Goal: Information Seeking & Learning: Compare options

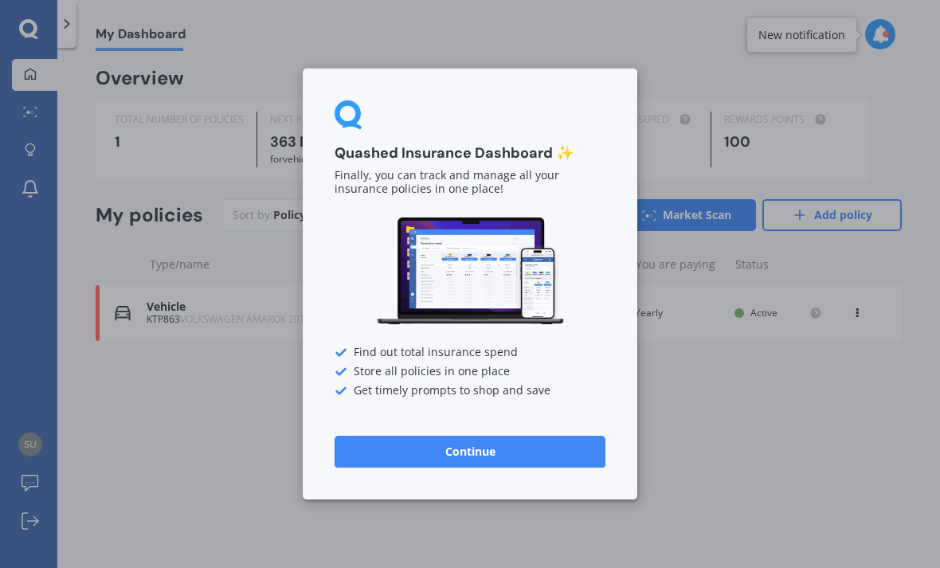
click at [515, 460] on button "Continue" at bounding box center [470, 452] width 271 height 32
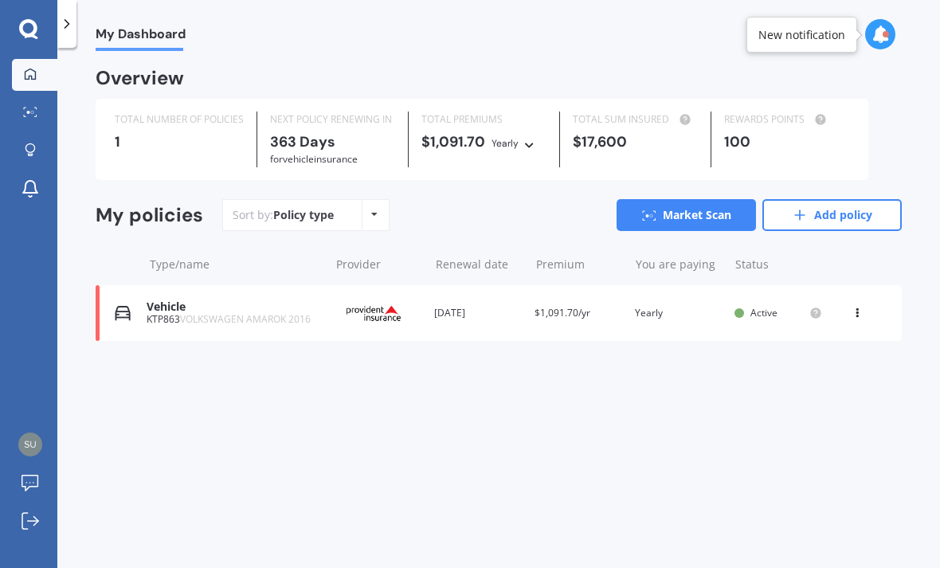
click at [811, 120] on icon at bounding box center [820, 119] width 19 height 13
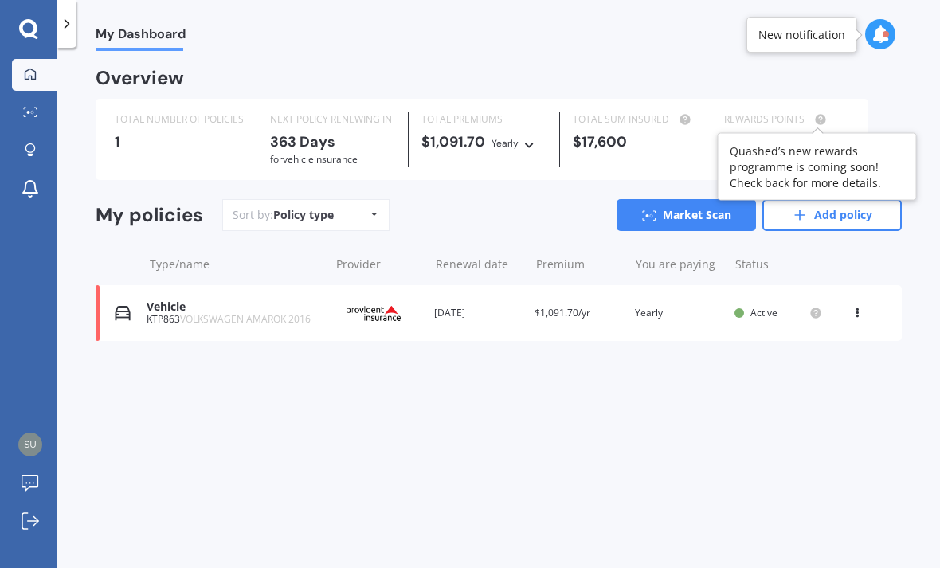
click at [572, 449] on div "My Dashboard Overview TOTAL NUMBER OF POLICIES 1 NEXT POLICY RENEWING [DATE] fo…" at bounding box center [498, 311] width 883 height 520
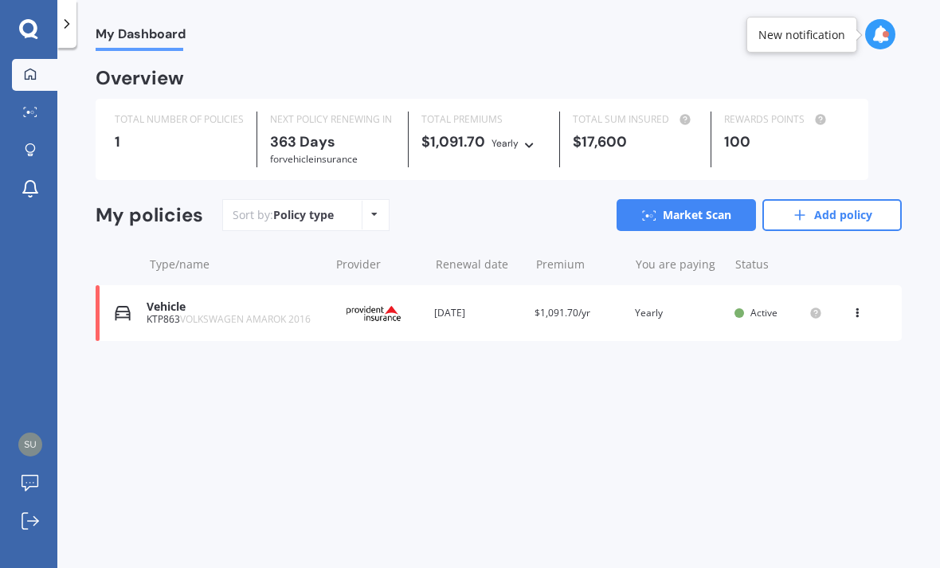
click at [32, 31] on icon at bounding box center [28, 29] width 19 height 21
click at [37, 120] on link "Market Scan" at bounding box center [34, 113] width 45 height 32
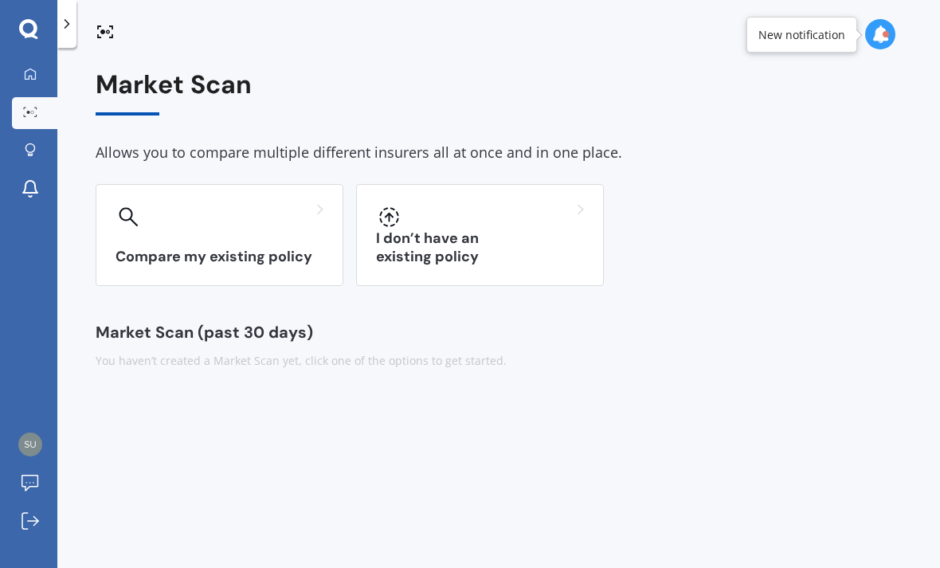
click at [185, 250] on h3 "Compare my existing policy" at bounding box center [220, 257] width 208 height 18
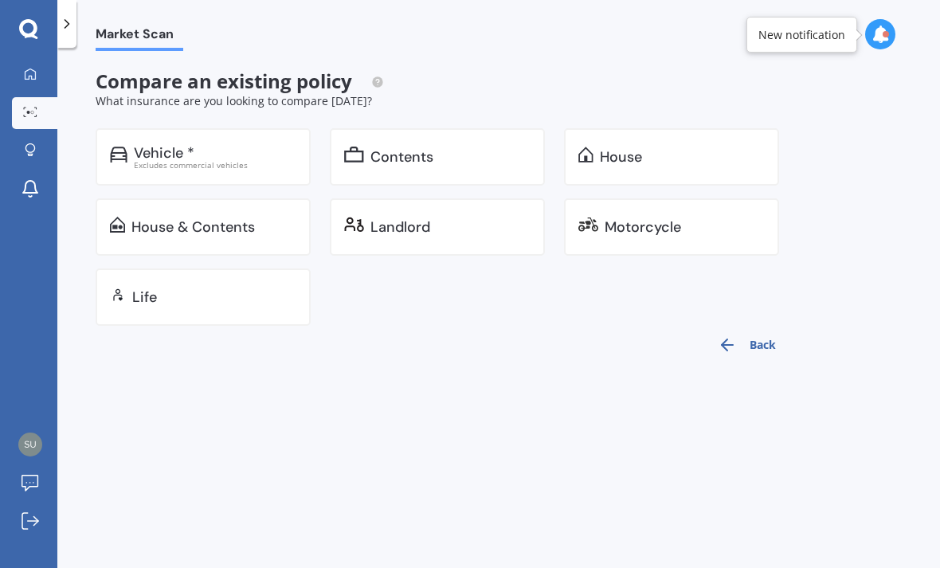
click at [176, 161] on div "Excludes commercial vehicles" at bounding box center [215, 165] width 163 height 8
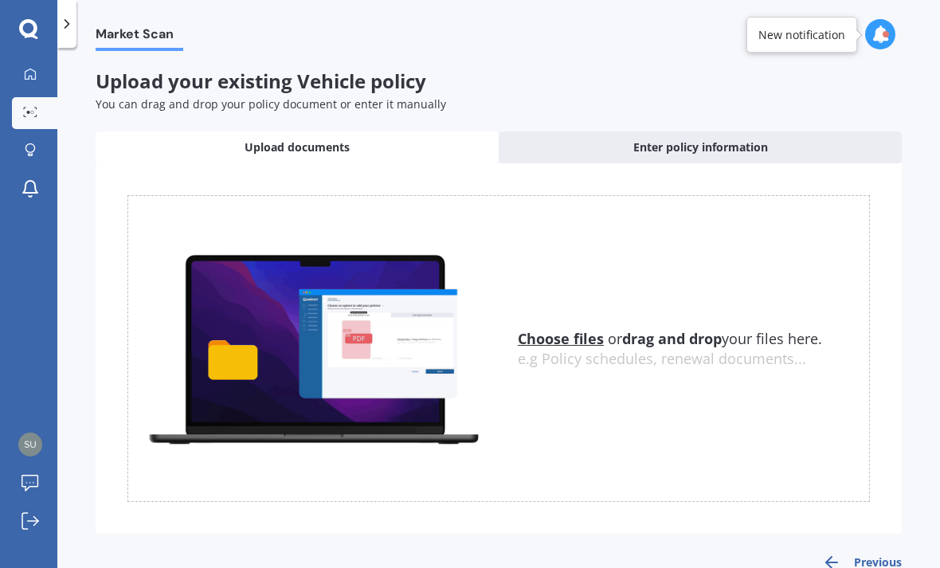
click at [565, 336] on u "Choose files" at bounding box center [561, 338] width 86 height 19
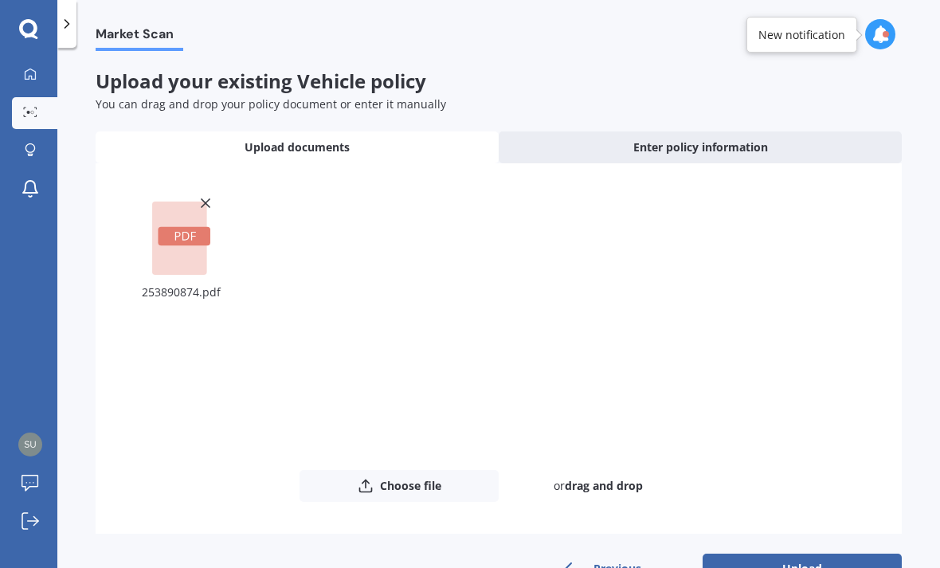
click at [189, 288] on div "253890874.pdf" at bounding box center [181, 292] width 108 height 22
click at [190, 281] on div "253890874.pdf" at bounding box center [181, 292] width 108 height 22
click at [196, 202] on rect at bounding box center [179, 238] width 55 height 73
click at [210, 195] on icon at bounding box center [206, 203] width 16 height 16
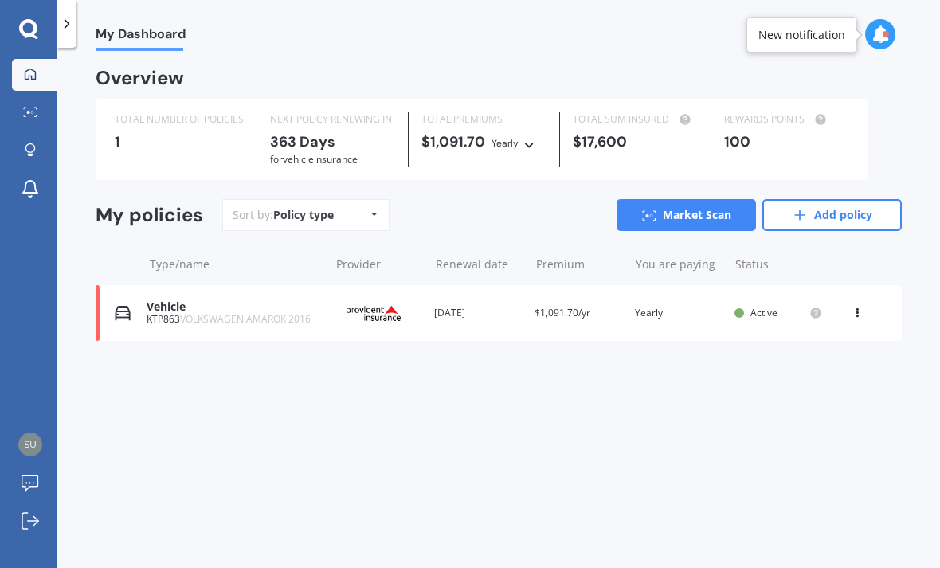
click at [39, 110] on div at bounding box center [30, 113] width 24 height 12
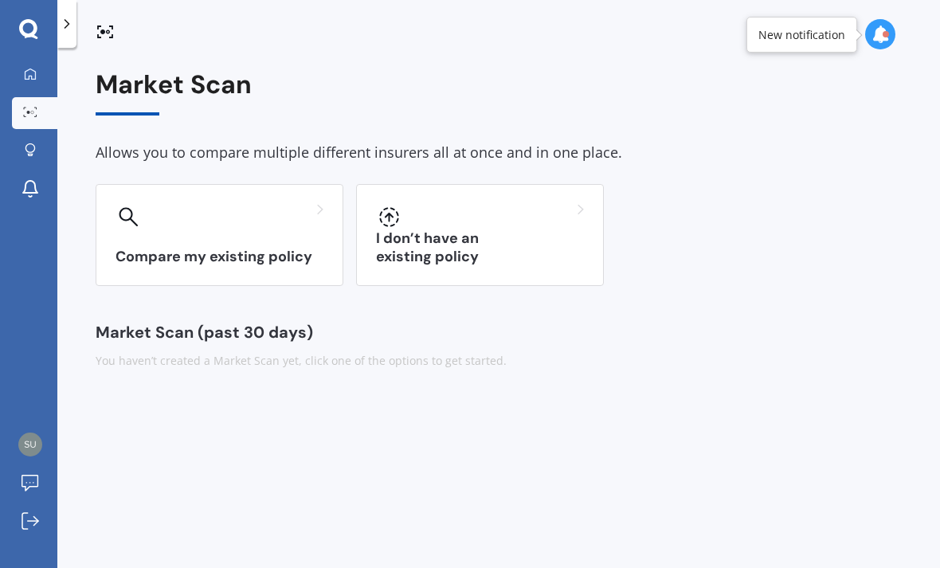
click at [190, 251] on h3 "Compare my existing policy" at bounding box center [220, 257] width 208 height 18
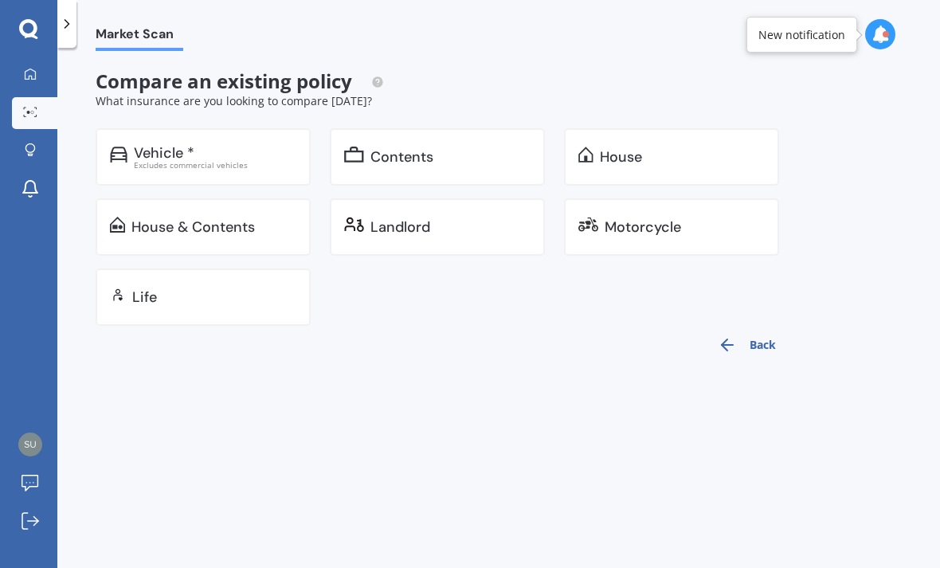
click at [186, 222] on div "House & Contents" at bounding box center [193, 227] width 124 height 16
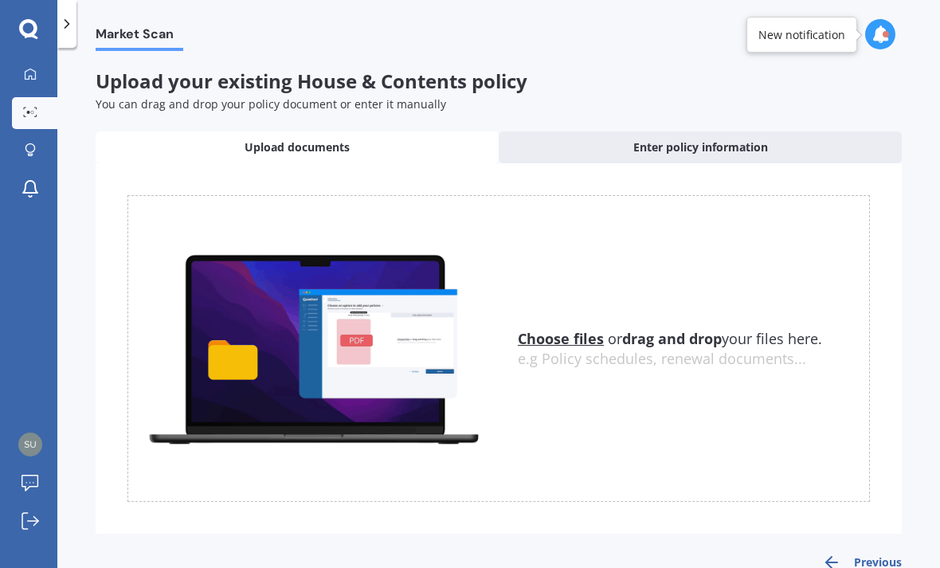
click at [570, 345] on u "Choose files" at bounding box center [561, 338] width 86 height 19
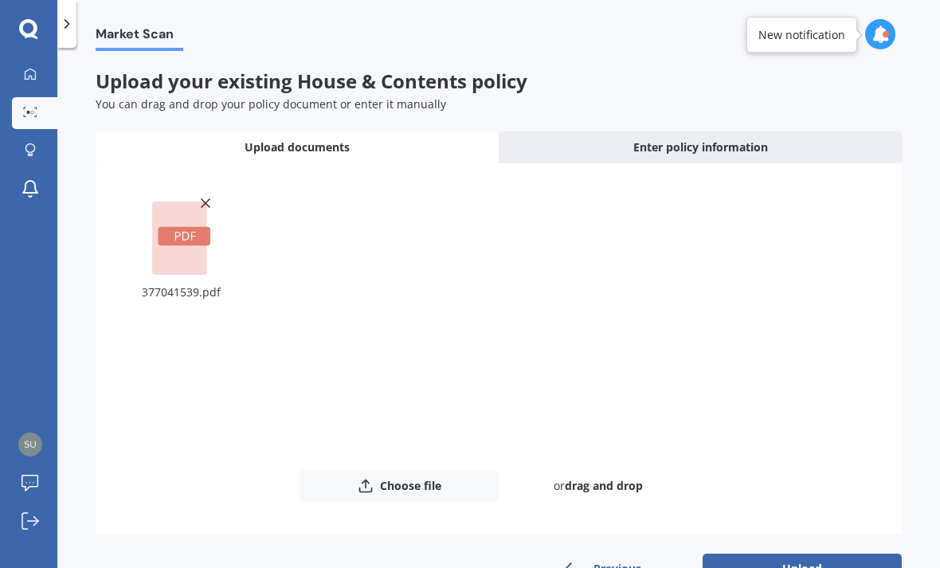
click at [186, 263] on rect at bounding box center [179, 238] width 55 height 73
click at [177, 247] on rect at bounding box center [179, 238] width 55 height 73
click at [792, 554] on button "Upload" at bounding box center [802, 569] width 199 height 30
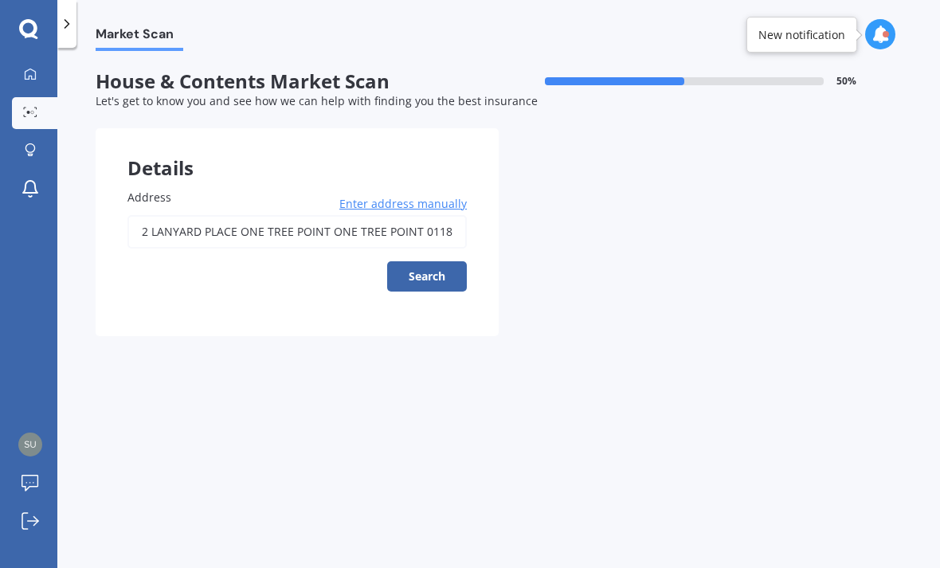
click at [433, 261] on button "Search" at bounding box center [427, 276] width 80 height 30
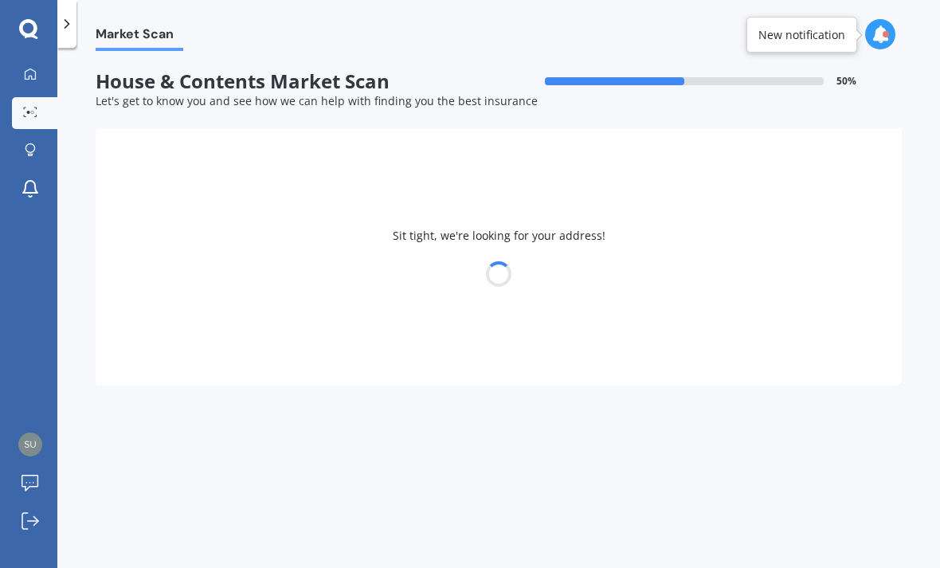
type input "[STREET_ADDRESS]"
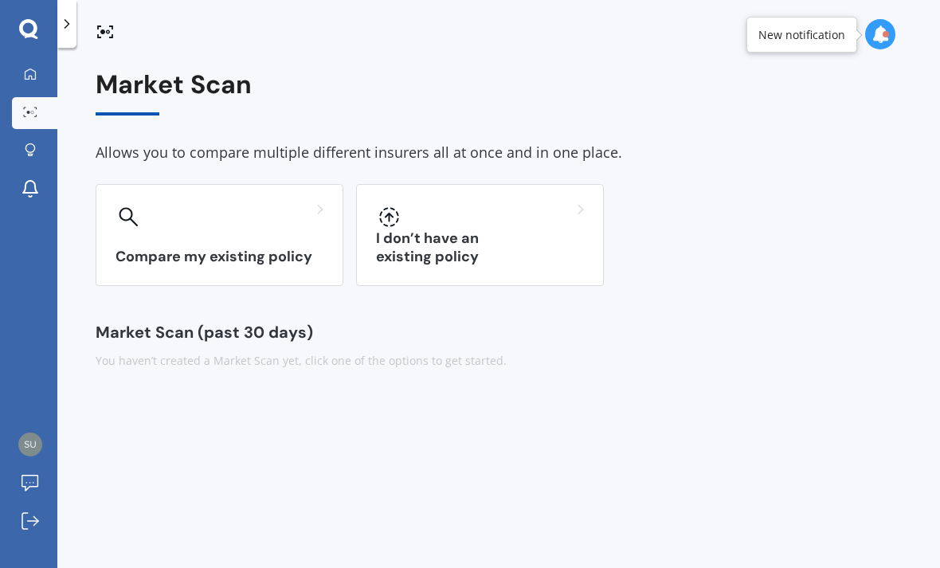
click at [223, 250] on h3 "Compare my existing policy" at bounding box center [220, 257] width 208 height 18
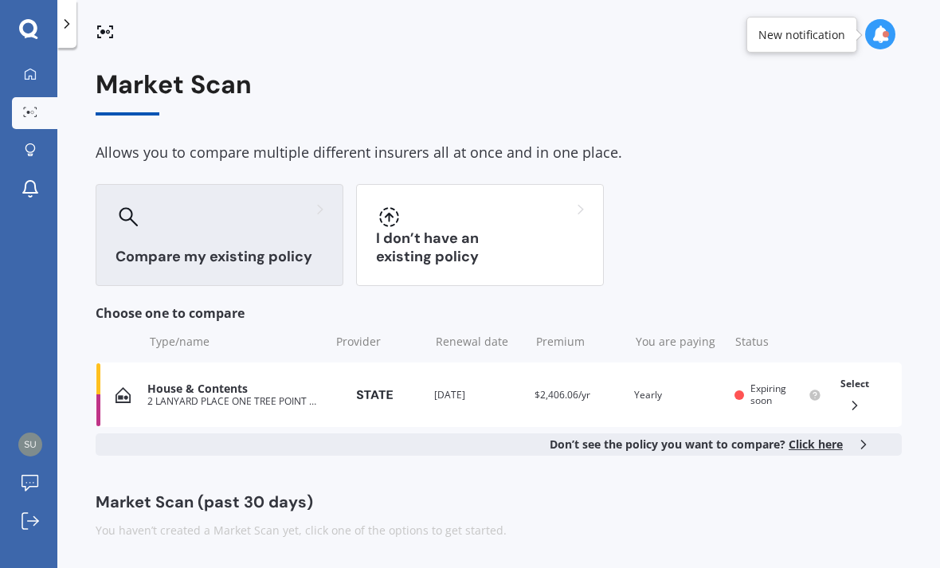
click at [252, 396] on div "2 LANYARD PLACE ONE TREE POINT ONE TREE POINT 0118" at bounding box center [234, 401] width 174 height 11
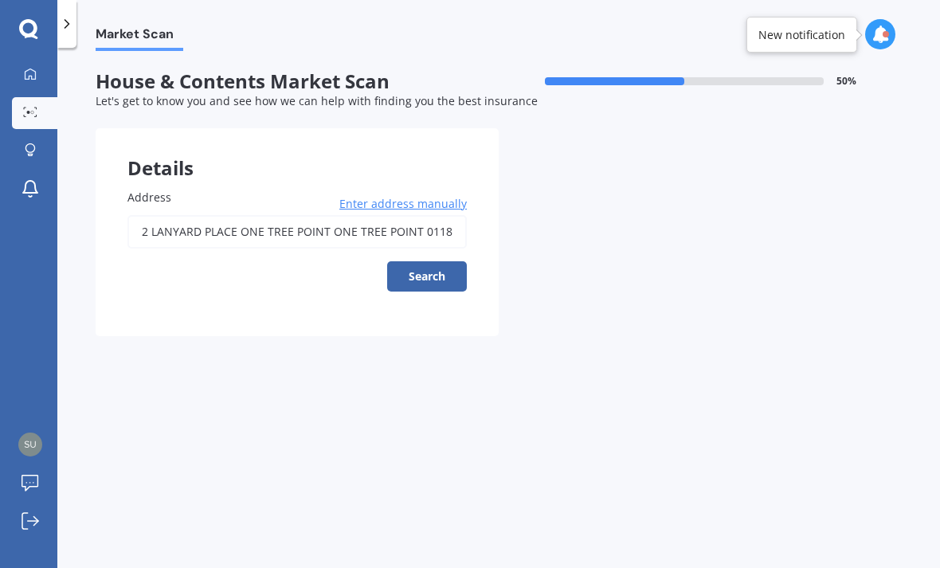
click at [422, 273] on button "Search" at bounding box center [427, 276] width 80 height 30
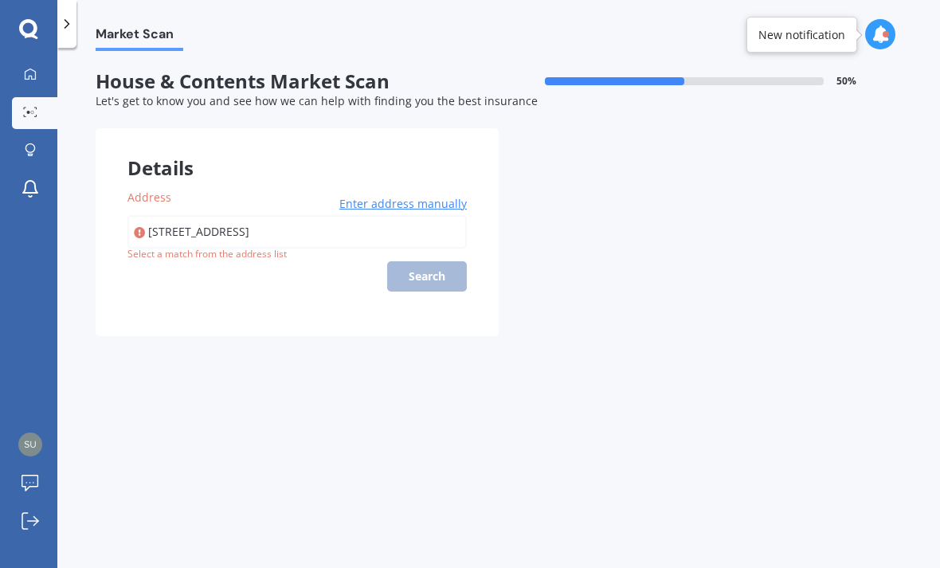
type input "[STREET_ADDRESS]"
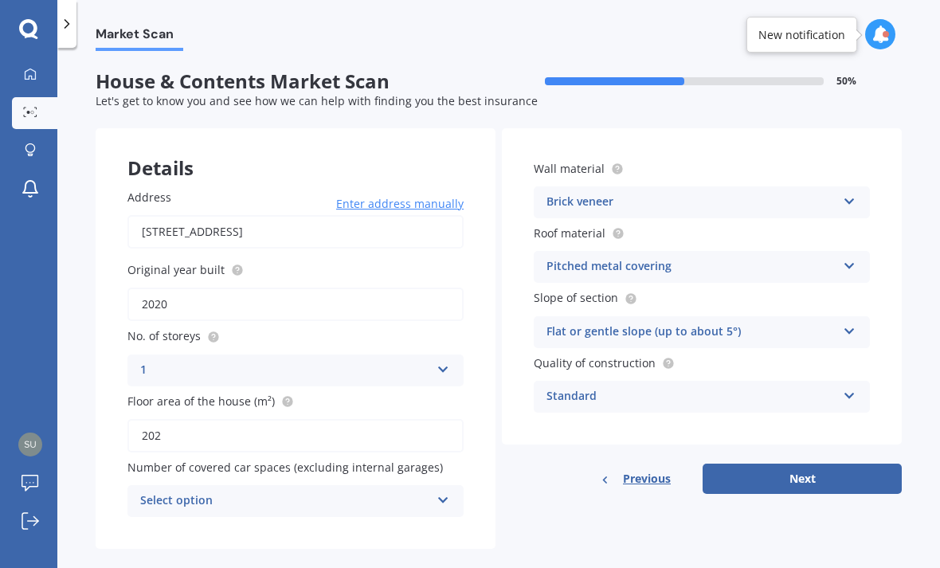
click at [772, 479] on button "Next" at bounding box center [802, 479] width 199 height 30
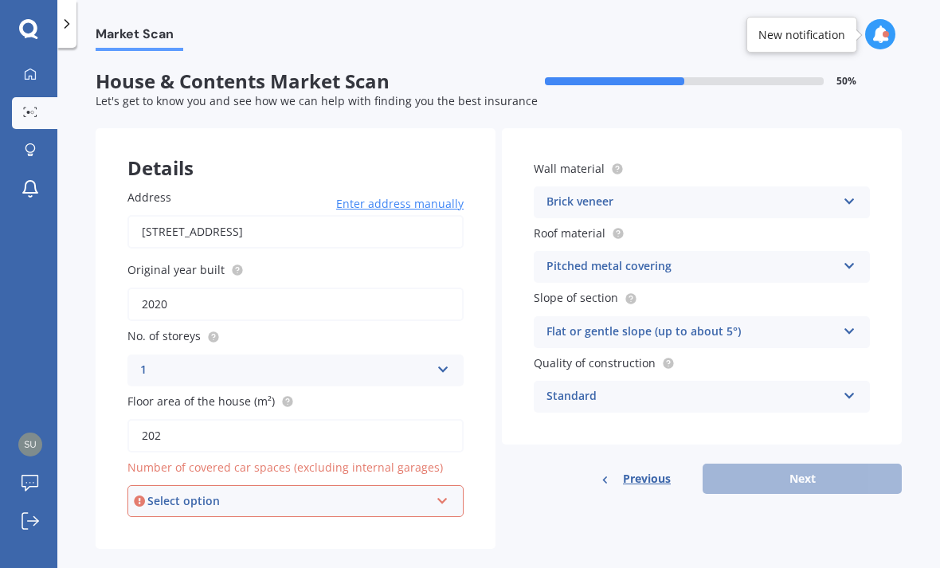
click at [446, 496] on icon at bounding box center [443, 497] width 14 height 11
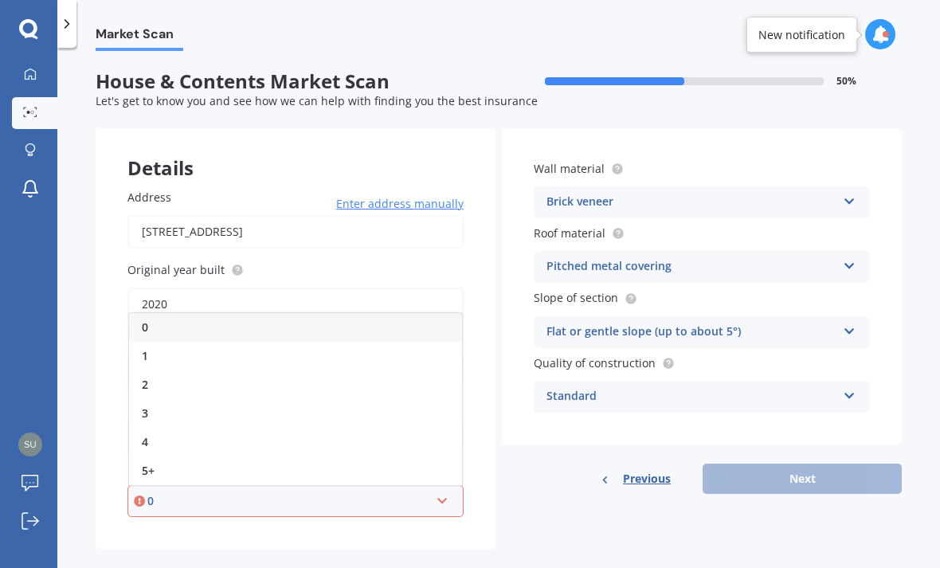
click at [167, 384] on div "2" at bounding box center [295, 385] width 333 height 29
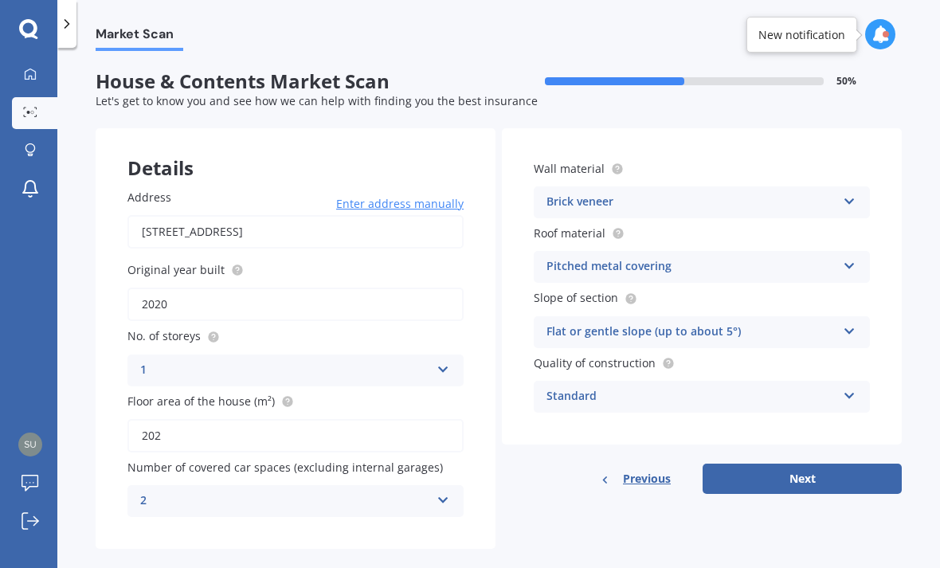
scroll to position [51, 0]
click at [845, 387] on icon at bounding box center [850, 392] width 14 height 11
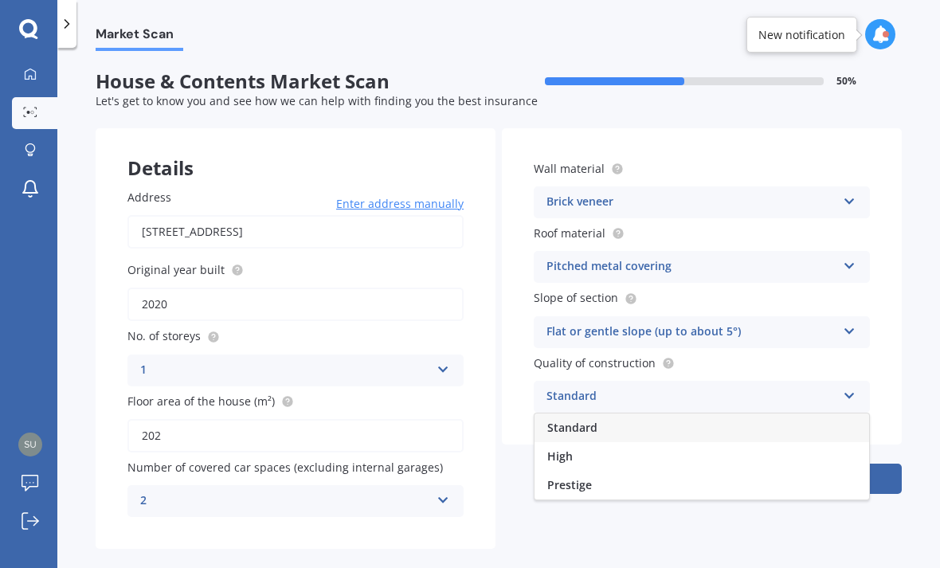
click at [566, 449] on span "High" at bounding box center [559, 456] width 25 height 15
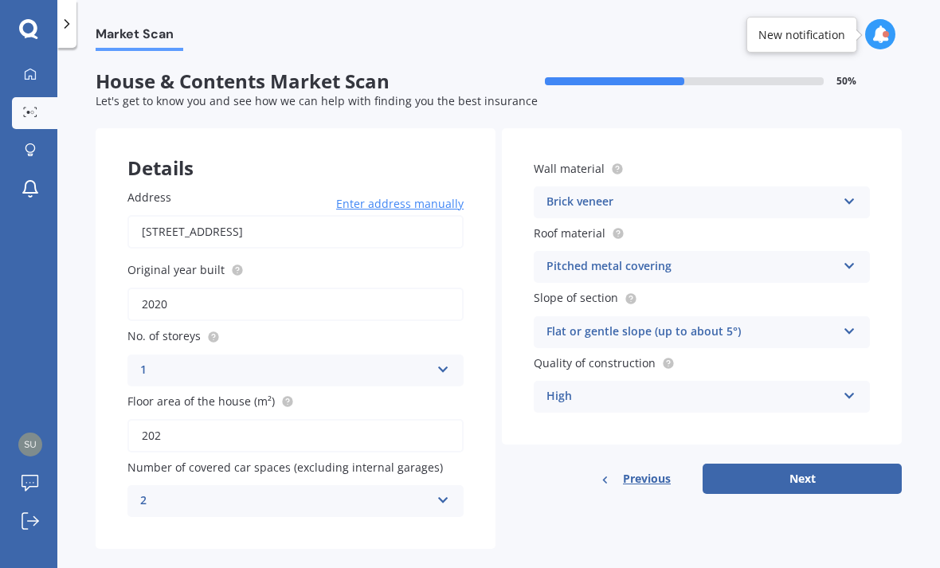
click at [806, 464] on button "Next" at bounding box center [802, 479] width 199 height 30
select select "09"
select select "05"
select select "1966"
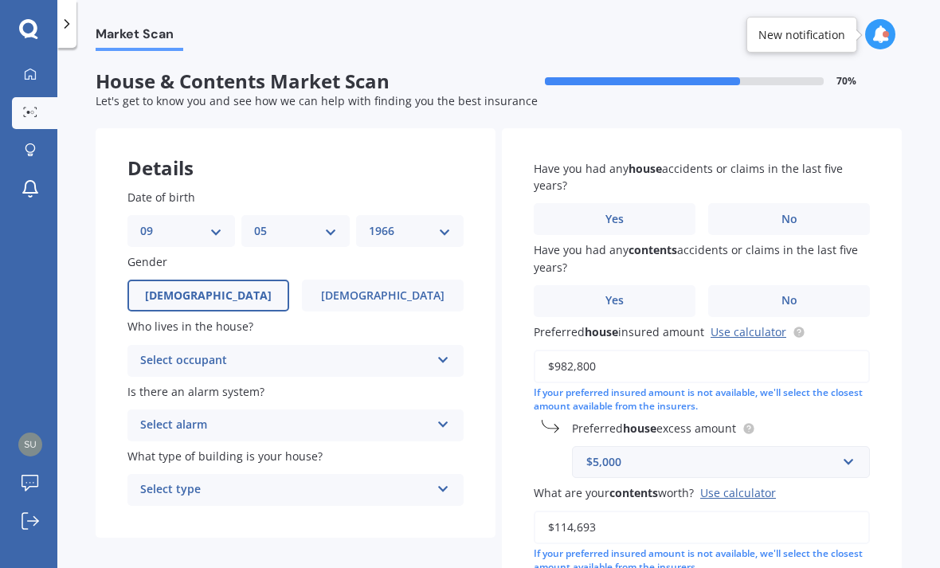
click at [433, 345] on div "Select occupant Owner Owner + Boarder" at bounding box center [295, 361] width 336 height 32
click at [274, 378] on div "Owner" at bounding box center [295, 392] width 335 height 29
click at [445, 416] on icon at bounding box center [444, 421] width 14 height 11
click at [174, 500] on div "No" at bounding box center [295, 514] width 335 height 29
click at [440, 480] on icon at bounding box center [444, 485] width 14 height 11
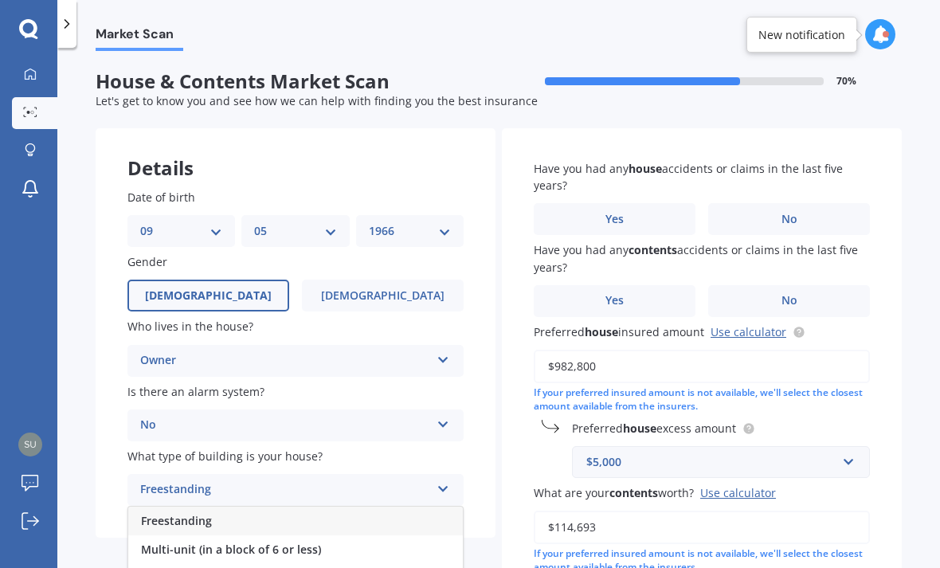
click at [368, 507] on div "Freestanding" at bounding box center [295, 521] width 335 height 29
click at [780, 203] on label "No" at bounding box center [789, 219] width 162 height 32
click at [0, 0] on input "No" at bounding box center [0, 0] width 0 height 0
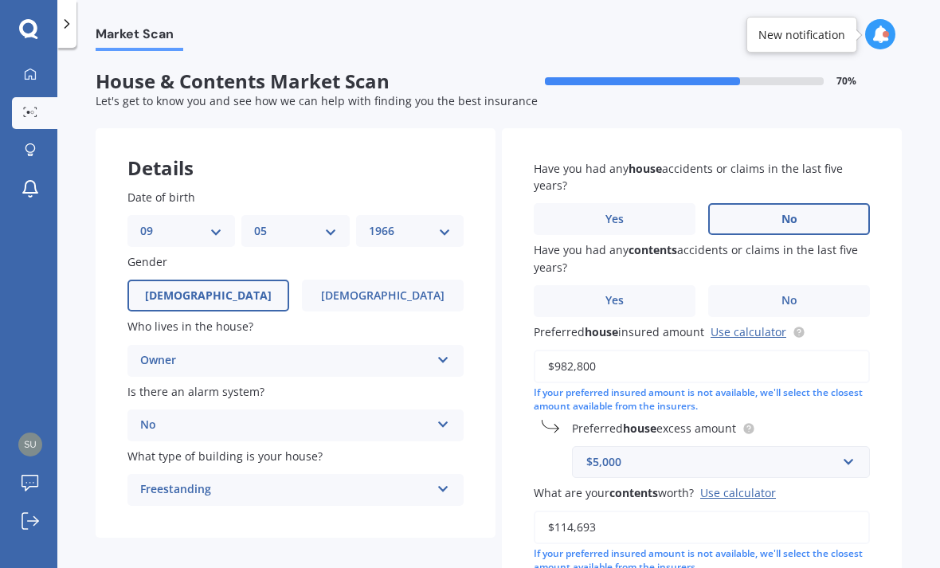
click at [817, 285] on label "No" at bounding box center [789, 301] width 162 height 32
click at [0, 0] on input "No" at bounding box center [0, 0] width 0 height 0
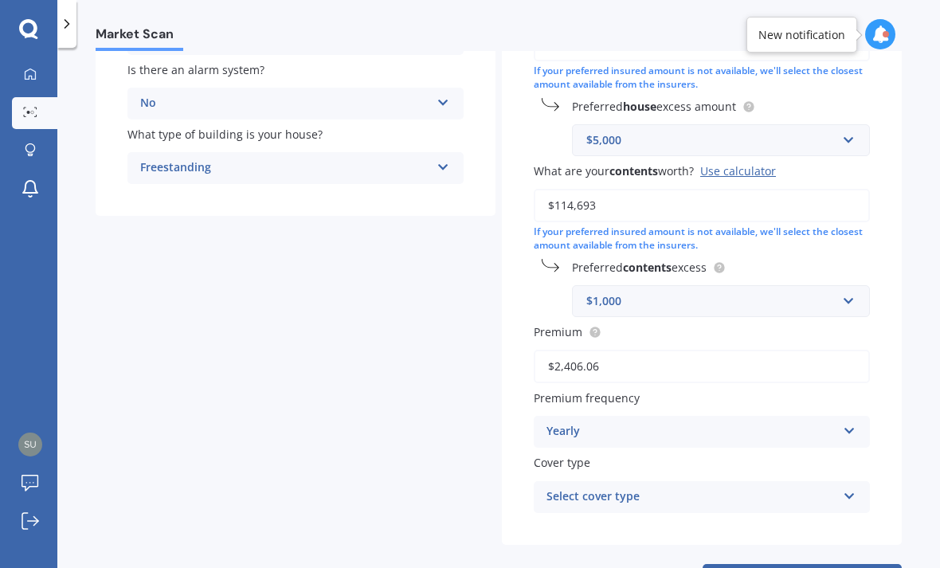
scroll to position [321, 0]
click at [843, 482] on div "Select cover type Homepack Essentials Homepack Comprehensive" at bounding box center [702, 498] width 336 height 32
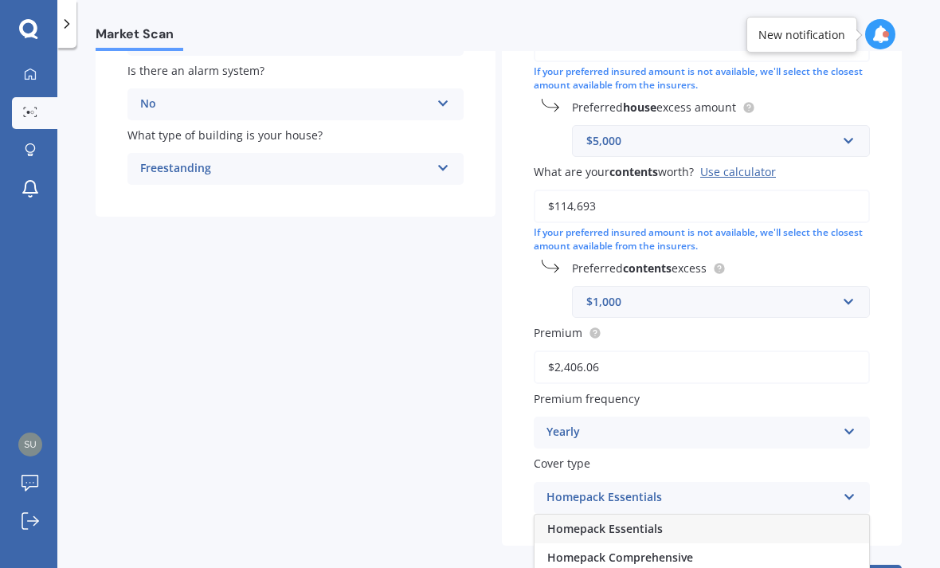
click at [684, 550] on span "Homepack Comprehensive" at bounding box center [620, 557] width 146 height 15
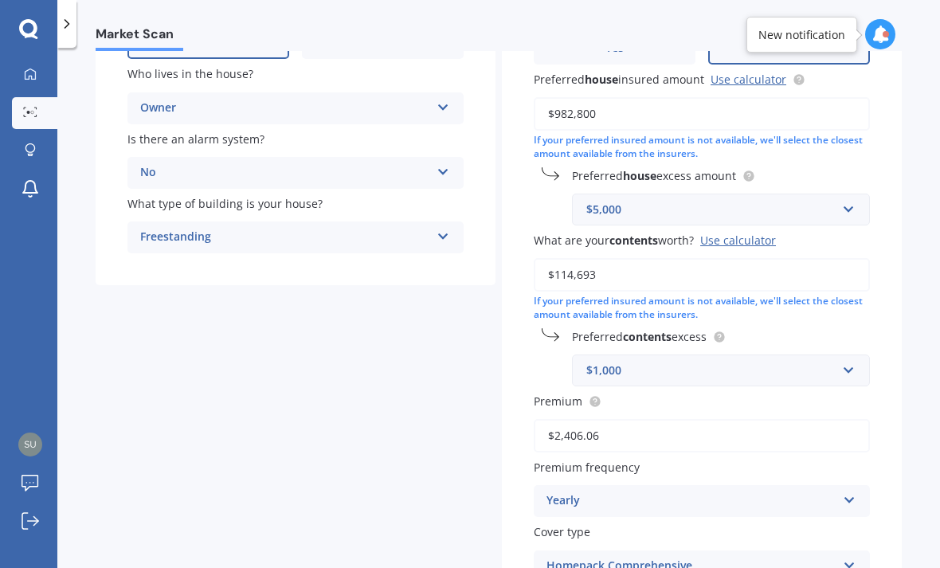
scroll to position [252, 0]
click at [843, 356] on input "text" at bounding box center [716, 371] width 284 height 30
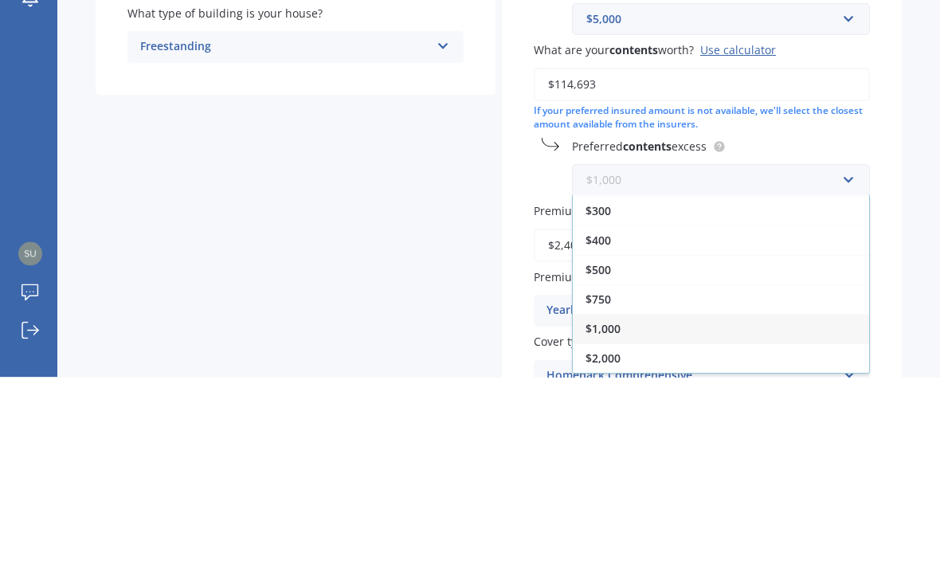
scroll to position [29, 0]
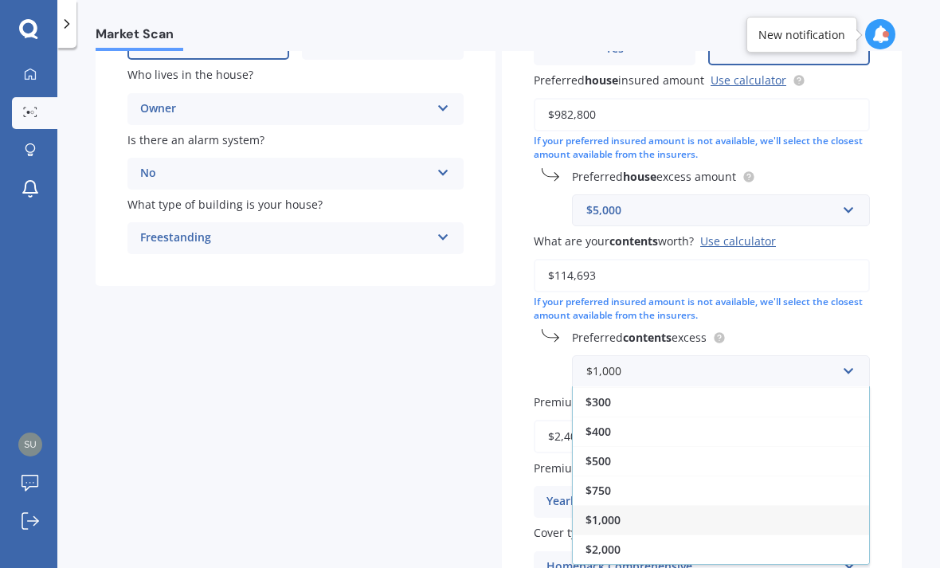
click at [645, 505] on div "$1,000" at bounding box center [721, 519] width 296 height 29
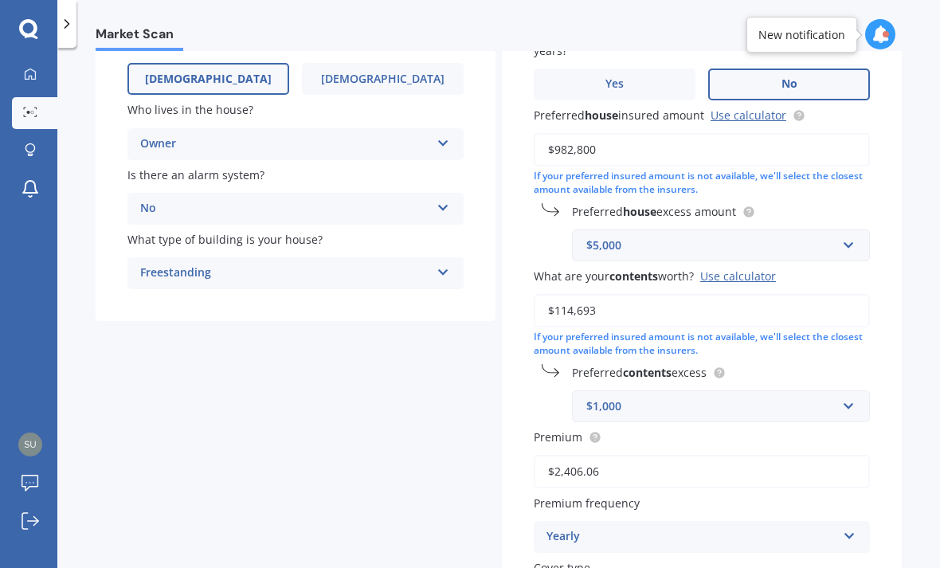
scroll to position [214, 0]
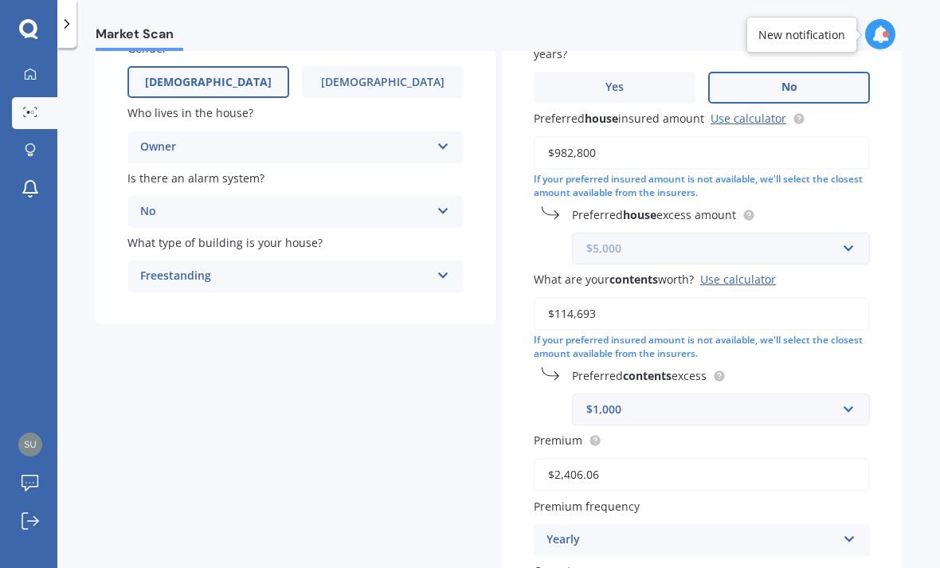
click at [839, 233] on input "text" at bounding box center [716, 248] width 284 height 30
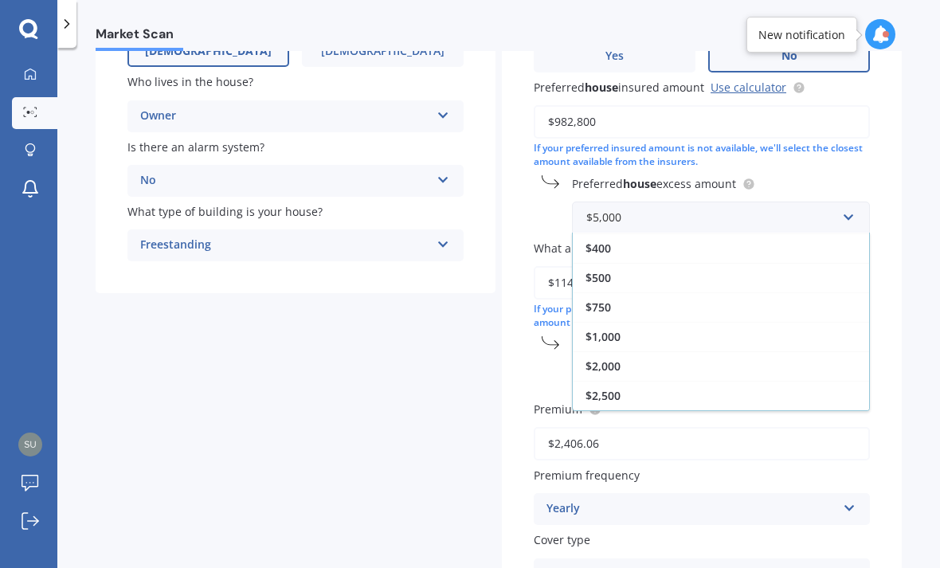
scroll to position [243, 0]
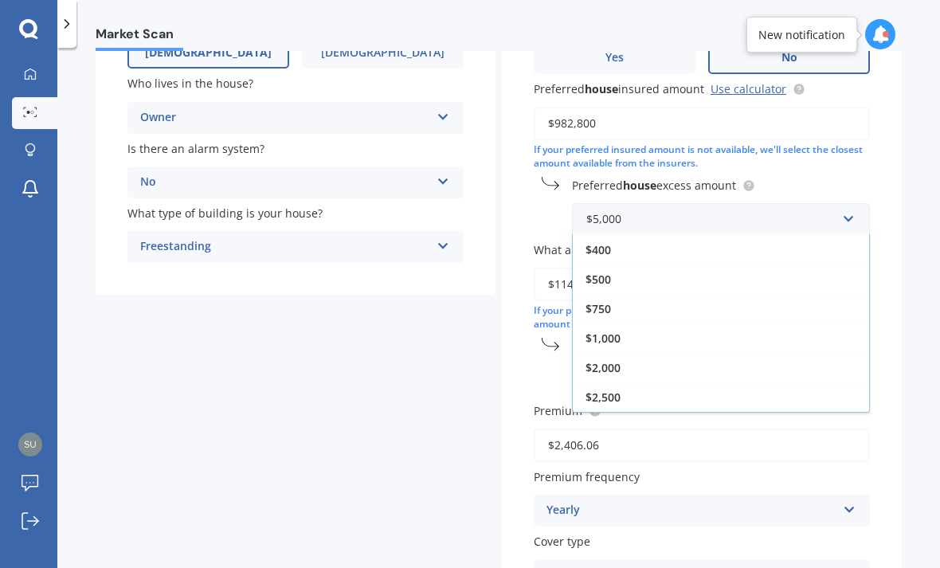
click at [643, 382] on div "$2,500" at bounding box center [721, 396] width 296 height 29
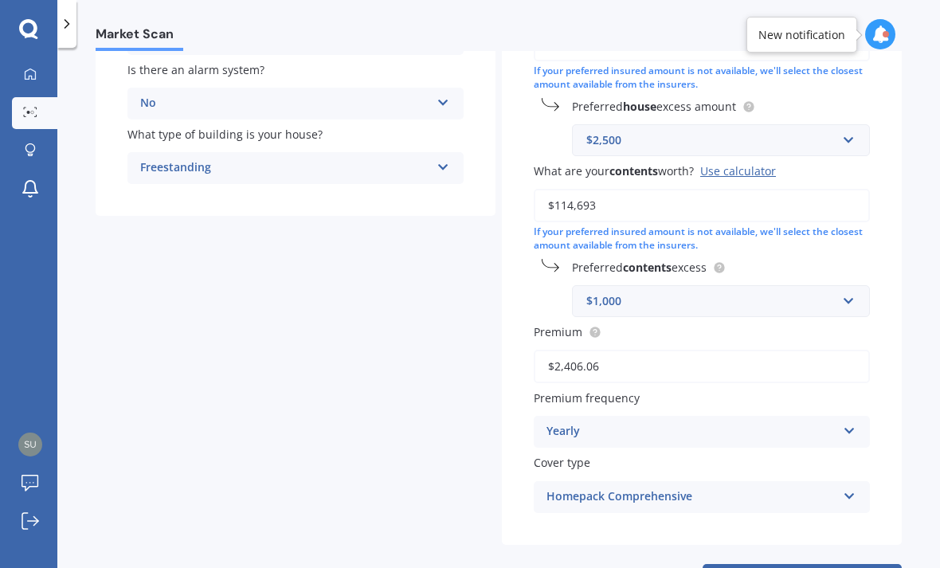
scroll to position [321, 0]
select select "09"
select select "05"
select select "1966"
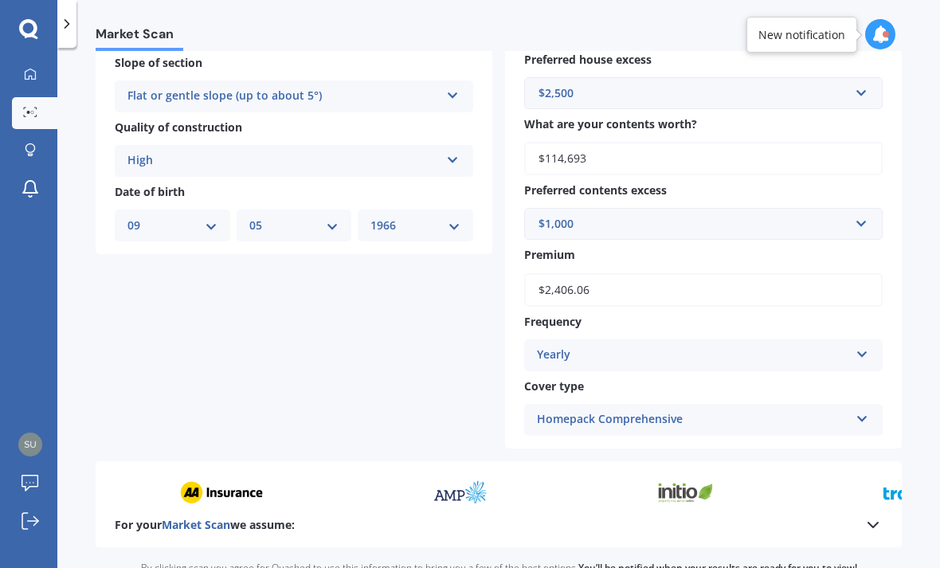
scroll to position [545, 0]
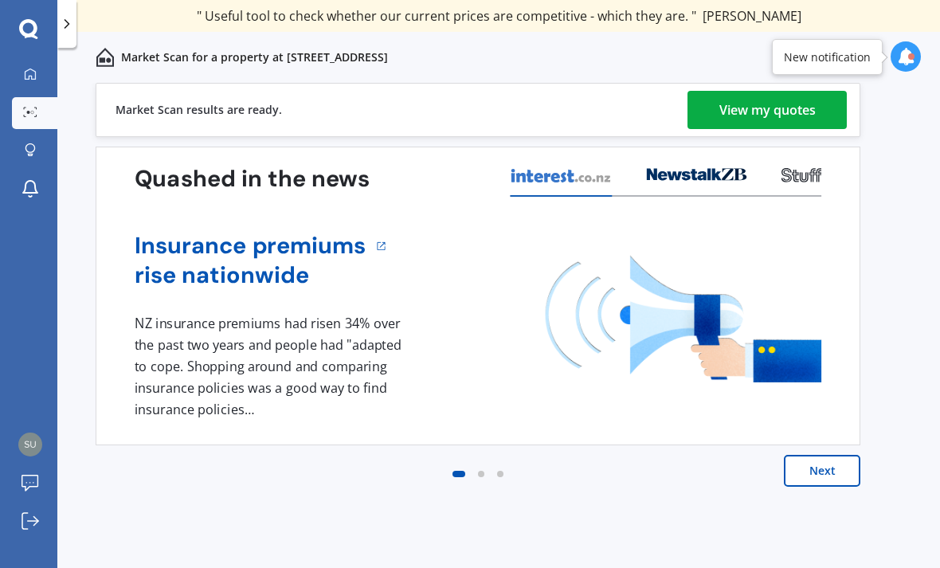
click at [748, 115] on div "View my quotes" at bounding box center [767, 110] width 96 height 38
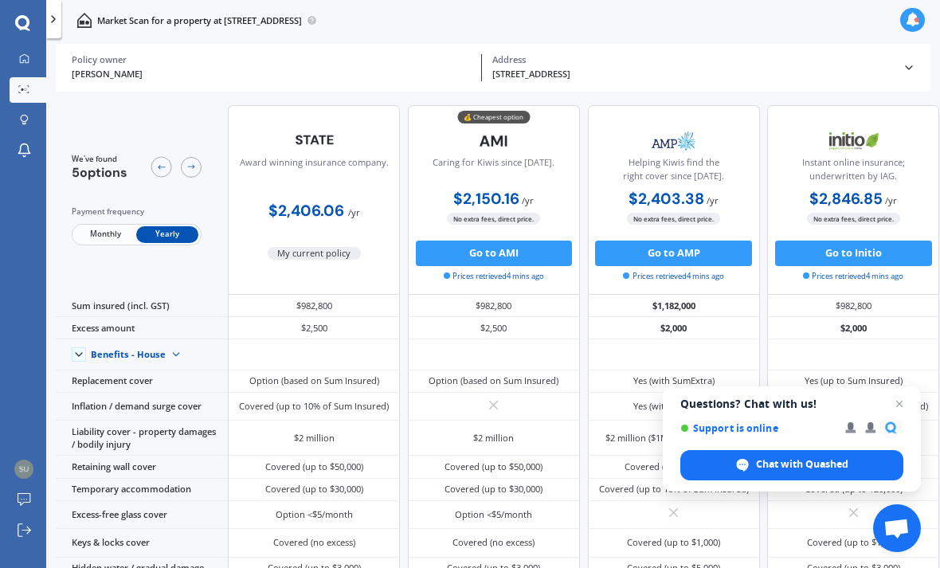
click at [100, 226] on span "Monthly" at bounding box center [105, 234] width 62 height 17
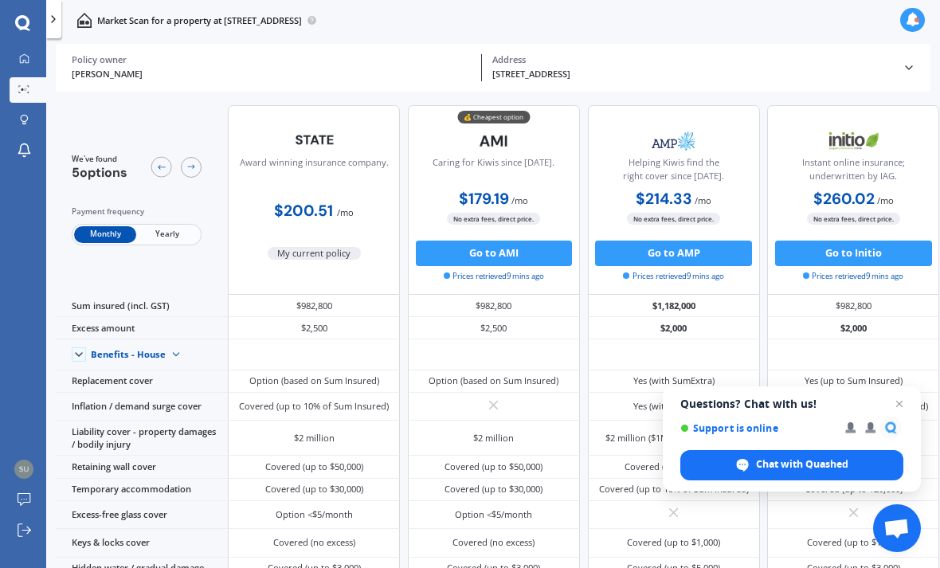
click at [167, 226] on span "Yearly" at bounding box center [167, 234] width 62 height 17
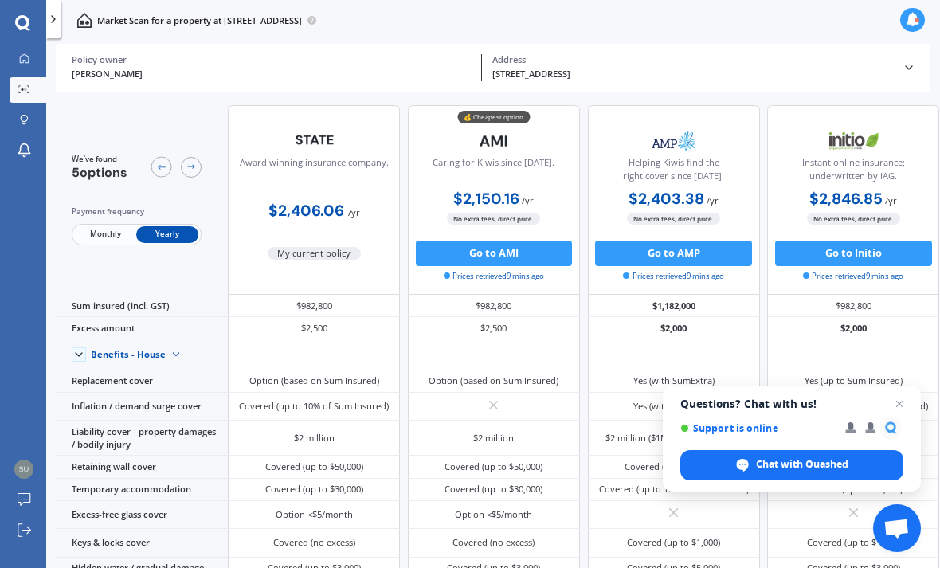
click at [112, 226] on span "Monthly" at bounding box center [105, 234] width 62 height 17
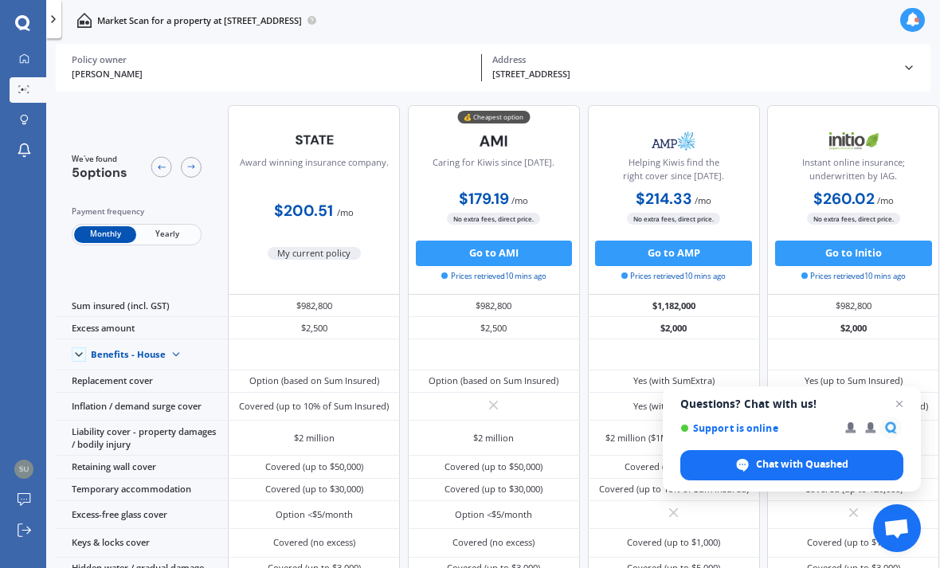
click at [169, 226] on span "Yearly" at bounding box center [167, 234] width 62 height 17
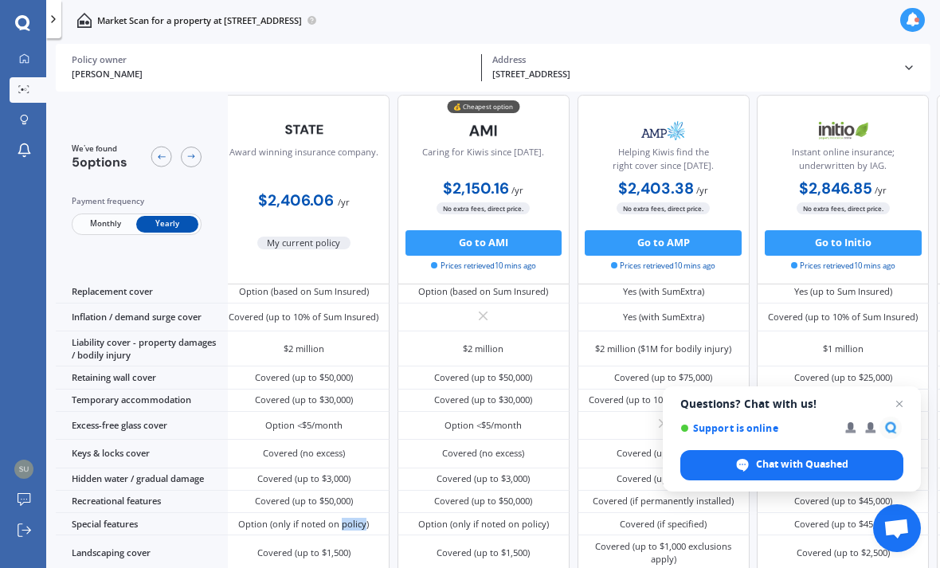
scroll to position [110, 18]
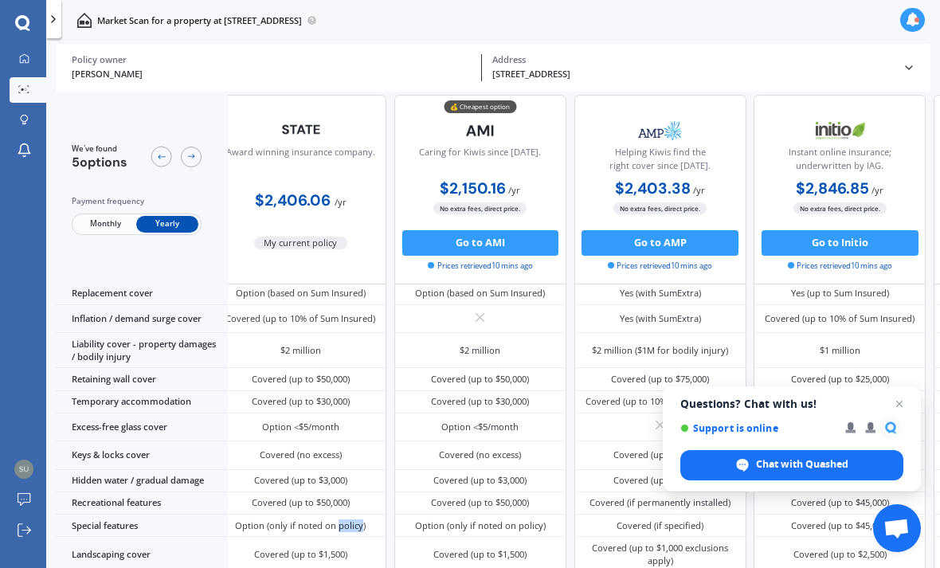
click at [899, 397] on span "Open chat" at bounding box center [899, 403] width 19 height 19
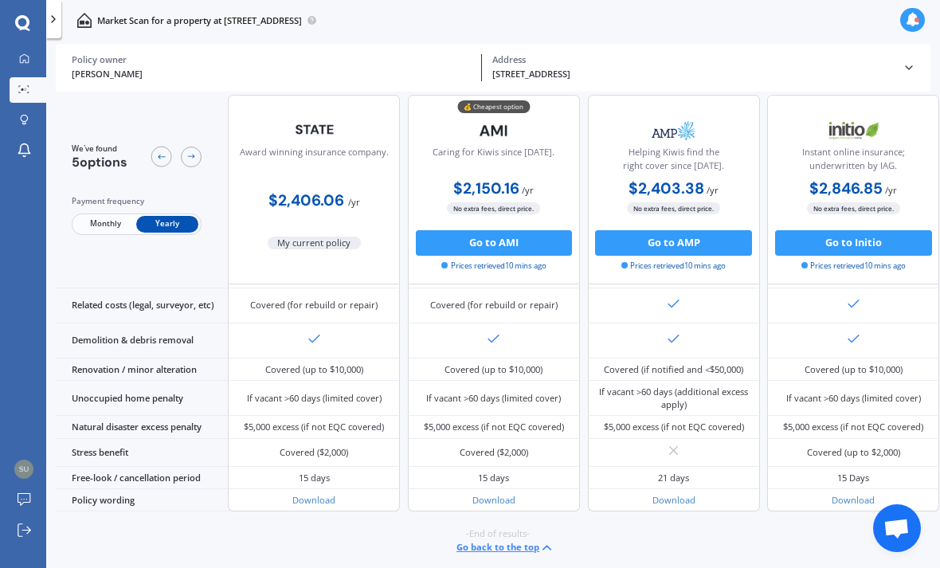
scroll to position [51, 0]
click at [98, 194] on div "We've found 5 options Payment frequency Monthly Yearly" at bounding box center [142, 190] width 172 height 190
click at [122, 216] on span "Monthly" at bounding box center [105, 224] width 62 height 17
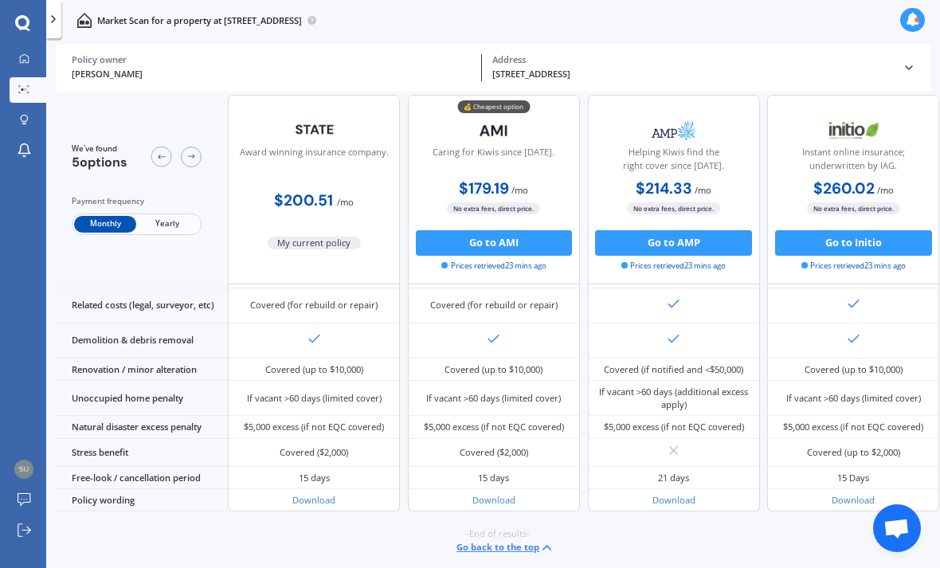
click at [317, 501] on link "Download" at bounding box center [313, 500] width 43 height 12
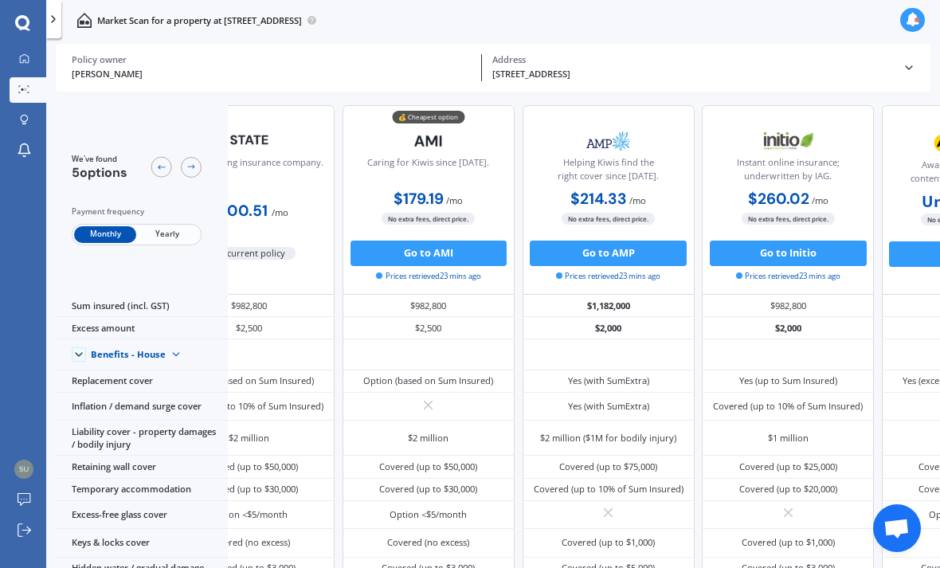
scroll to position [0, 0]
click at [24, 65] on div at bounding box center [23, 59] width 19 height 12
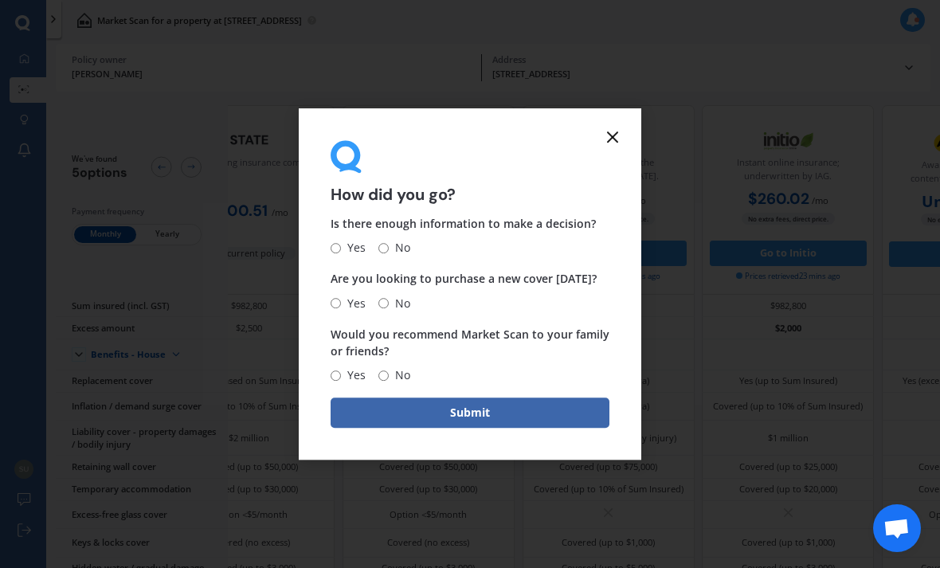
click at [613, 144] on icon at bounding box center [612, 136] width 19 height 19
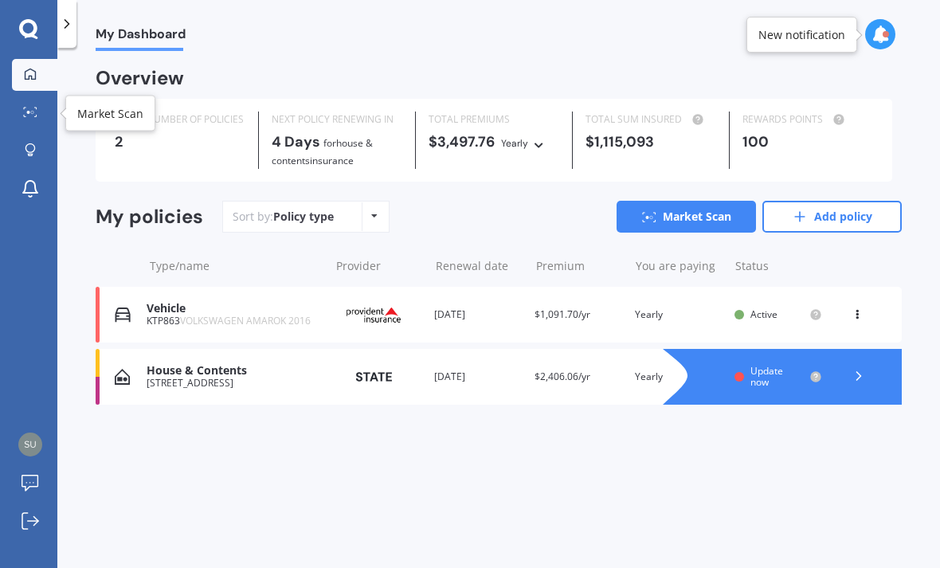
click at [32, 114] on icon at bounding box center [30, 112] width 14 height 10
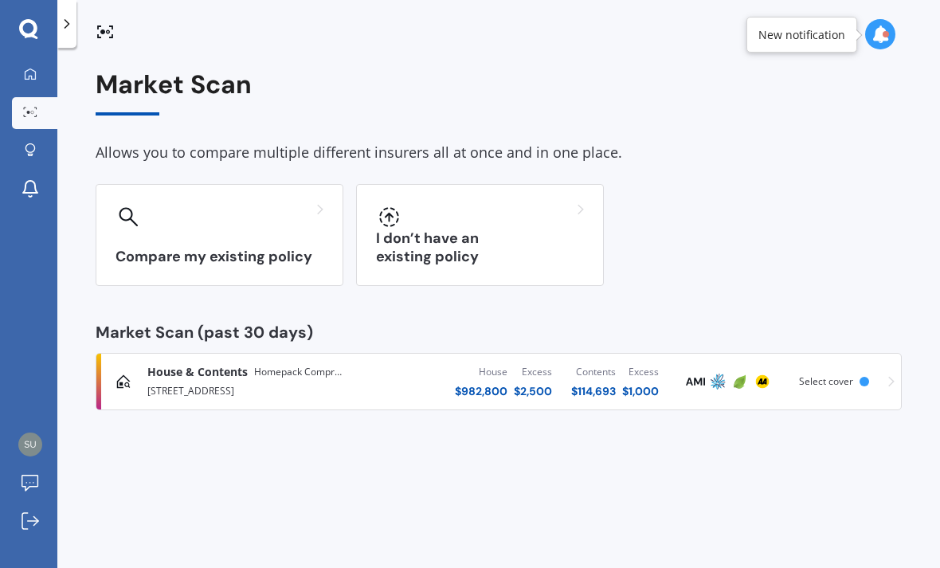
click at [192, 251] on h3 "Compare my existing policy" at bounding box center [220, 257] width 208 height 18
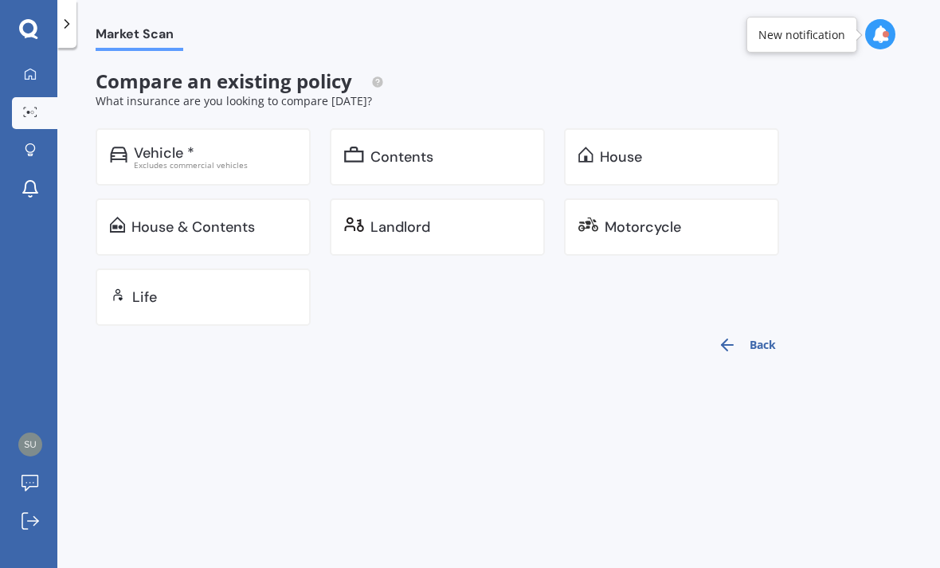
click at [881, 29] on icon at bounding box center [881, 34] width 18 height 18
click at [553, 305] on div "Vehicle * Excludes commercial vehicles Contents House House & Contents Landlord…" at bounding box center [447, 227] width 703 height 198
click at [636, 149] on div "House" at bounding box center [621, 157] width 42 height 16
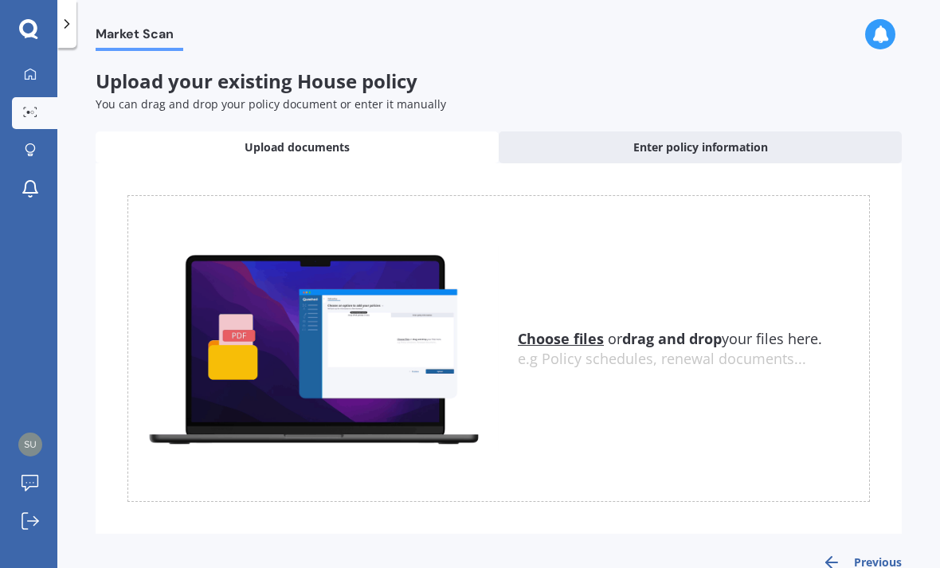
click at [559, 343] on u "Choose files" at bounding box center [561, 338] width 86 height 19
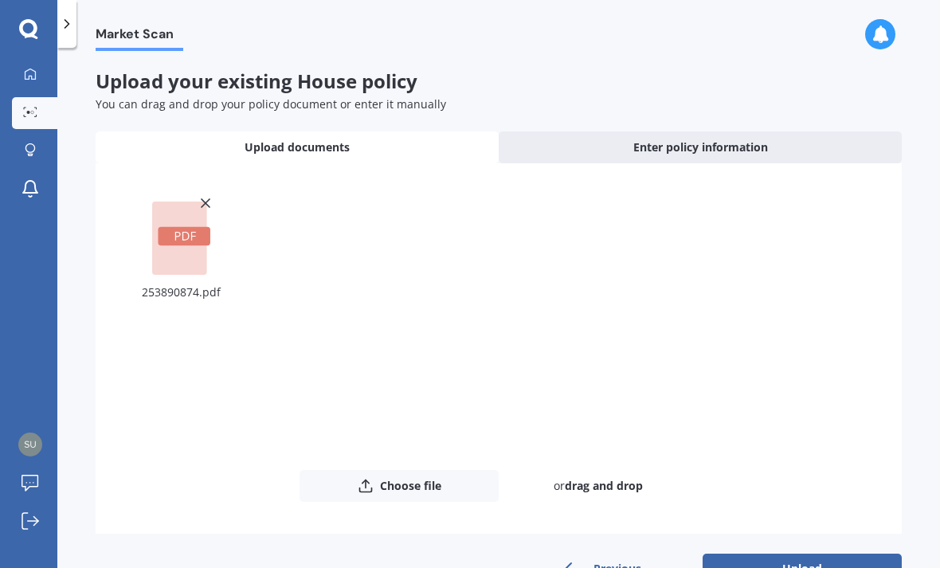
scroll to position [51, 0]
click at [808, 554] on button "Upload" at bounding box center [802, 569] width 199 height 30
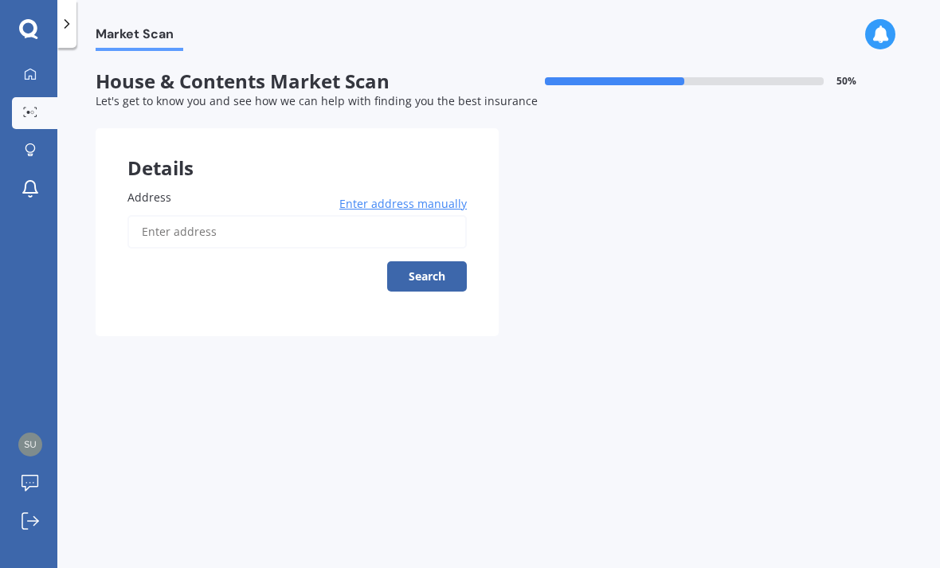
click at [159, 215] on input "Address" at bounding box center [296, 231] width 339 height 33
click at [442, 261] on button "Search" at bounding box center [427, 276] width 80 height 30
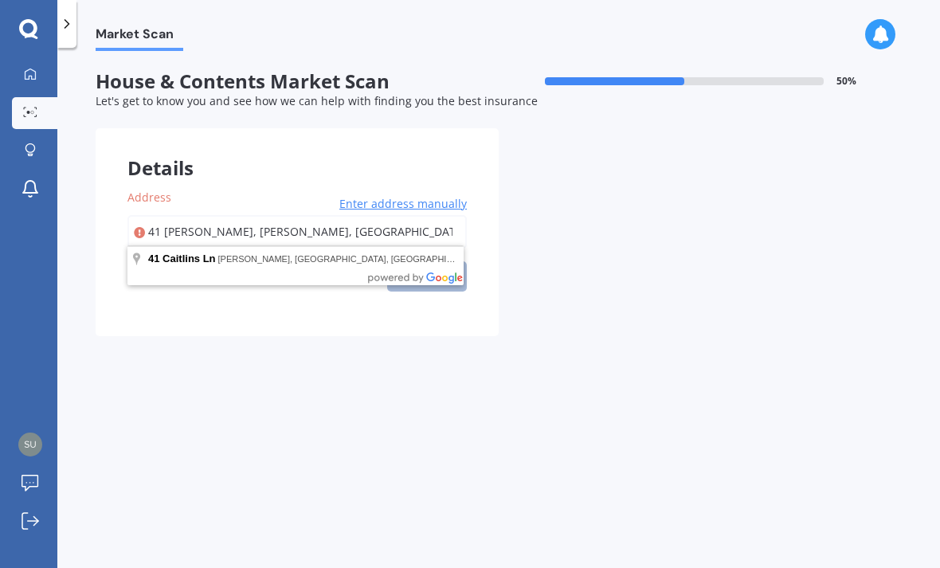
type input "[STREET_ADDRESS]"
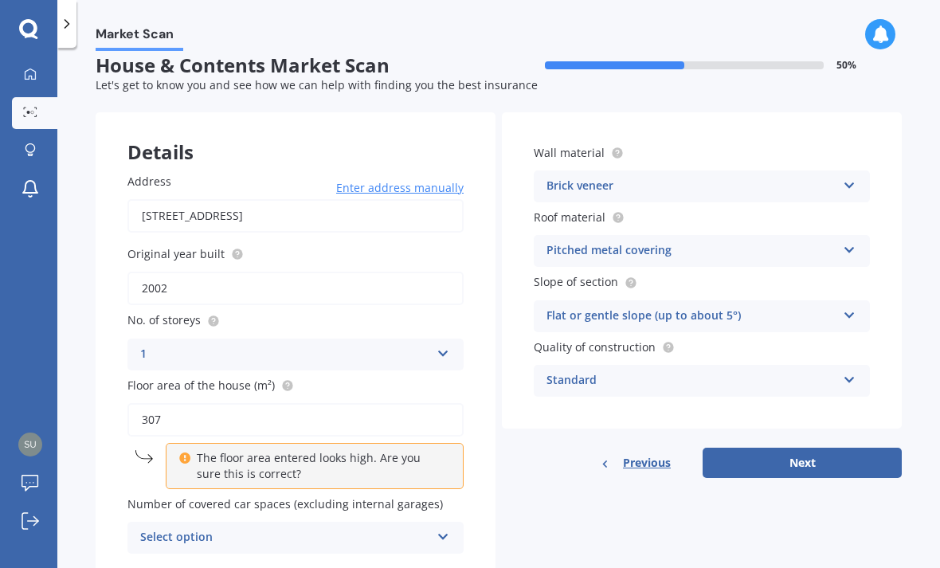
scroll to position [14, 0]
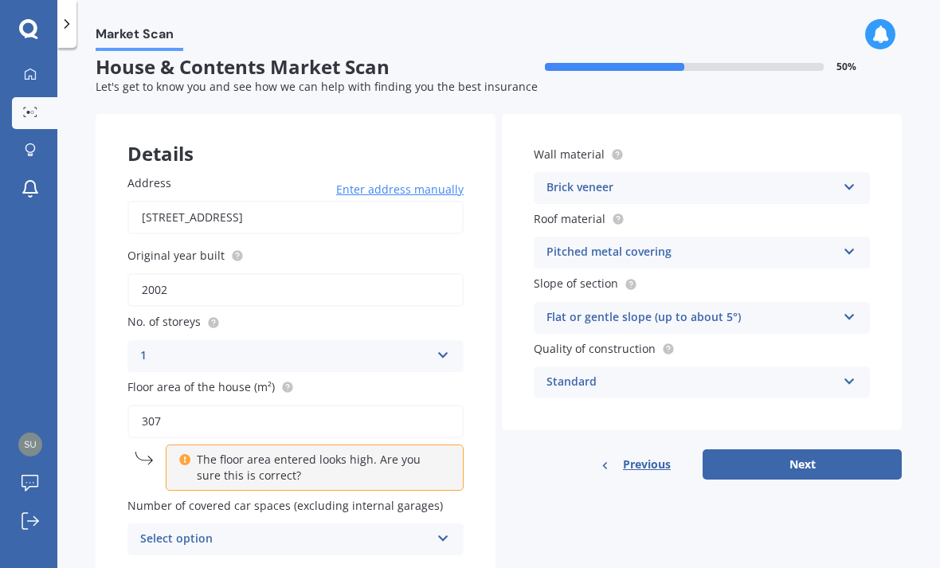
click at [196, 405] on input "307" at bounding box center [295, 421] width 336 height 33
click at [175, 530] on div "Select option" at bounding box center [285, 539] width 290 height 19
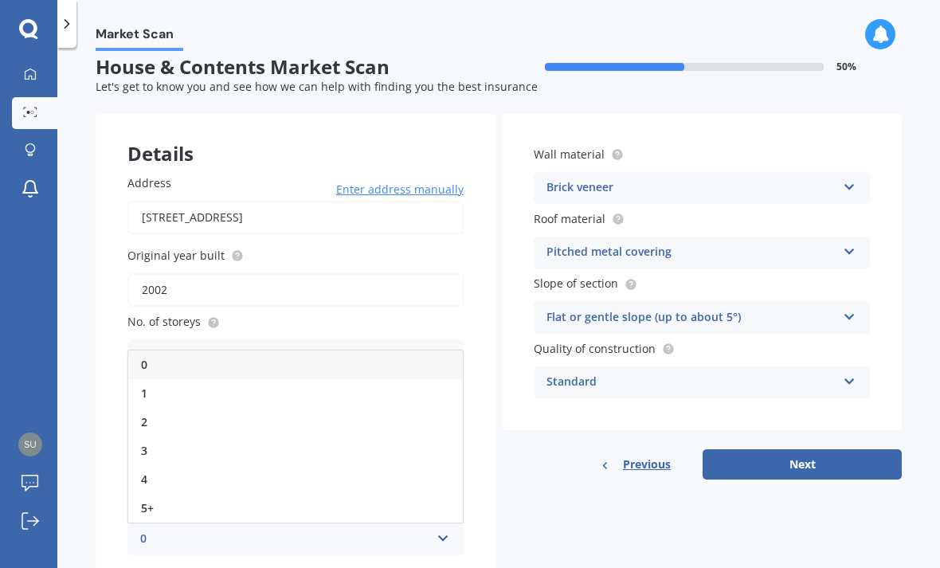
click at [151, 379] on div "1" at bounding box center [295, 393] width 335 height 29
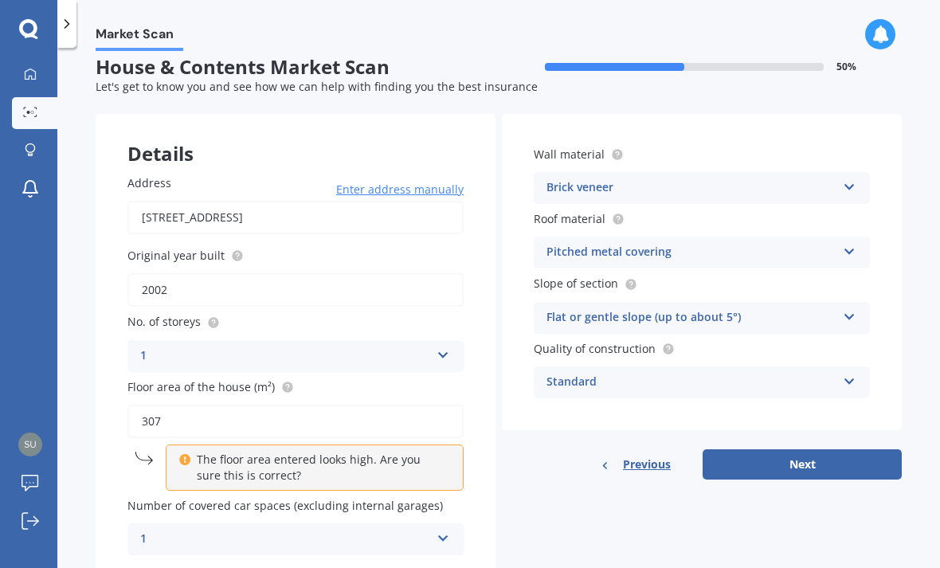
click at [169, 530] on div "1" at bounding box center [285, 539] width 290 height 19
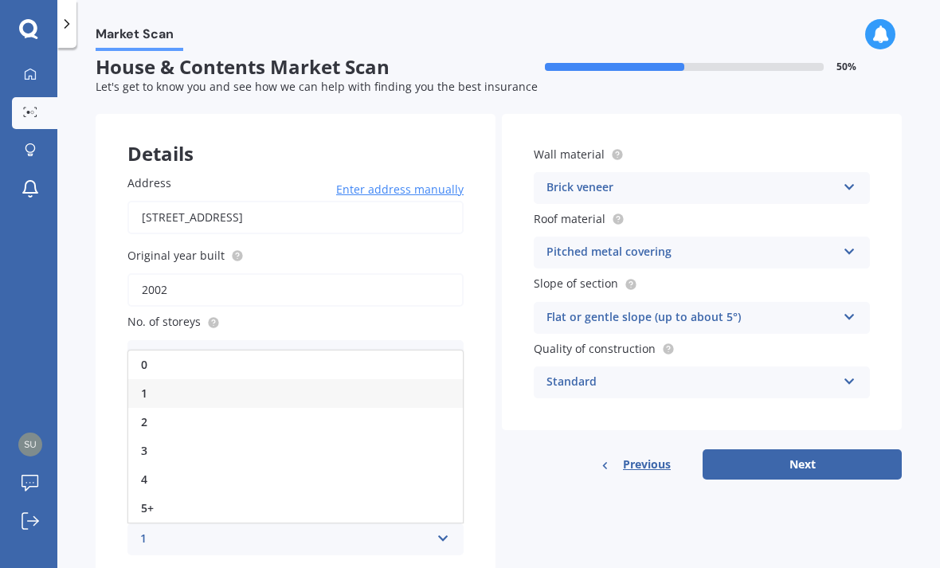
click at [149, 408] on div "2" at bounding box center [295, 422] width 335 height 29
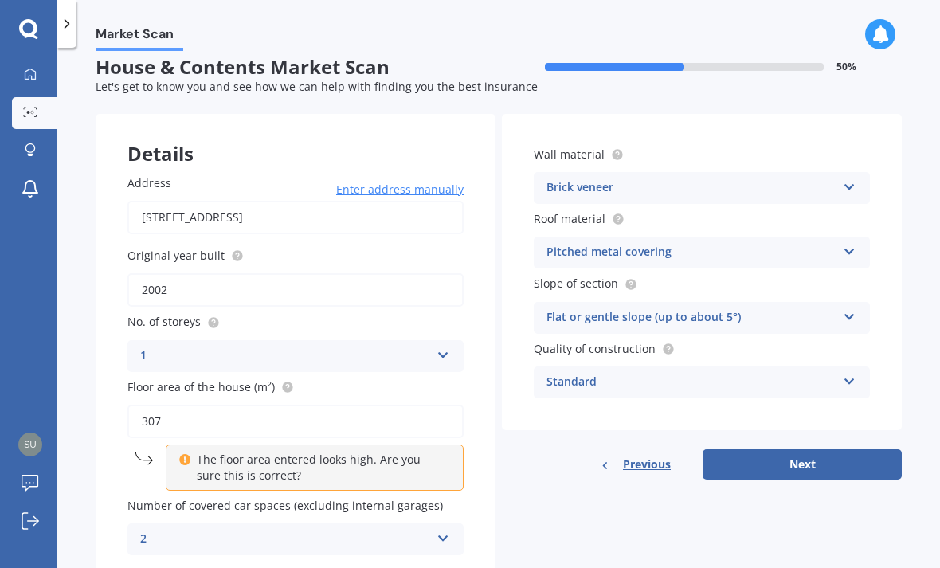
click at [445, 530] on icon at bounding box center [444, 535] width 14 height 11
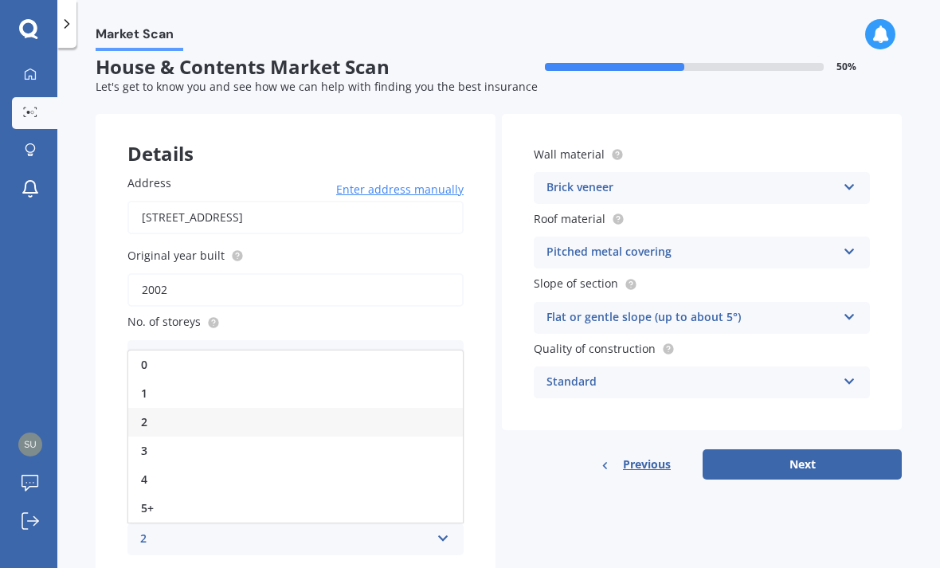
click at [149, 379] on div "1" at bounding box center [295, 393] width 335 height 29
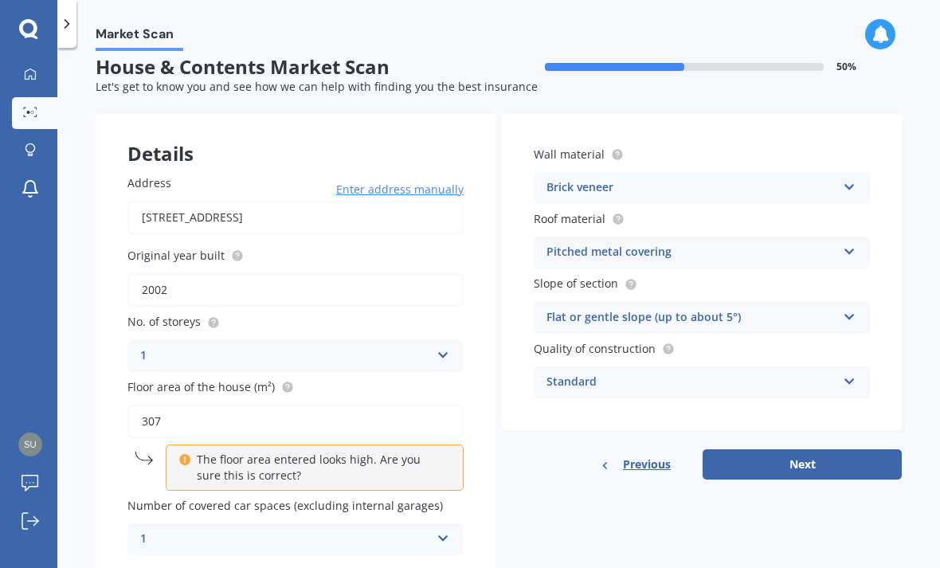
click at [437, 530] on icon at bounding box center [444, 535] width 14 height 11
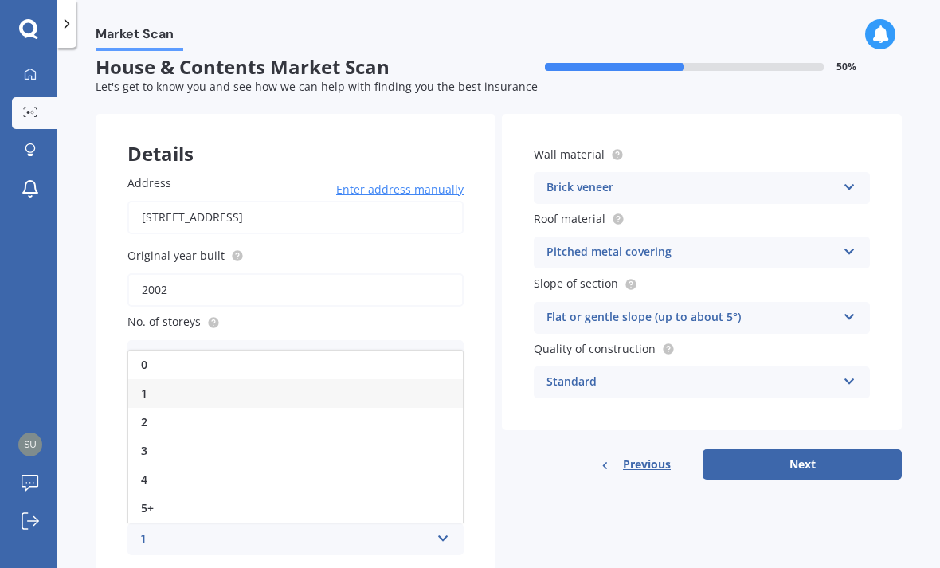
click at [155, 351] on div "0" at bounding box center [295, 365] width 335 height 29
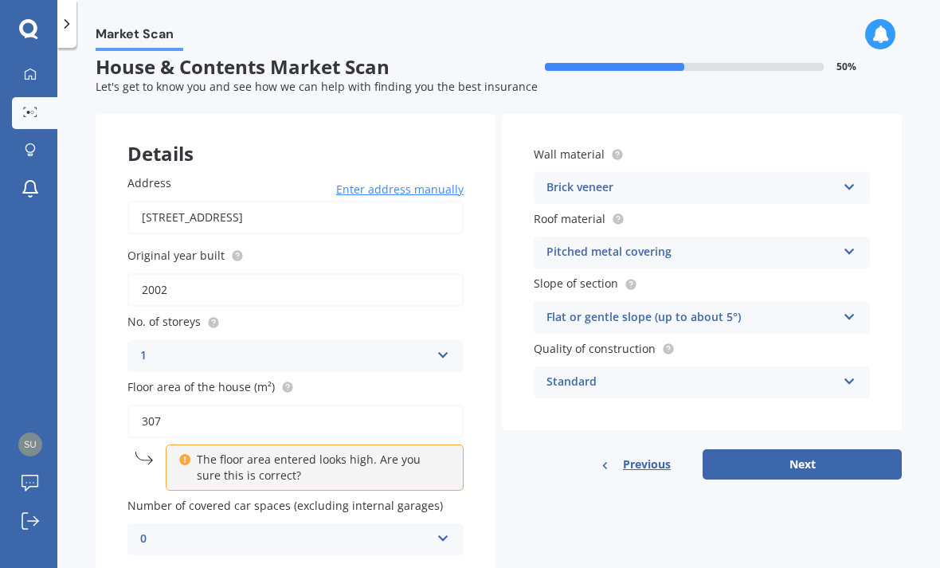
click at [850, 373] on icon at bounding box center [850, 378] width 14 height 11
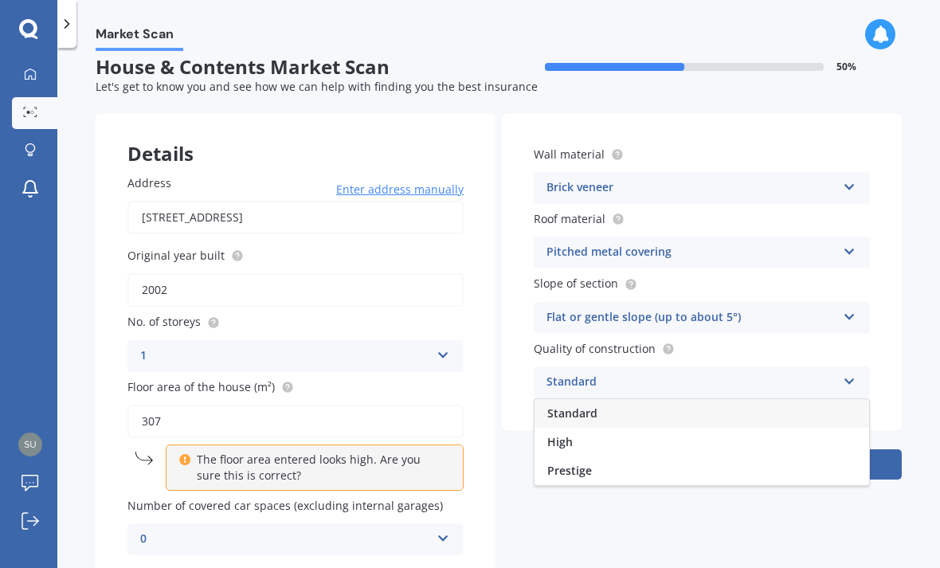
click at [599, 428] on div "High" at bounding box center [702, 442] width 335 height 29
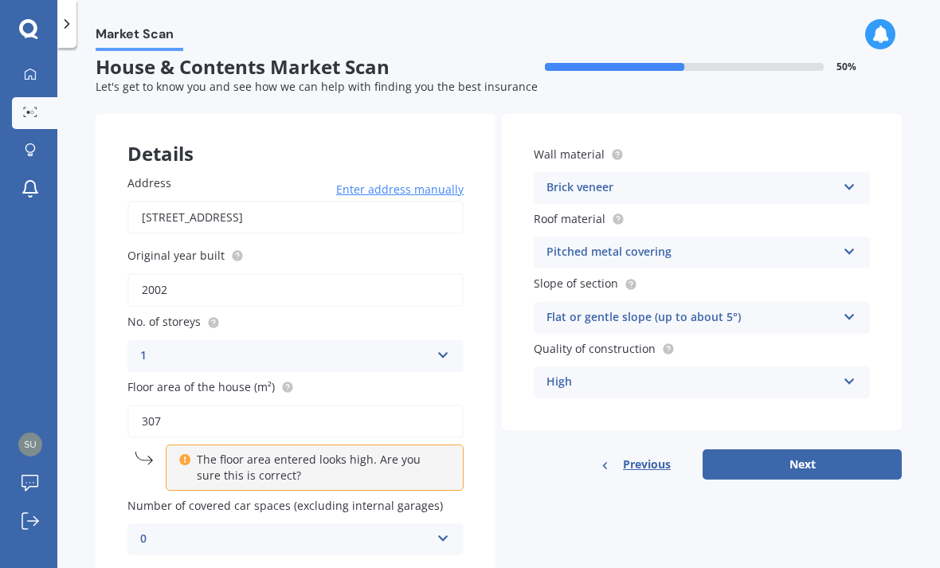
click at [831, 449] on button "Next" at bounding box center [802, 464] width 199 height 30
select select "09"
select select "05"
select select "1966"
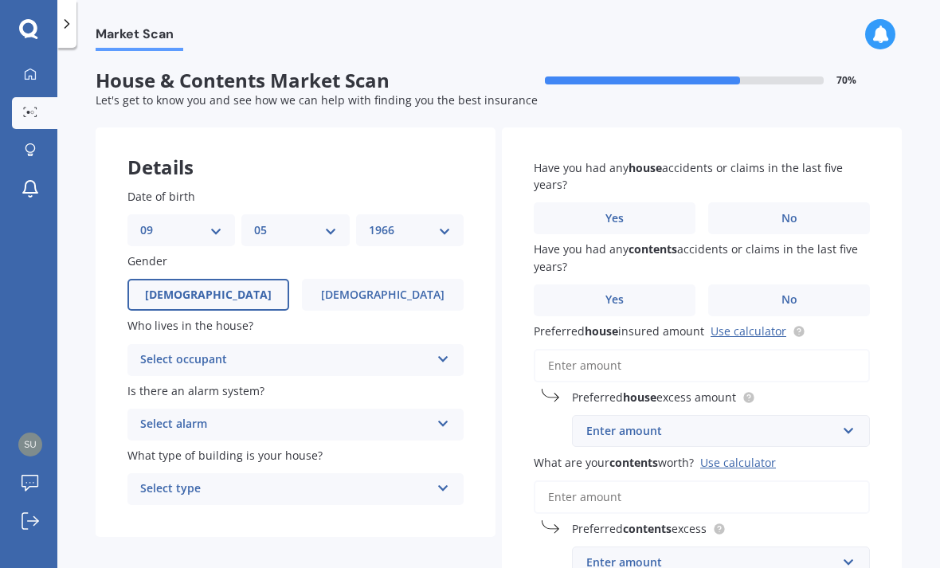
scroll to position [0, 0]
click at [167, 351] on div "Select occupant" at bounding box center [285, 360] width 290 height 19
click at [162, 384] on span "Owner" at bounding box center [159, 391] width 36 height 15
click at [166, 410] on div "Select alarm Yes, monitored Yes, not monitored No" at bounding box center [295, 426] width 336 height 32
click at [153, 506] on span "No" at bounding box center [149, 513] width 16 height 15
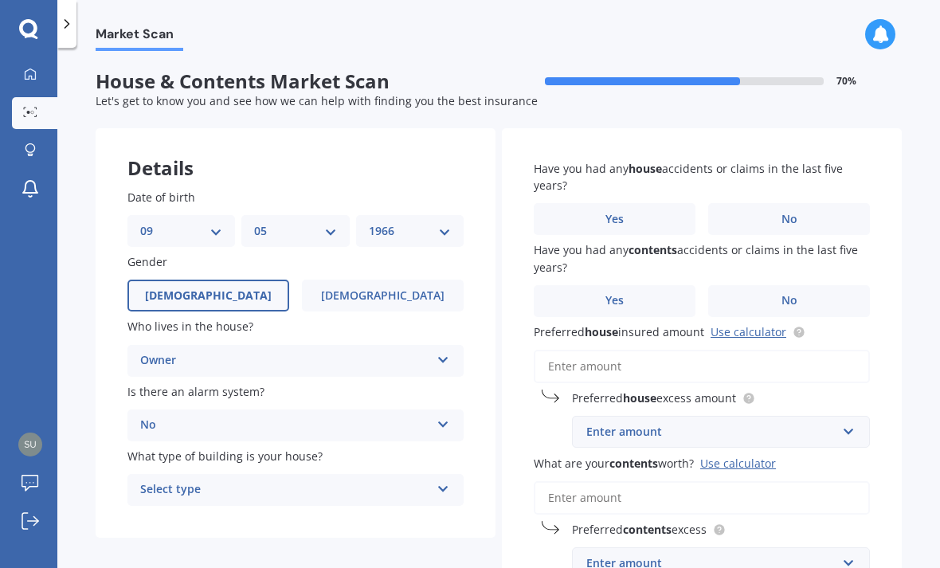
click at [183, 480] on div "Select type" at bounding box center [285, 489] width 290 height 19
click at [177, 513] on span "Freestanding" at bounding box center [176, 520] width 71 height 15
click at [823, 203] on label "No" at bounding box center [789, 219] width 162 height 32
click at [0, 0] on input "No" at bounding box center [0, 0] width 0 height 0
click at [831, 285] on label "No" at bounding box center [789, 301] width 162 height 32
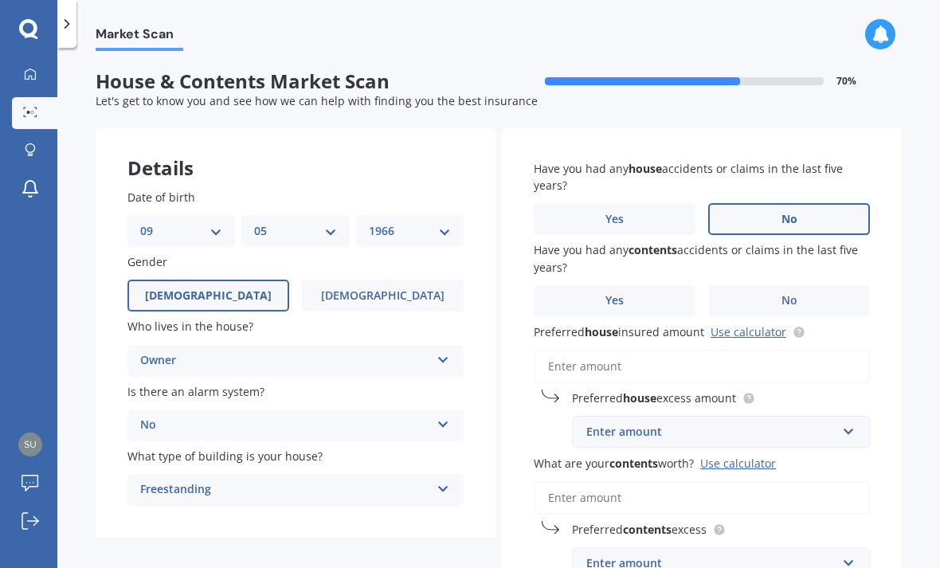
click at [0, 0] on input "No" at bounding box center [0, 0] width 0 height 0
click at [845, 417] on input "text" at bounding box center [716, 432] width 284 height 30
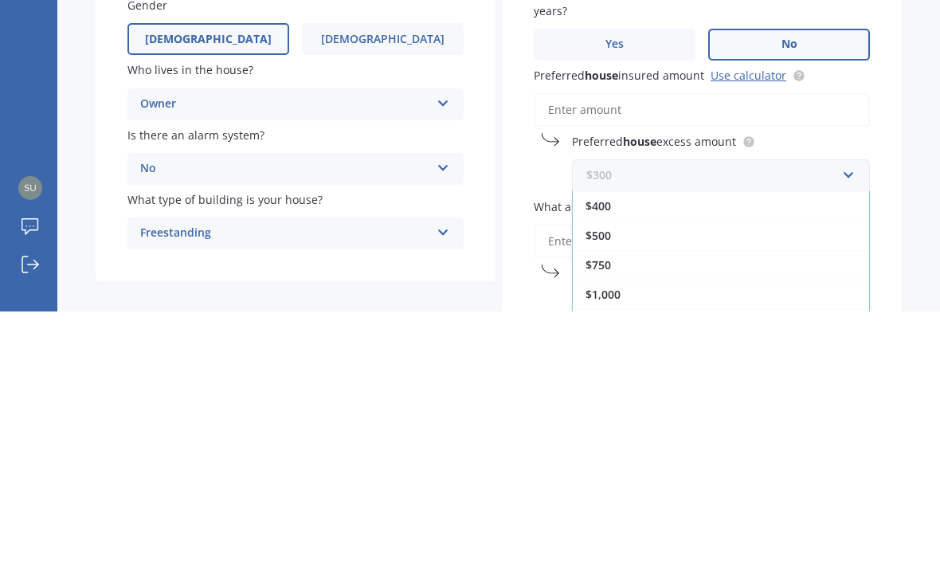
scroll to position [29, 0]
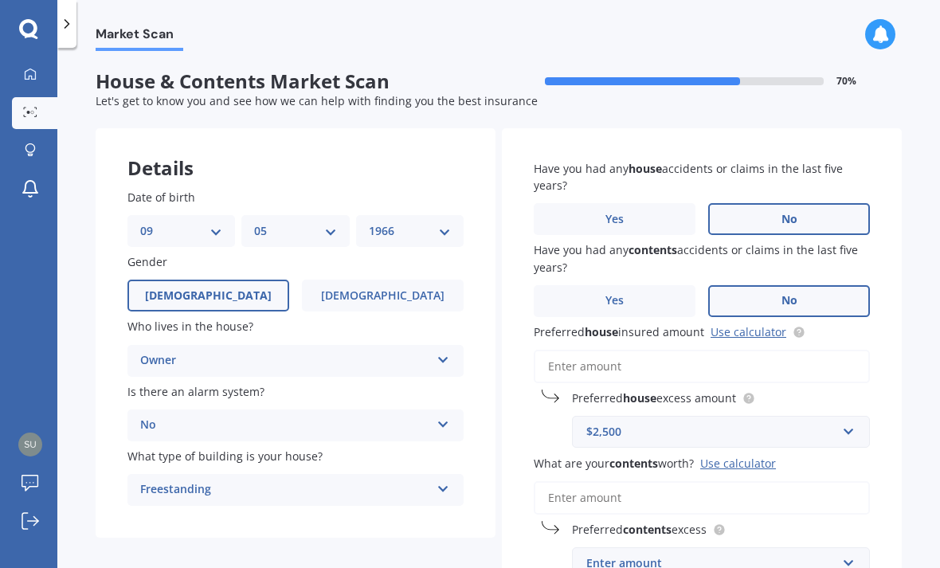
click at [602, 481] on input "What are your contents worth? Use calculator" at bounding box center [702, 497] width 336 height 33
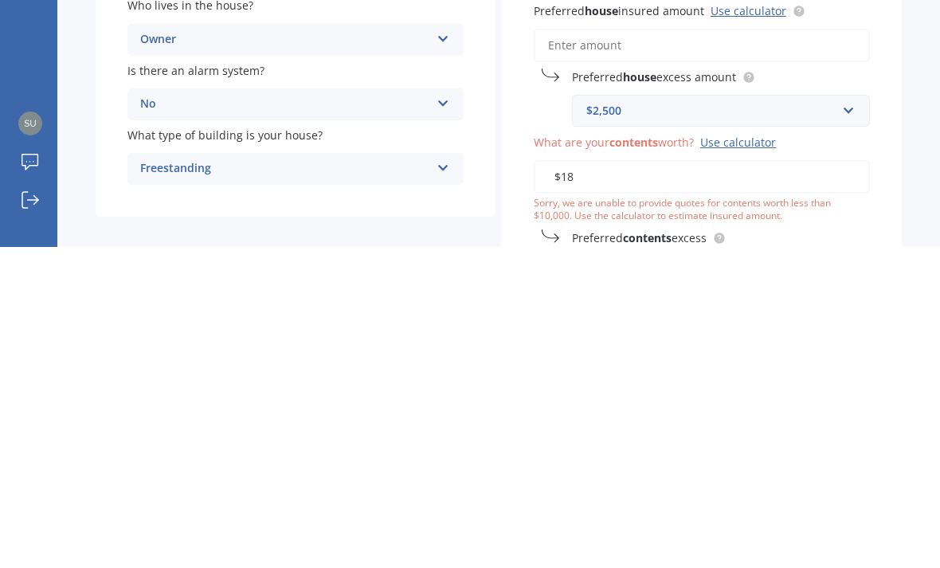
type input "$1"
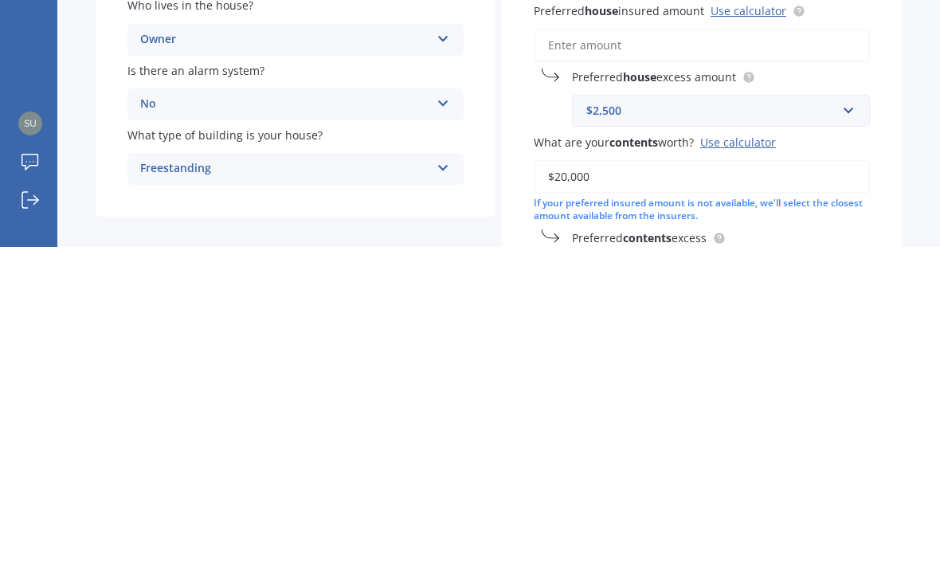
type input "$200,000"
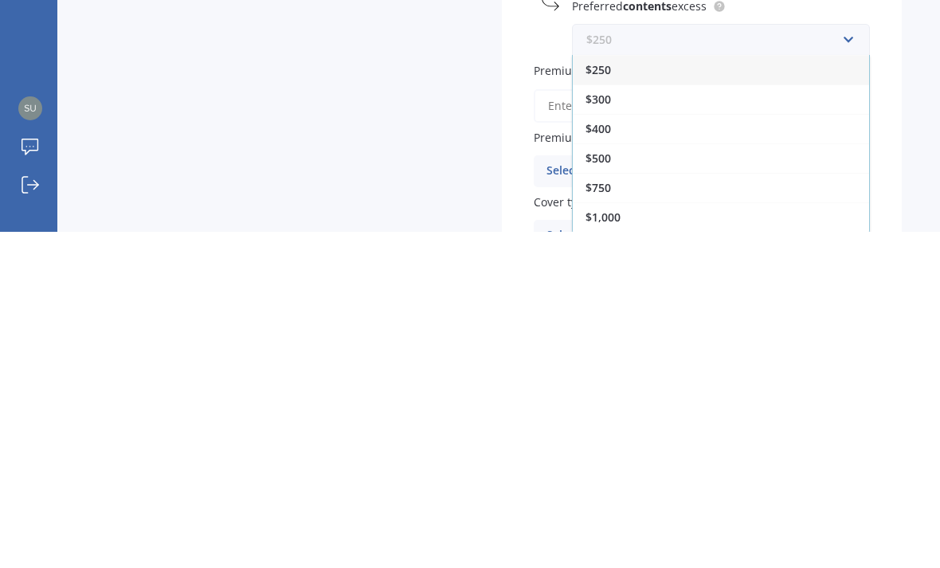
scroll to position [217, 0]
click at [637, 539] on div "$1,000" at bounding box center [721, 553] width 296 height 29
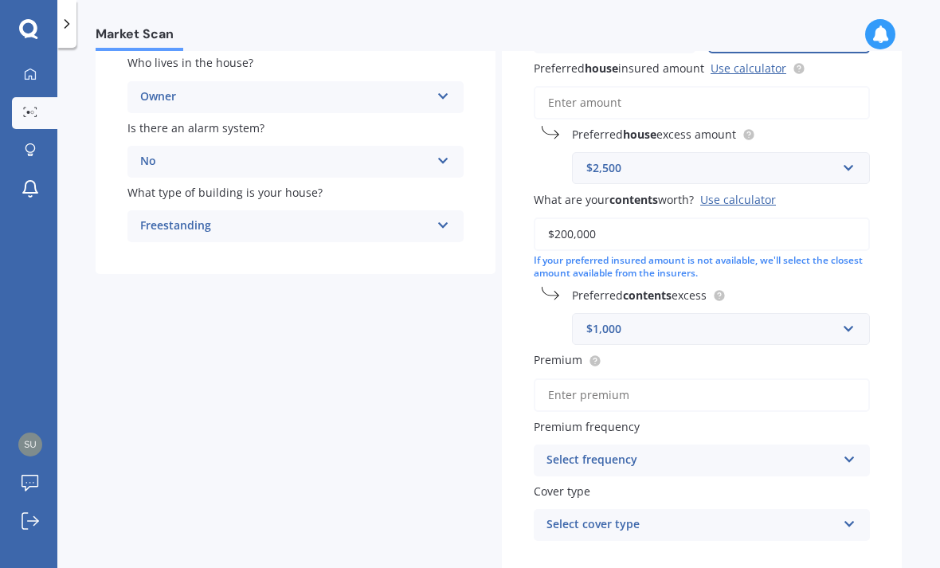
scroll to position [264, 0]
click at [853, 451] on icon at bounding box center [850, 456] width 14 height 11
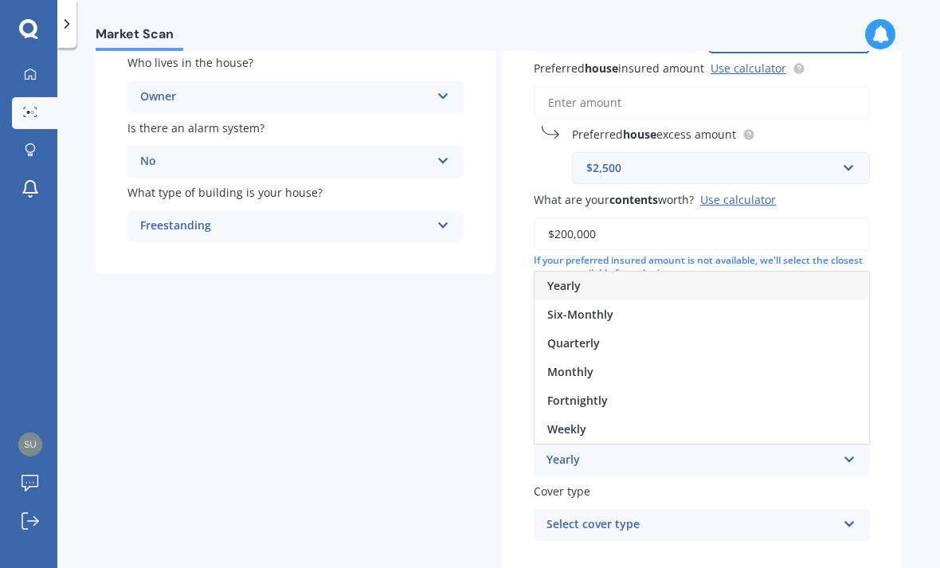
click at [590, 272] on div "Yearly" at bounding box center [702, 286] width 335 height 29
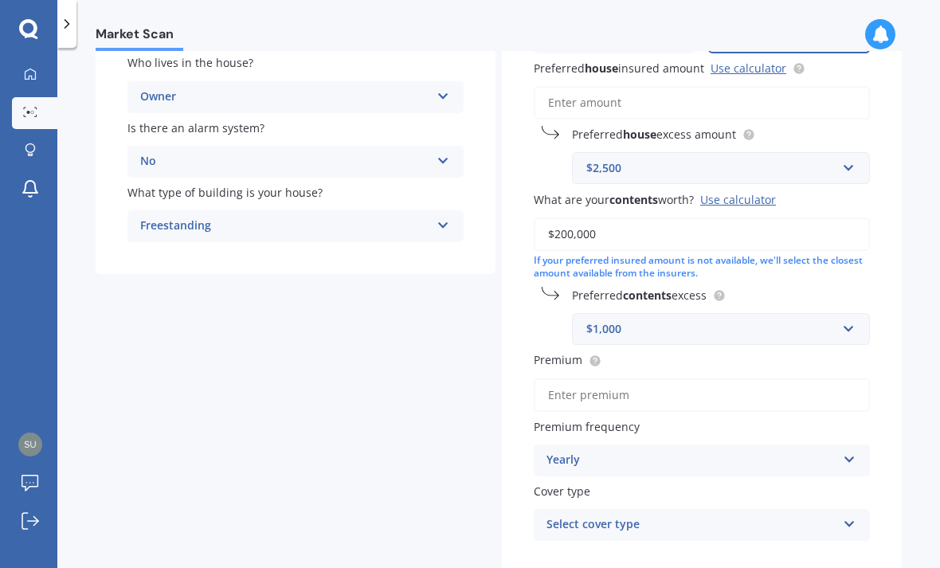
click at [853, 516] on icon at bounding box center [850, 521] width 14 height 11
click at [743, 192] on link "Use calculator" at bounding box center [738, 199] width 76 height 15
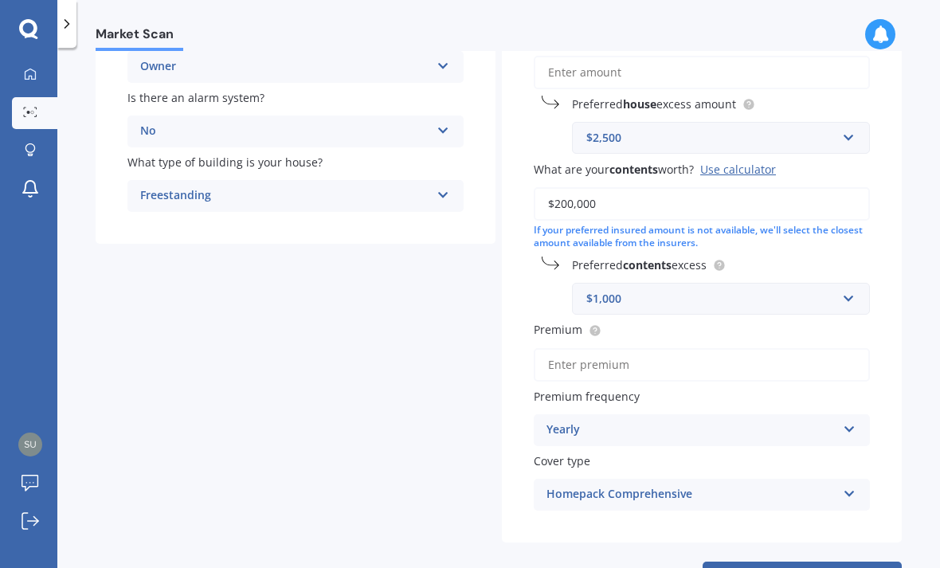
scroll to position [292, 0]
click at [798, 563] on button "Next" at bounding box center [802, 578] width 199 height 30
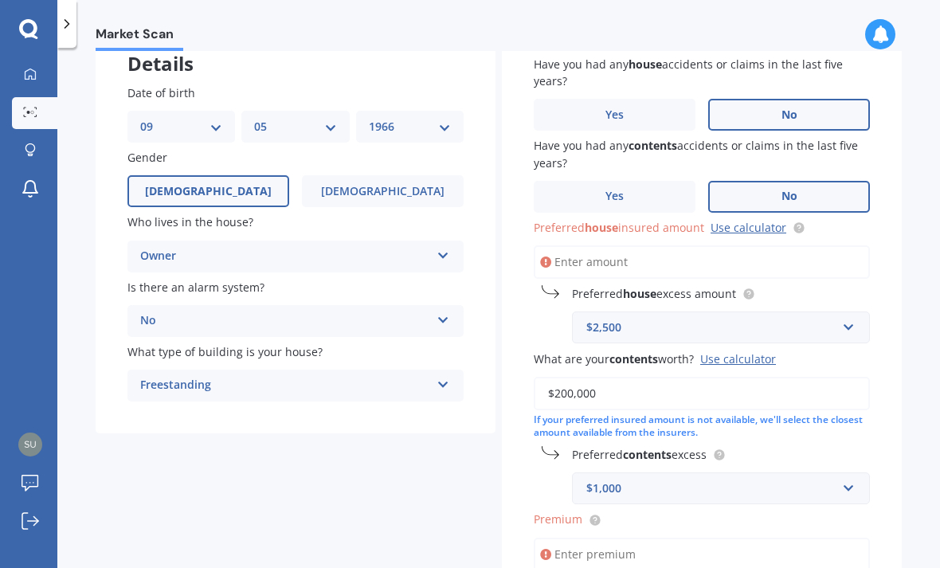
scroll to position [104, 0]
click at [753, 220] on link "Use calculator" at bounding box center [749, 227] width 76 height 15
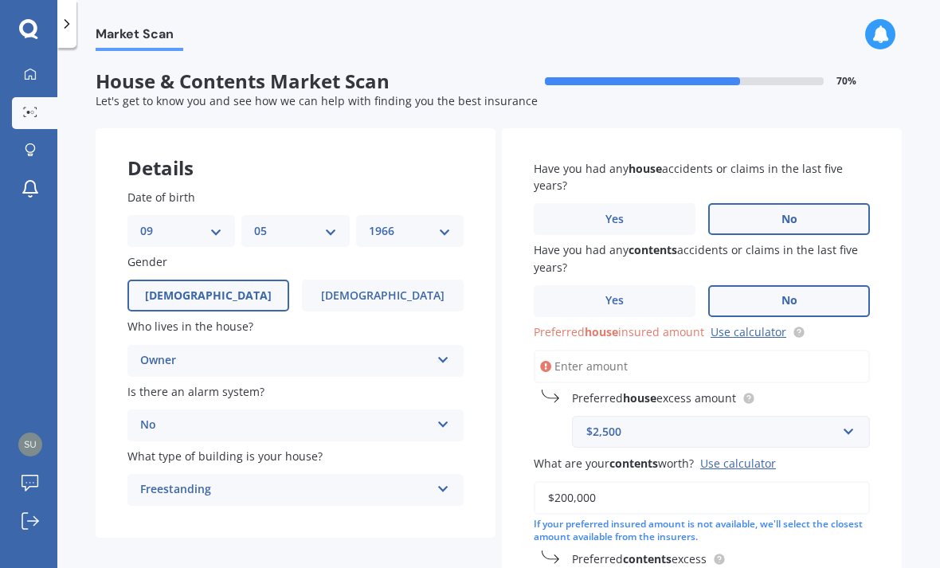
scroll to position [0, 0]
click at [574, 350] on input "Preferred house insured amount Use calculator" at bounding box center [702, 366] width 336 height 33
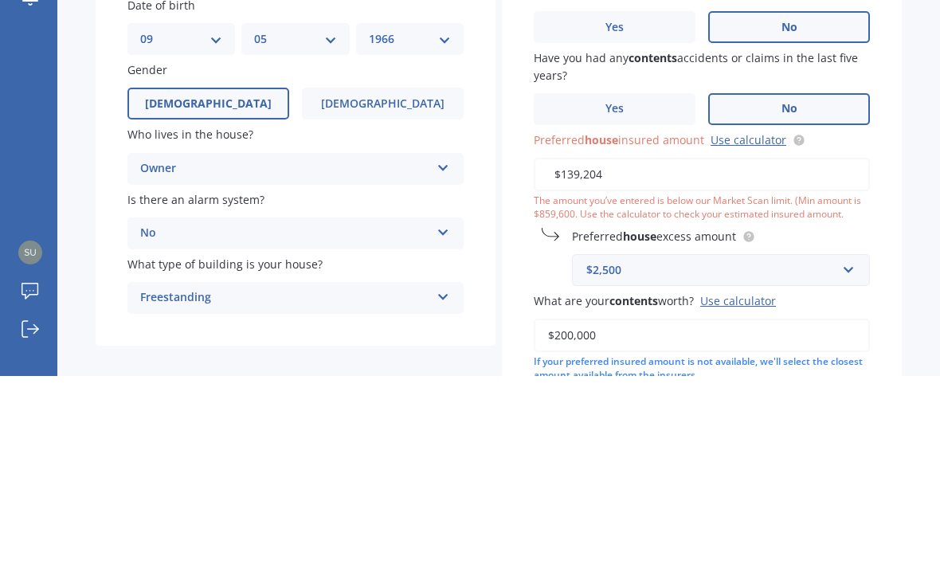
type input "$1,392,046"
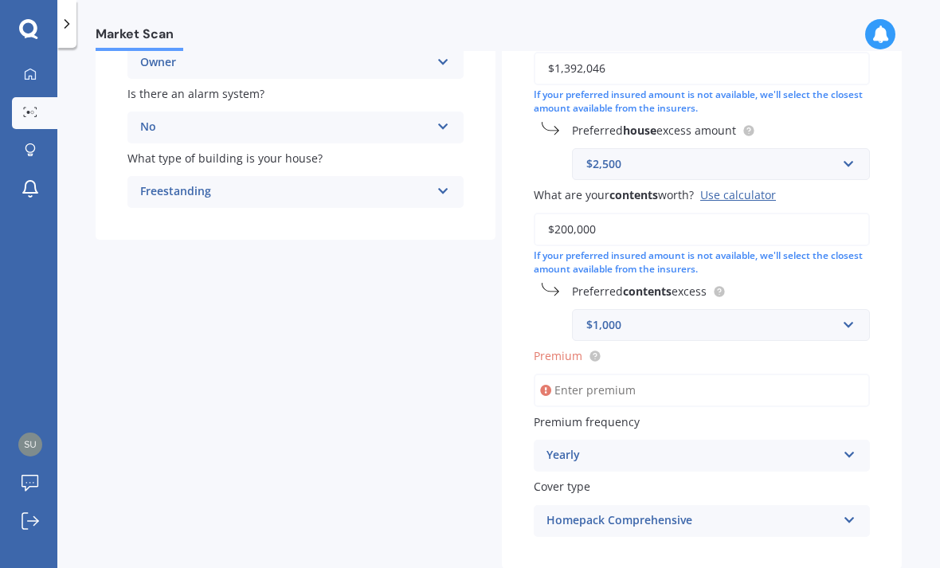
scroll to position [298, 0]
click at [641, 374] on input "Premium" at bounding box center [702, 390] width 336 height 33
click at [590, 351] on circle at bounding box center [595, 356] width 10 height 10
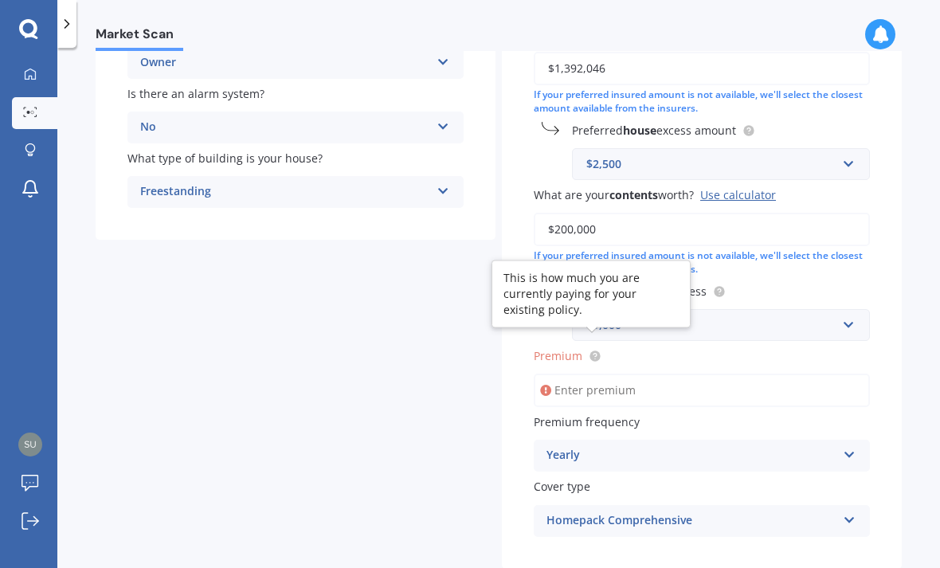
click at [647, 374] on input "Premium" at bounding box center [702, 390] width 336 height 33
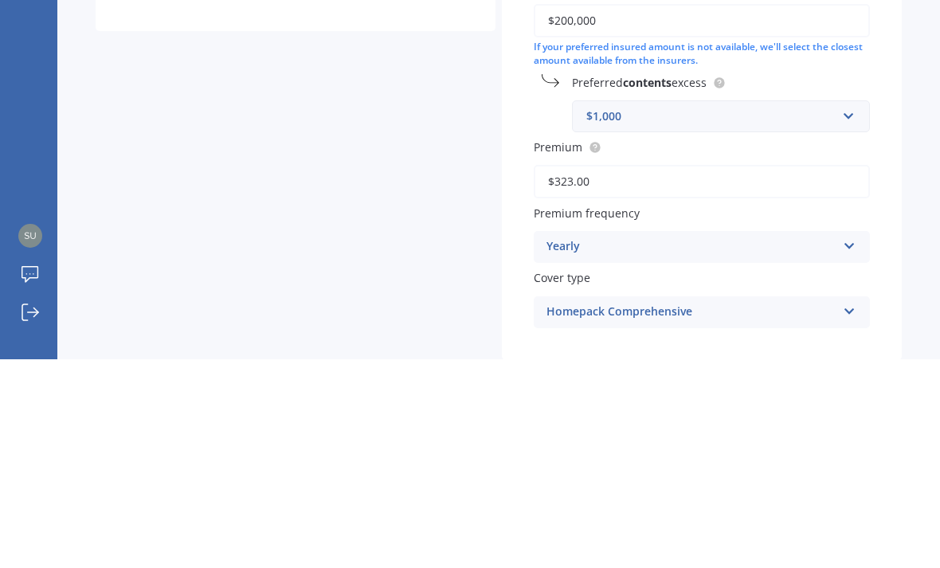
type input "$3,231.00"
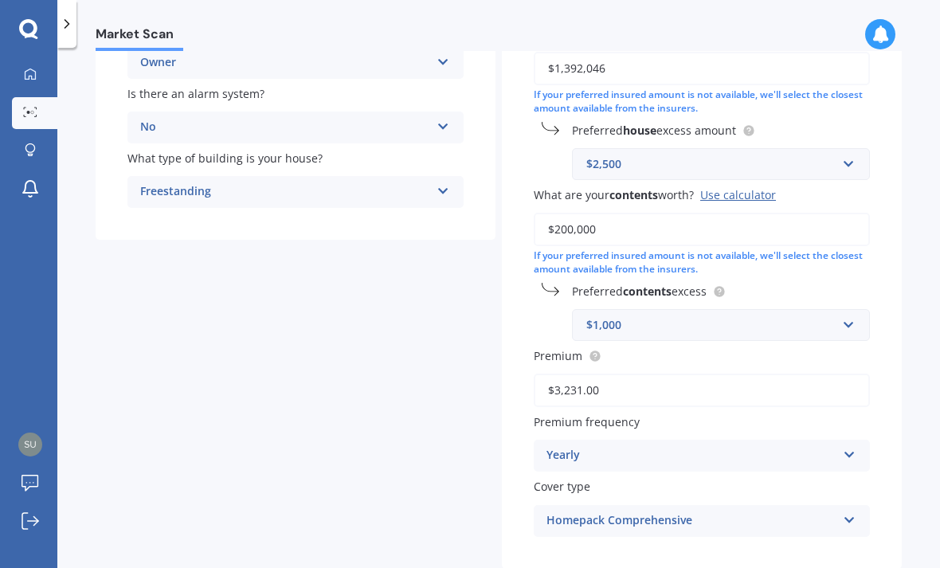
select select "09"
select select "05"
select select "1966"
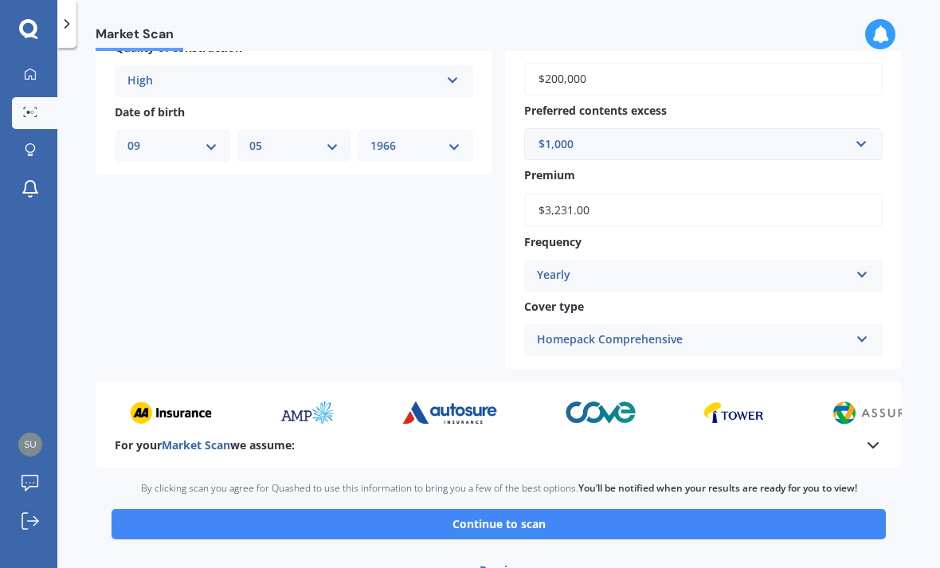
scroll to position [624, 0]
click at [707, 512] on button "Continue to scan" at bounding box center [499, 525] width 774 height 30
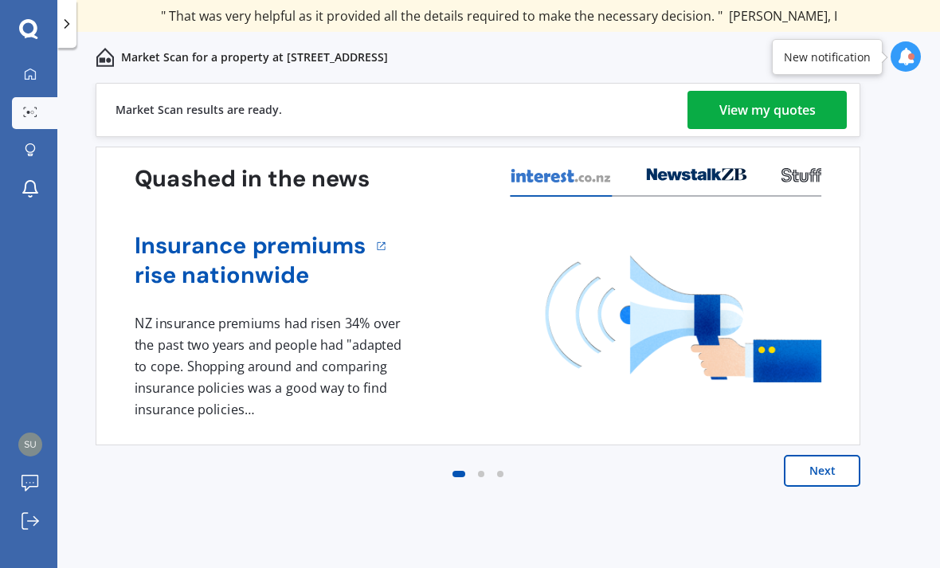
click at [836, 477] on button "Next" at bounding box center [822, 471] width 76 height 32
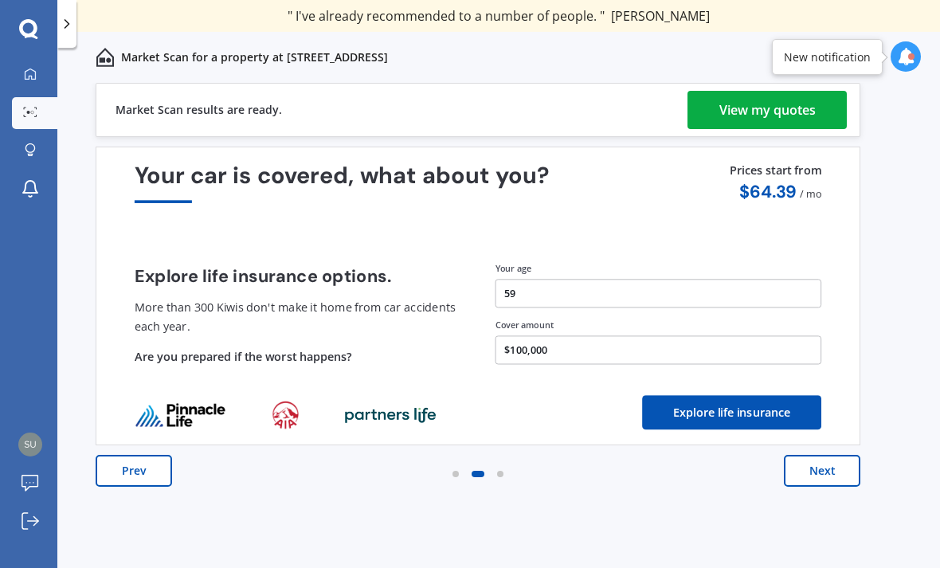
click at [782, 111] on div "View my quotes" at bounding box center [767, 110] width 96 height 38
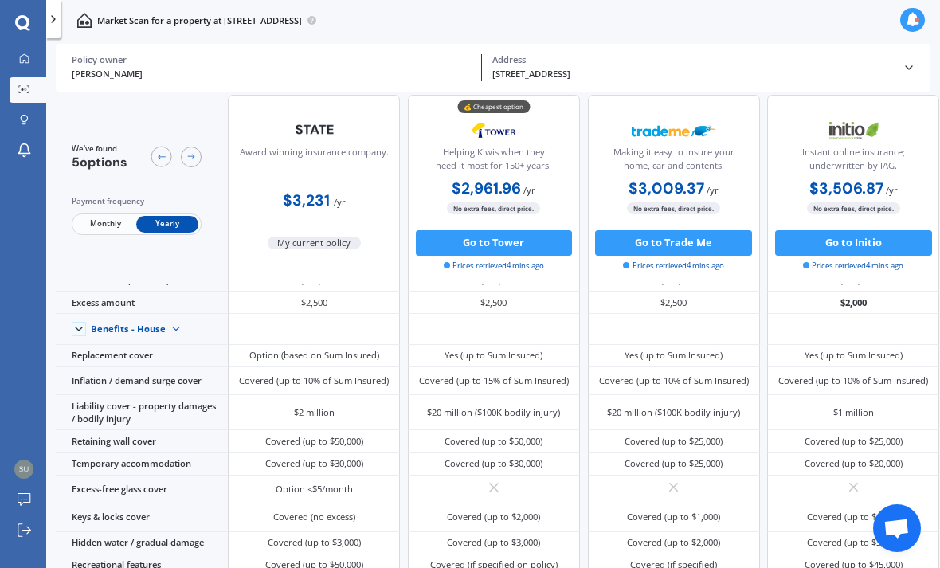
scroll to position [33, 0]
click at [106, 230] on span "Monthly" at bounding box center [105, 224] width 62 height 17
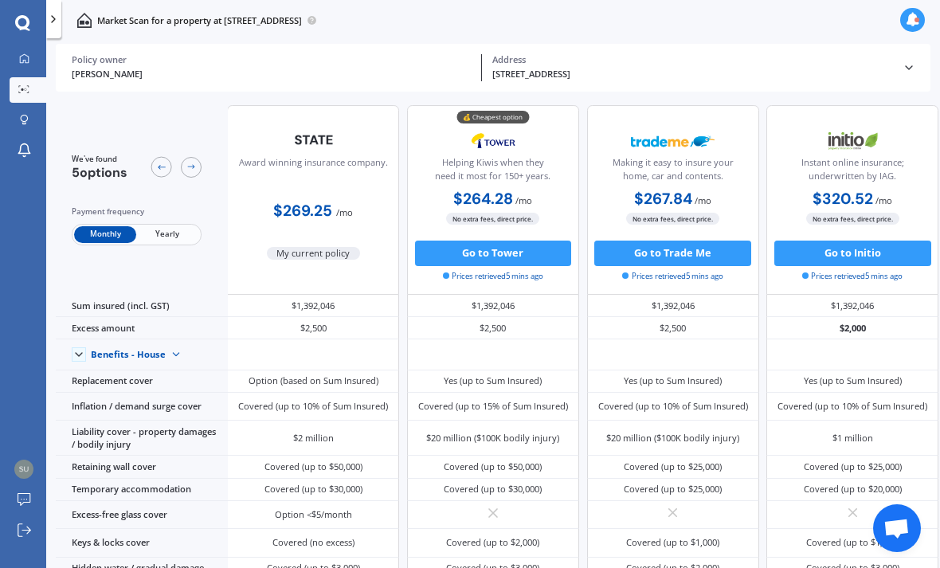
scroll to position [0, 2]
click at [13, 56] on link "My Dashboard" at bounding box center [28, 59] width 37 height 25
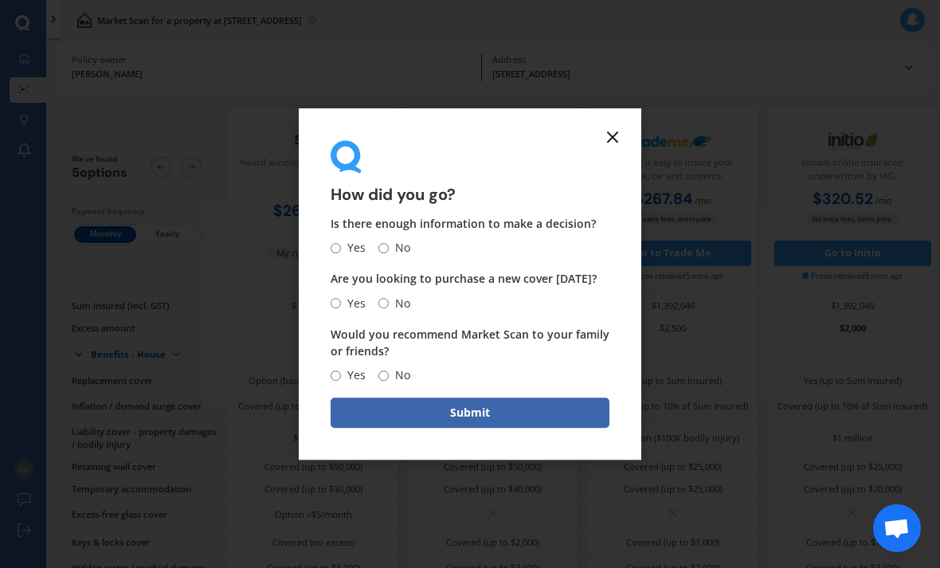
click at [620, 147] on icon at bounding box center [612, 136] width 19 height 19
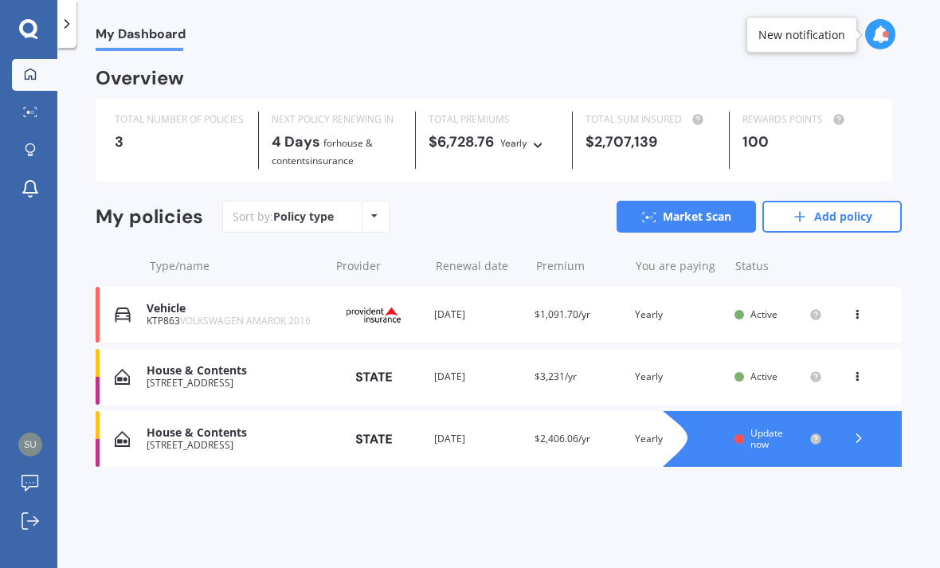
click at [28, 109] on icon at bounding box center [30, 112] width 14 height 10
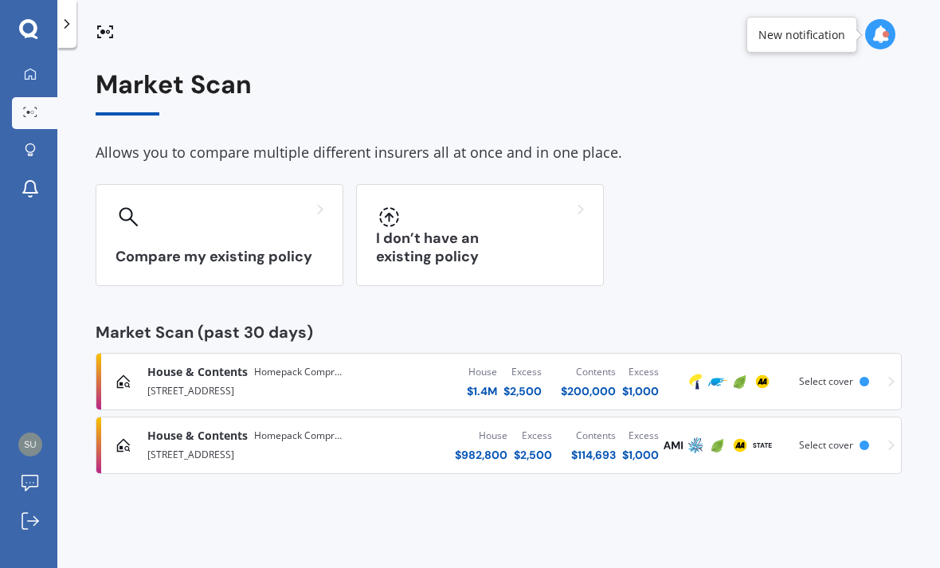
click at [190, 237] on div "Compare my existing policy" at bounding box center [220, 235] width 248 height 102
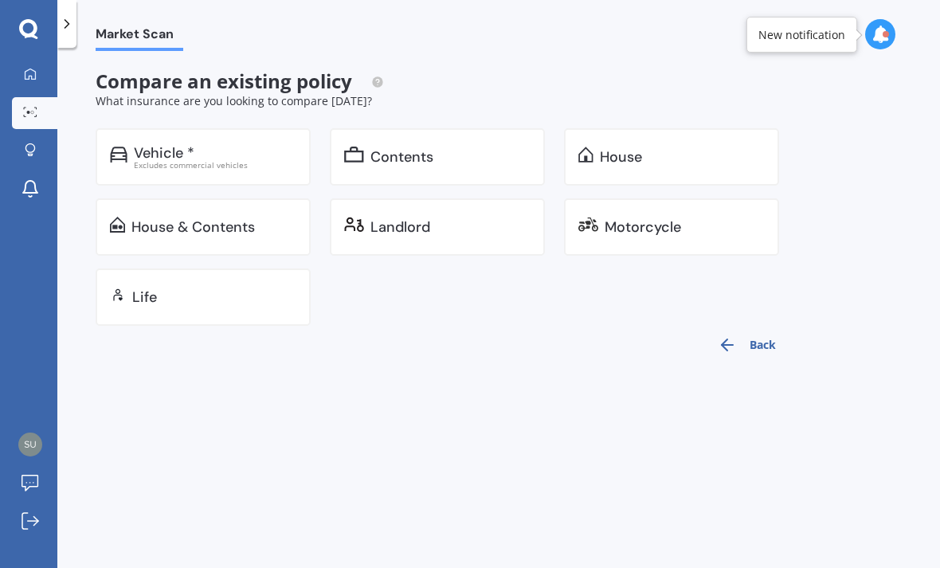
click at [196, 163] on div "Excludes commercial vehicles" at bounding box center [215, 165] width 163 height 8
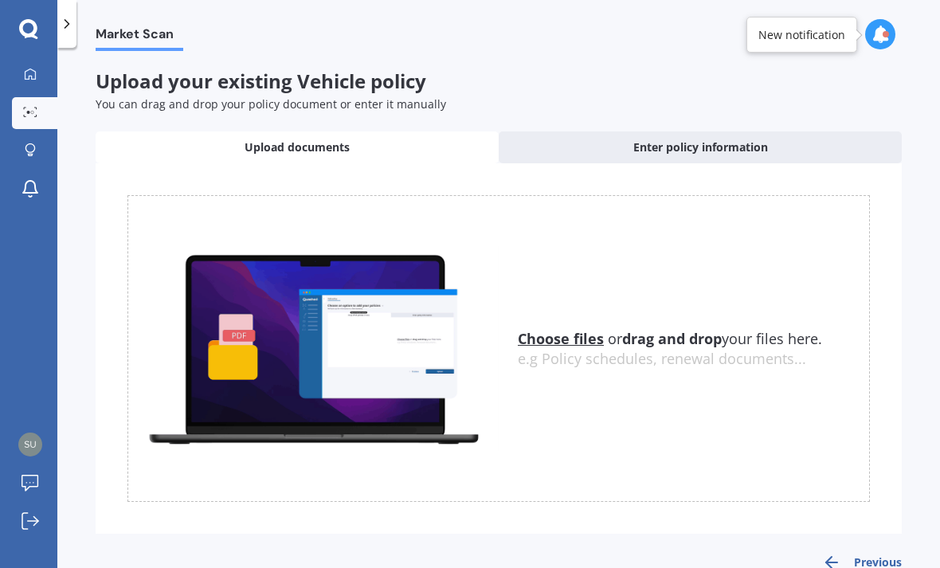
click at [563, 339] on u "Choose files" at bounding box center [561, 338] width 86 height 19
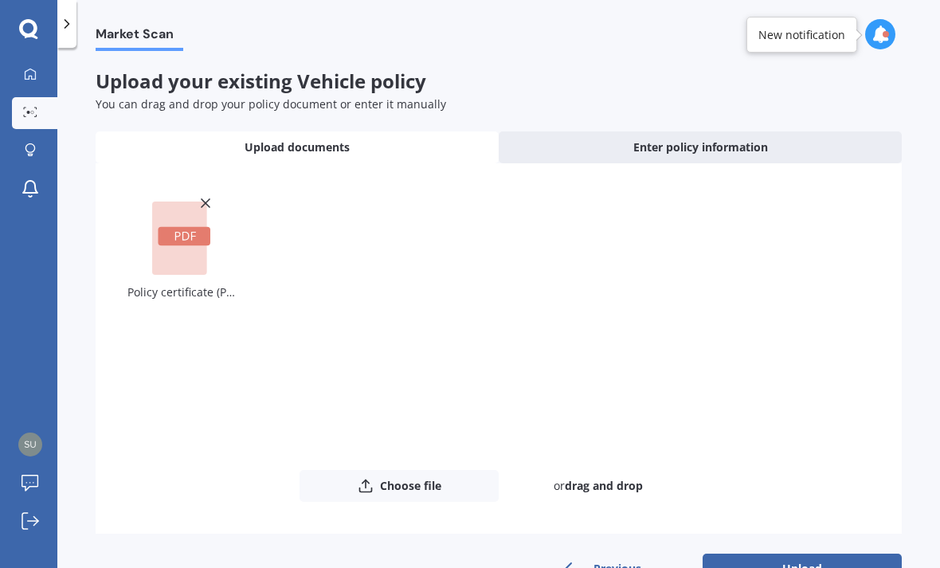
scroll to position [51, 0]
click at [773, 554] on button "Upload" at bounding box center [802, 569] width 199 height 30
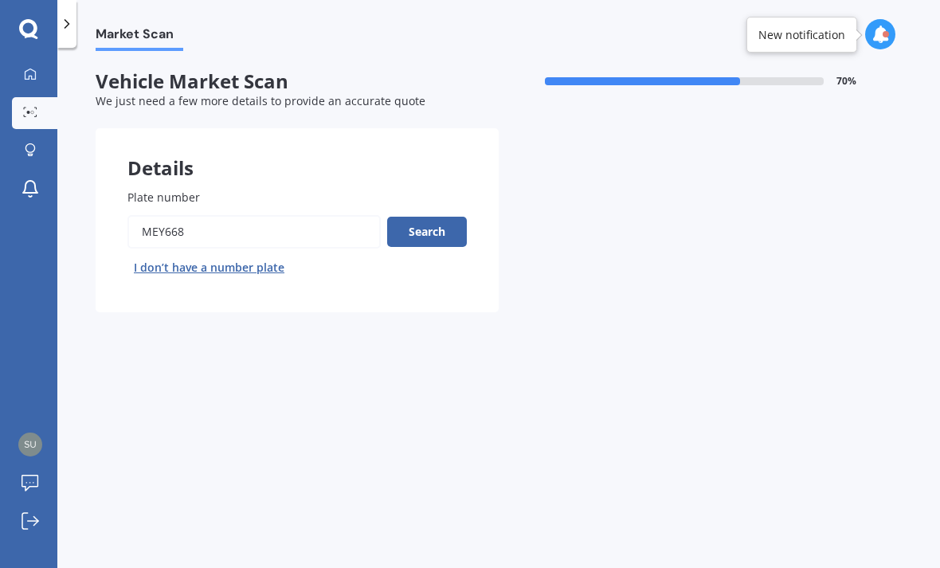
click at [437, 217] on button "Search" at bounding box center [427, 232] width 80 height 30
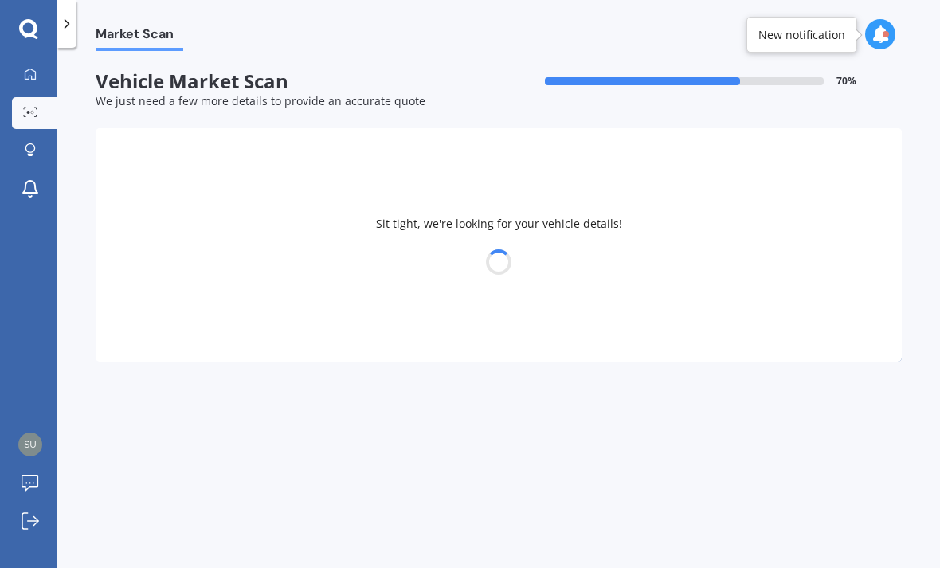
select select "09"
select select "05"
select select "1966"
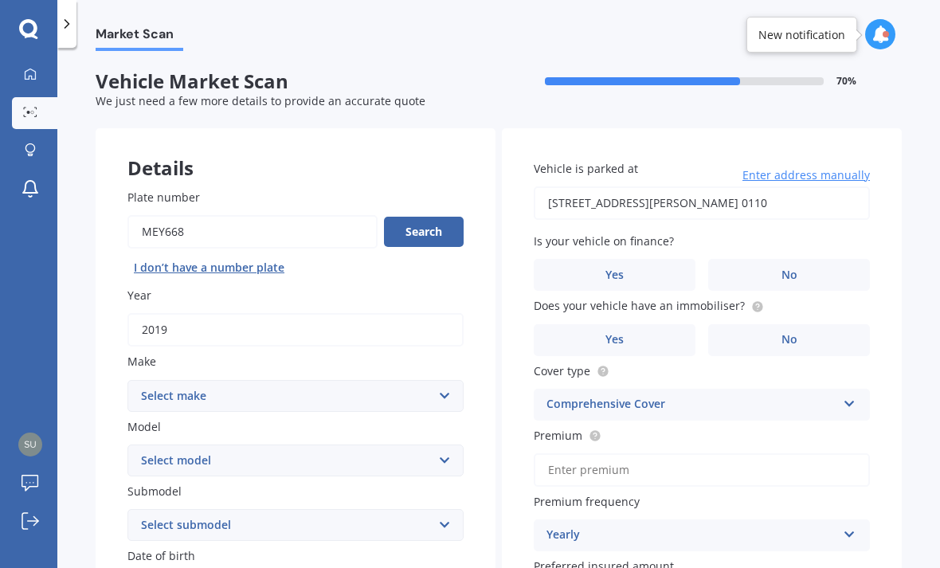
click at [165, 380] on select "Select make AC ALFA ROMEO ASTON [PERSON_NAME] AUDI AUSTIN BEDFORD Bentley BMW B…" at bounding box center [295, 396] width 336 height 32
select select "MERCEDES BENZ"
click at [206, 445] on select "Select model 190 200 220 230 240 250 260 280 300 320 350 380 400 420 450 500 55…" at bounding box center [295, 461] width 336 height 32
select select "250"
click at [167, 509] on select "Select submodel (All other) (All) C CE D S SE Convertible SE Coupe SE Sedan SL" at bounding box center [295, 525] width 336 height 32
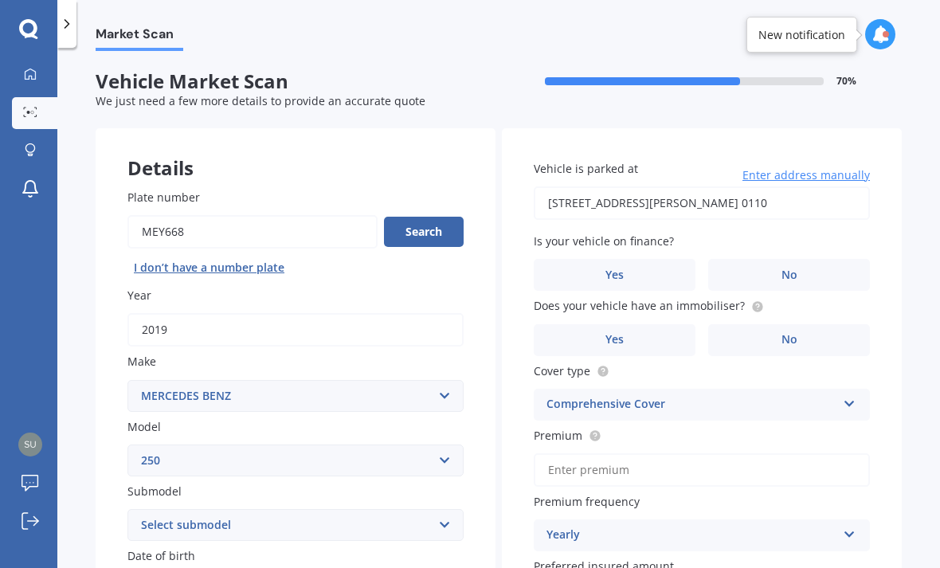
select select "(ALL)"
click at [169, 509] on select "Select submodel (All other) (All) C CE D S SE Convertible SE Coupe SE Sedan SL" at bounding box center [295, 525] width 336 height 32
click at [437, 380] on select "Select make AC ALFA ROMEO ASTON [PERSON_NAME] AUDI AUSTIN BEDFORD Bentley BMW B…" at bounding box center [295, 396] width 336 height 32
select select "MERCEDES AMG"
select select
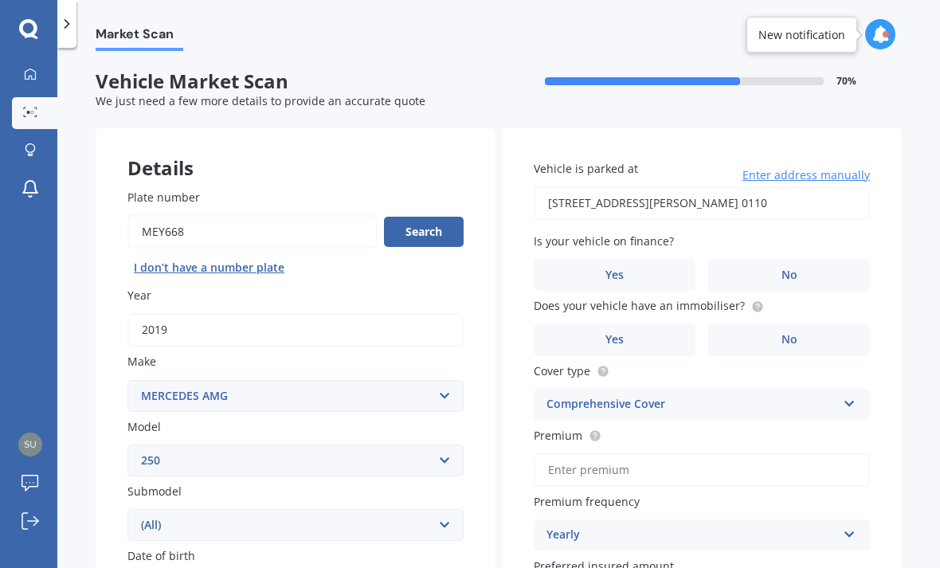
select select
click at [437, 445] on select "Select model C C63" at bounding box center [295, 461] width 336 height 32
click at [449, 380] on select "Select make AC ALFA ROMEO ASTON [PERSON_NAME] AUDI AUSTIN BEDFORD Bentley BMW B…" at bounding box center [295, 396] width 336 height 32
select select "MERCEDES BENZ"
click at [441, 445] on select "Select model 190 200 220 230 240 250 260 280 300 320 350 380 400 420 450 500 55…" at bounding box center [295, 461] width 336 height 32
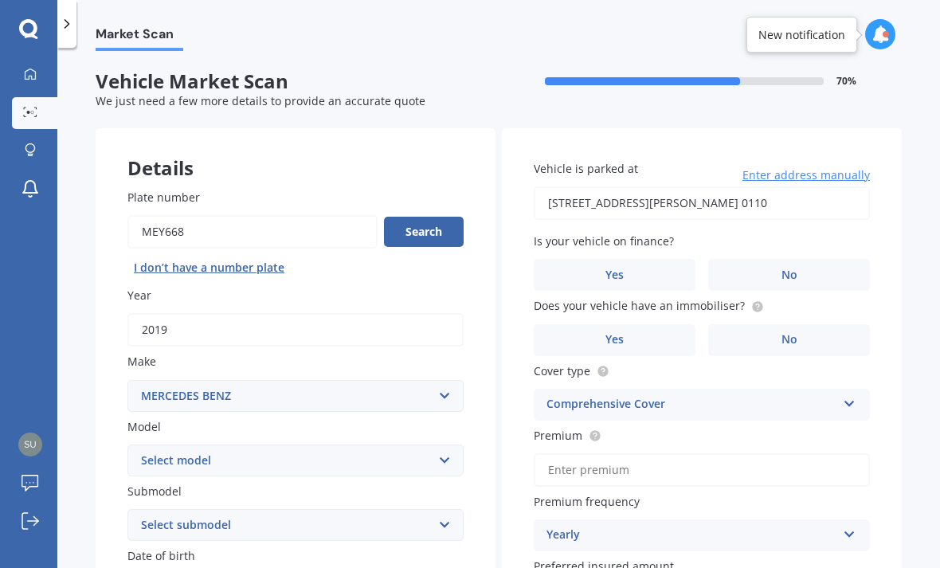
select select "250"
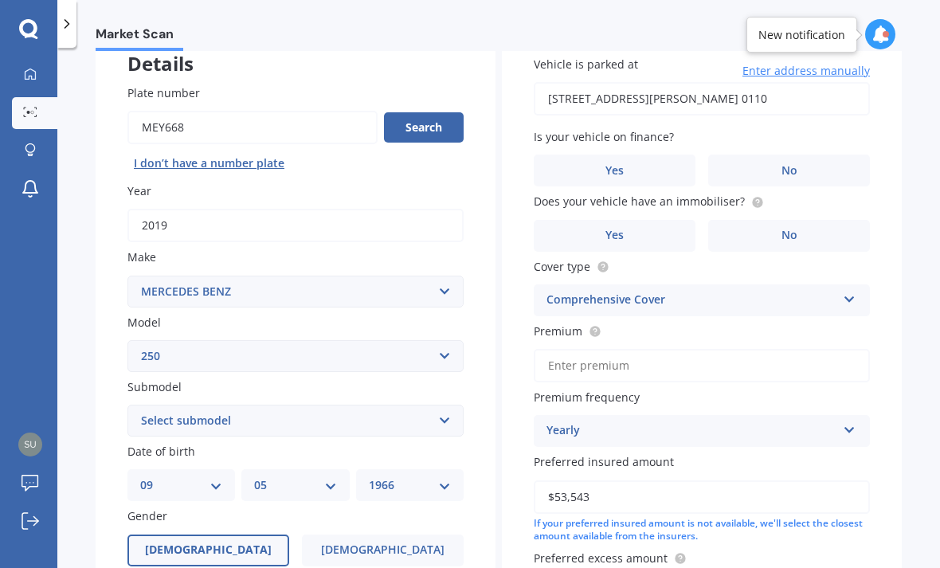
scroll to position [111, 0]
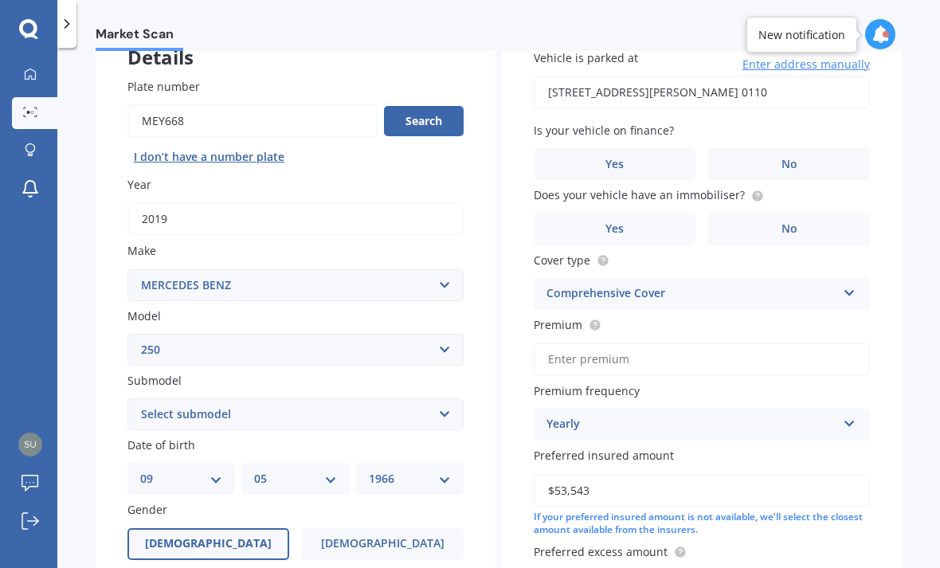
click at [444, 398] on select "Select submodel (All other) (All) C CE D S SE Convertible SE Coupe SE Sedan SL" at bounding box center [295, 414] width 336 height 32
select select "C"
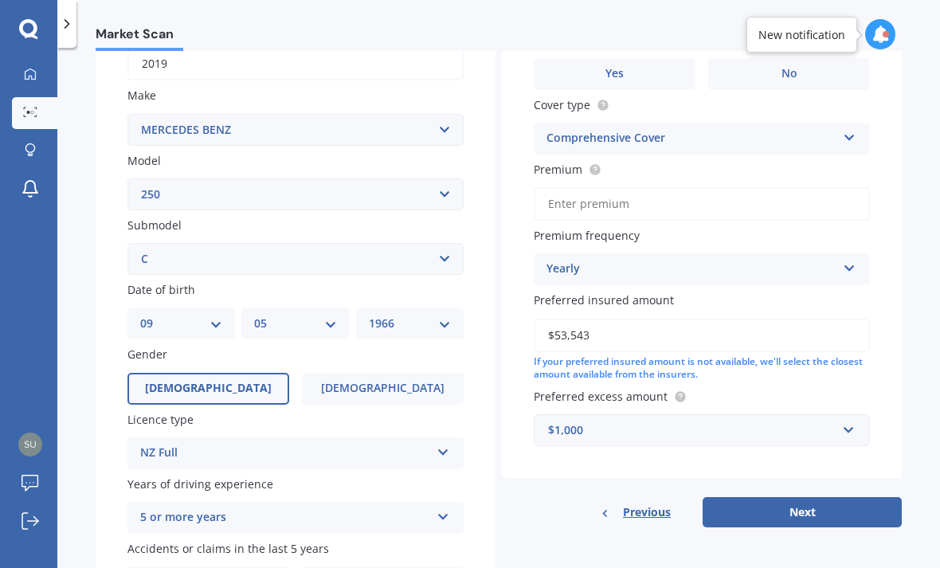
scroll to position [291, 0]
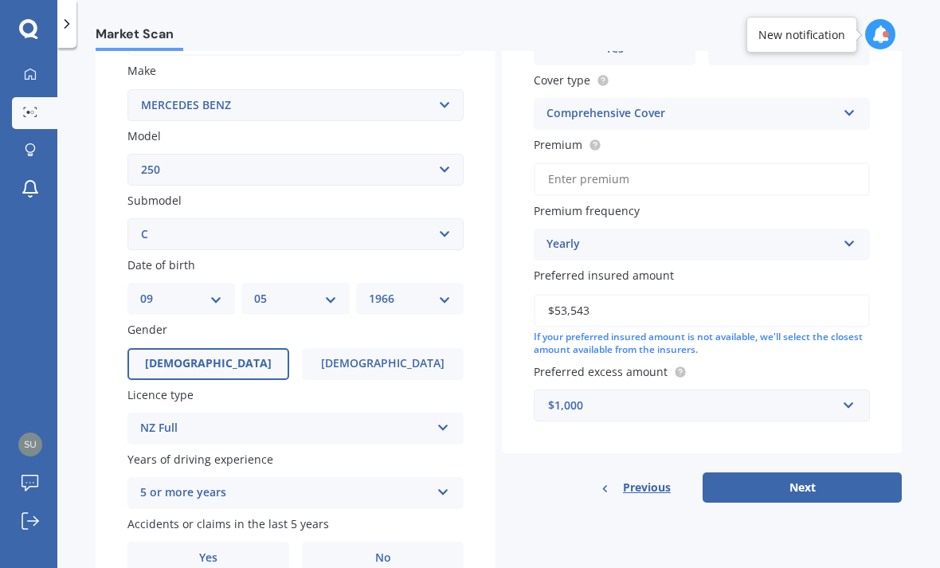
click at [410, 348] on label "[DEMOGRAPHIC_DATA]" at bounding box center [383, 364] width 162 height 32
click at [0, 0] on input "[DEMOGRAPHIC_DATA]" at bounding box center [0, 0] width 0 height 0
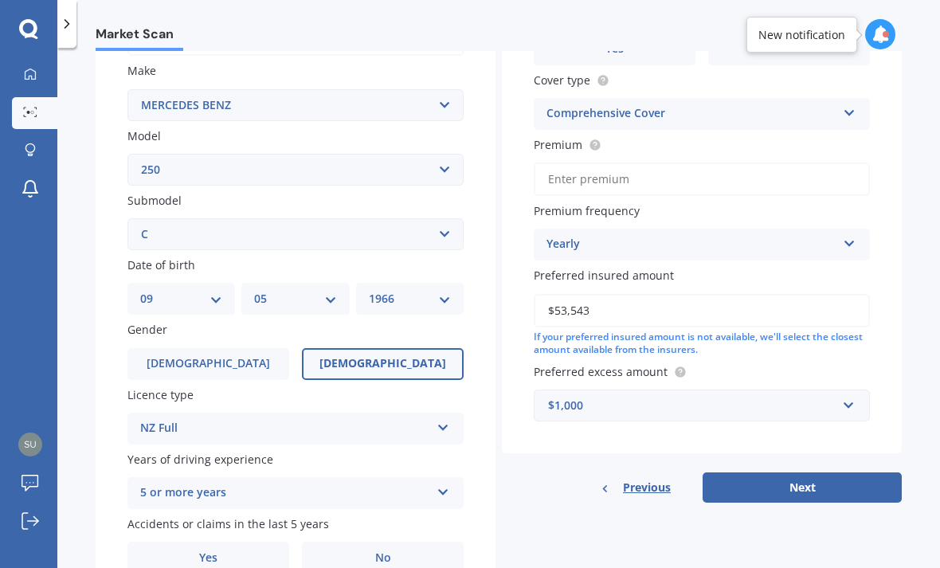
click at [214, 290] on select "DD 01 02 03 04 05 06 07 08 09 10 11 12 13 14 15 16 17 18 19 20 21 22 23 24 25 2…" at bounding box center [181, 299] width 82 height 18
select select "27"
click at [327, 290] on select "MM 01 02 03 04 05 06 07 08 09 10 11 12" at bounding box center [295, 299] width 82 height 18
select select "08"
click at [449, 290] on select "YYYY 2025 2024 2023 2022 2021 2020 2019 2018 2017 2016 2015 2014 2013 2012 2011…" at bounding box center [410, 299] width 82 height 18
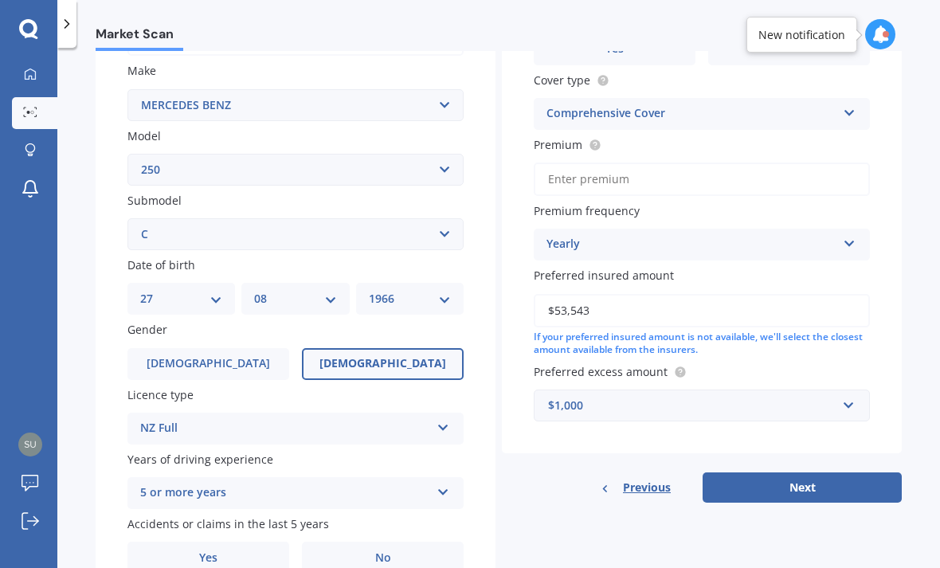
select select "1971"
click at [399, 542] on label "No" at bounding box center [383, 558] width 162 height 32
click at [0, 0] on input "No" at bounding box center [0, 0] width 0 height 0
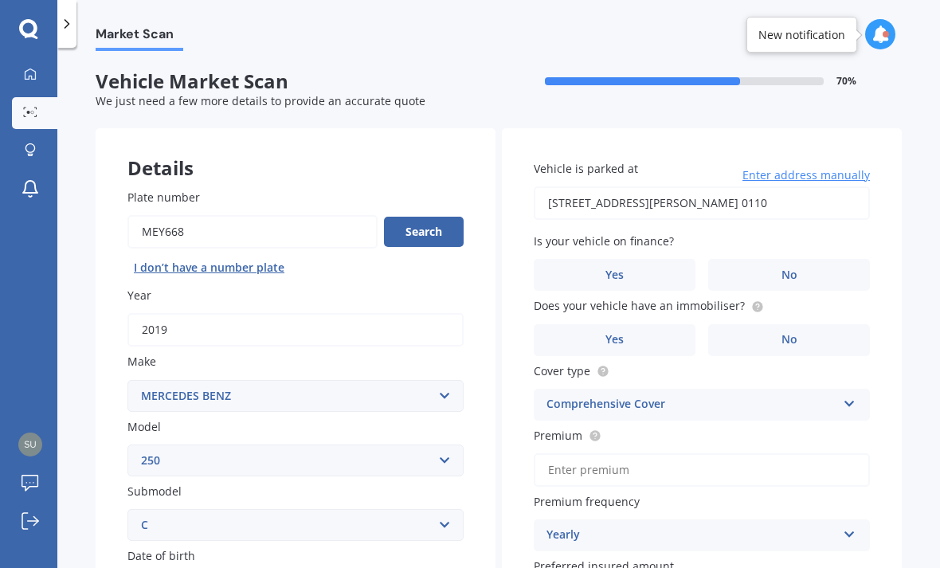
scroll to position [0, 0]
click at [826, 259] on label "No" at bounding box center [789, 275] width 162 height 32
click at [0, 0] on input "No" at bounding box center [0, 0] width 0 height 0
click at [830, 324] on label "No" at bounding box center [789, 340] width 162 height 32
click at [0, 0] on input "No" at bounding box center [0, 0] width 0 height 0
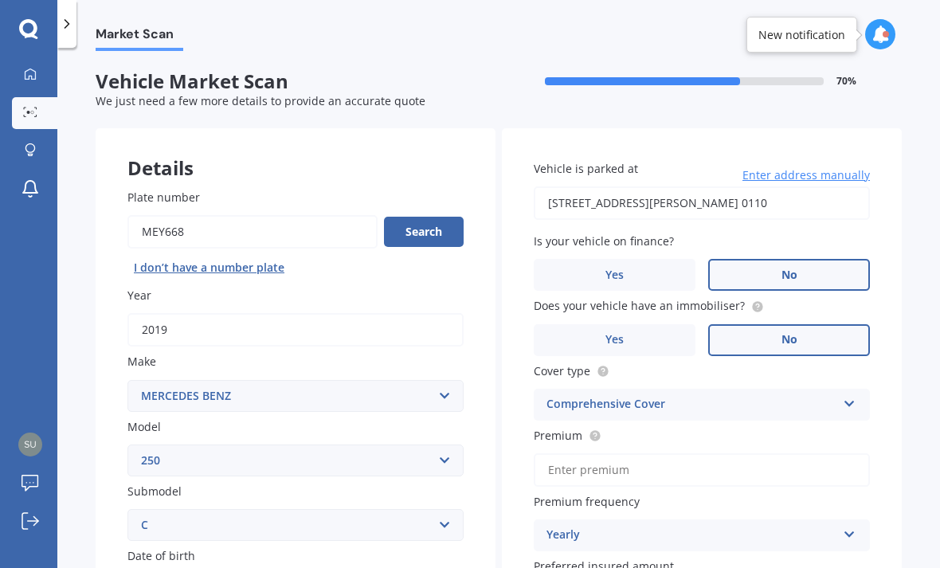
click at [655, 324] on label "Yes" at bounding box center [615, 340] width 162 height 32
click at [0, 0] on input "Yes" at bounding box center [0, 0] width 0 height 0
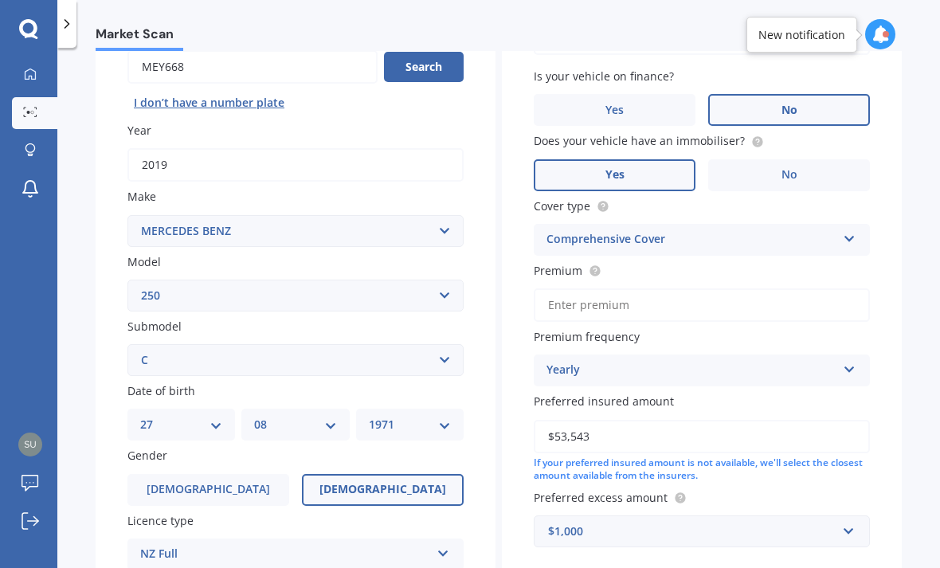
scroll to position [166, 0]
click at [579, 288] on input "Premium" at bounding box center [702, 304] width 336 height 33
click at [854, 360] on icon at bounding box center [850, 365] width 14 height 11
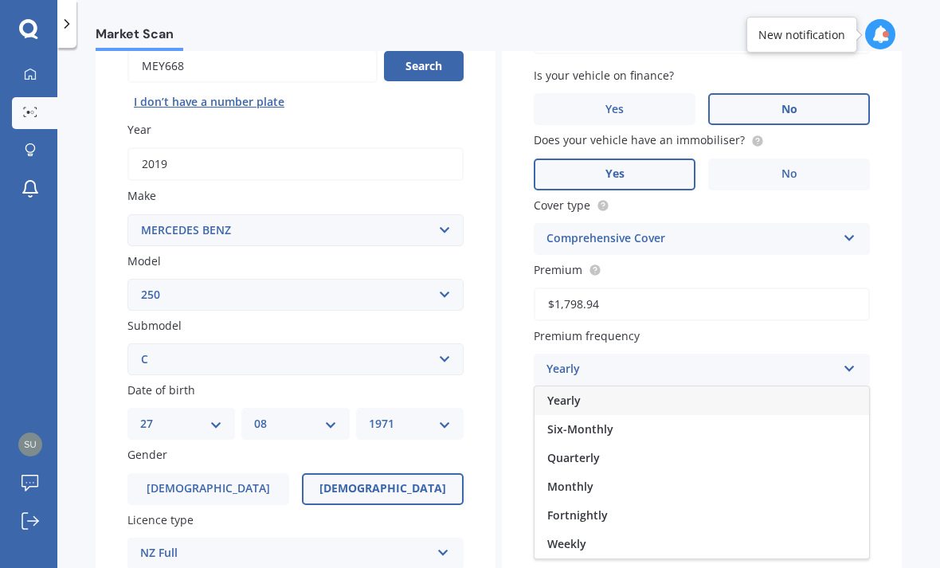
click at [609, 501] on div "Fortnightly" at bounding box center [702, 515] width 335 height 29
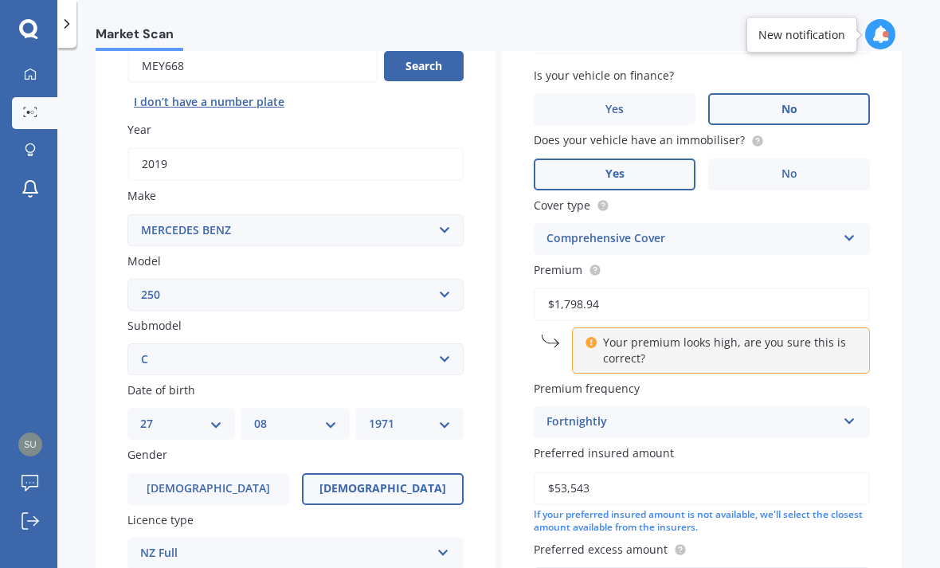
click at [623, 288] on input "$1,798.94" at bounding box center [702, 304] width 336 height 33
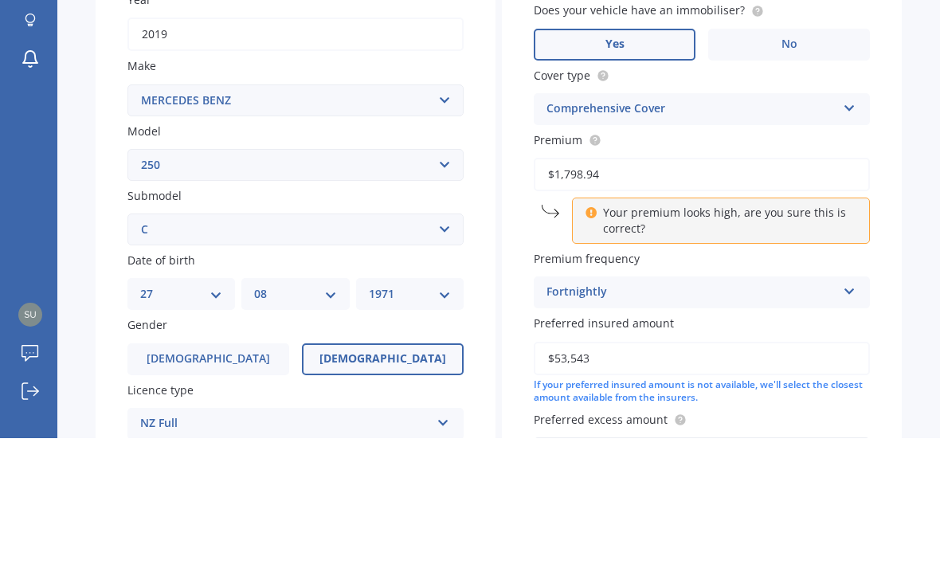
click at [625, 288] on input "$1,798.94" at bounding box center [702, 304] width 336 height 33
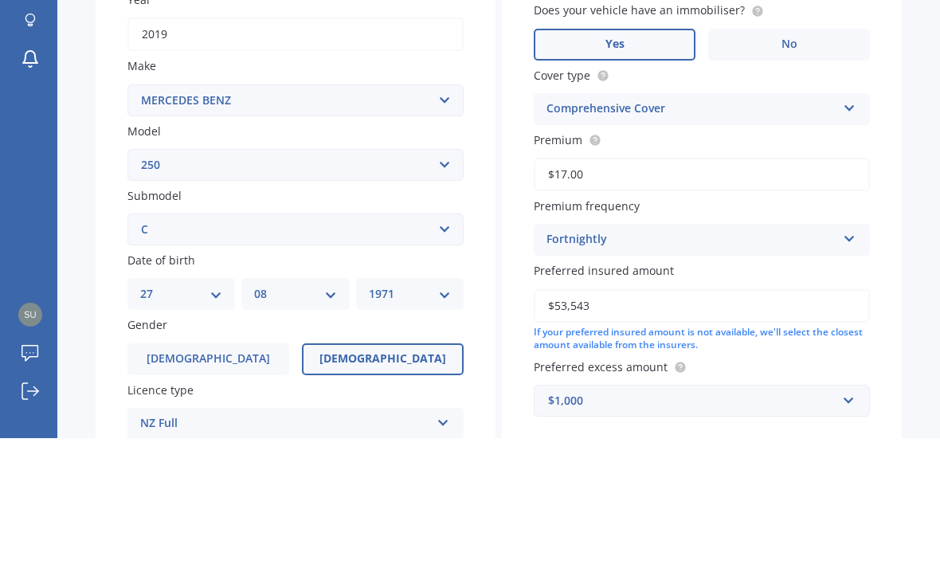
type input "$1.00"
type input "$69.19"
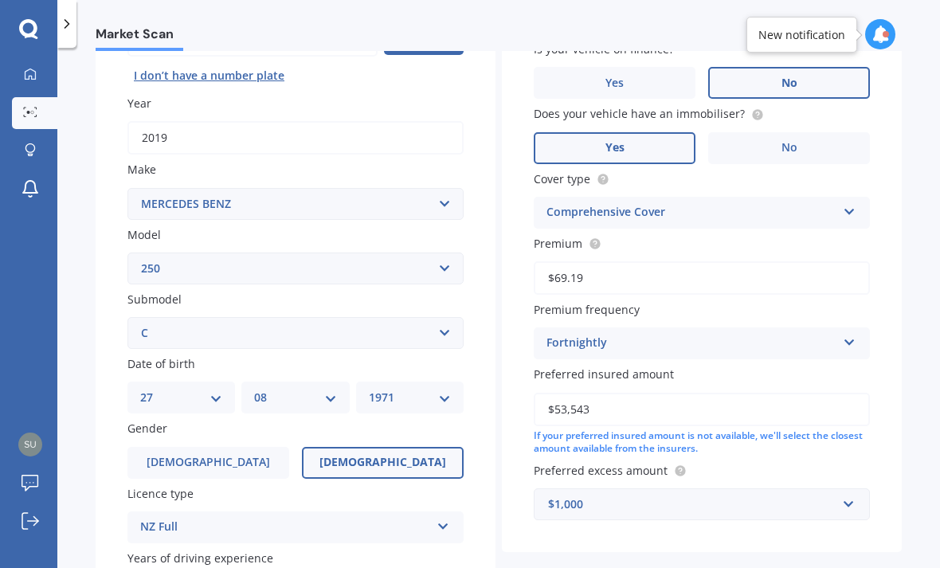
scroll to position [194, 0]
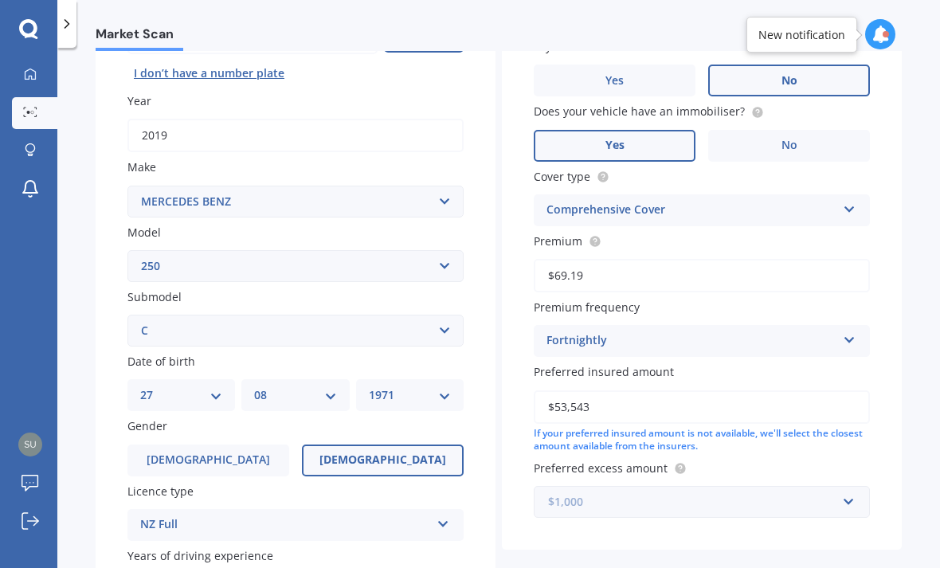
click at [853, 487] on input "text" at bounding box center [696, 502] width 322 height 30
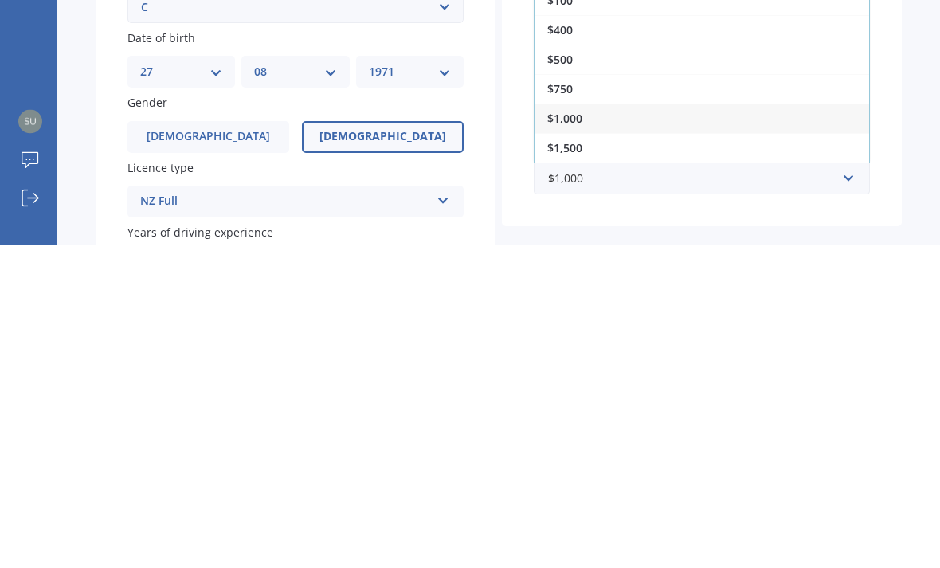
click at [891, 110] on div "Vehicle is parked at [STREET_ADDRESS][PERSON_NAME] Enter address manually Is yo…" at bounding box center [702, 242] width 400 height 617
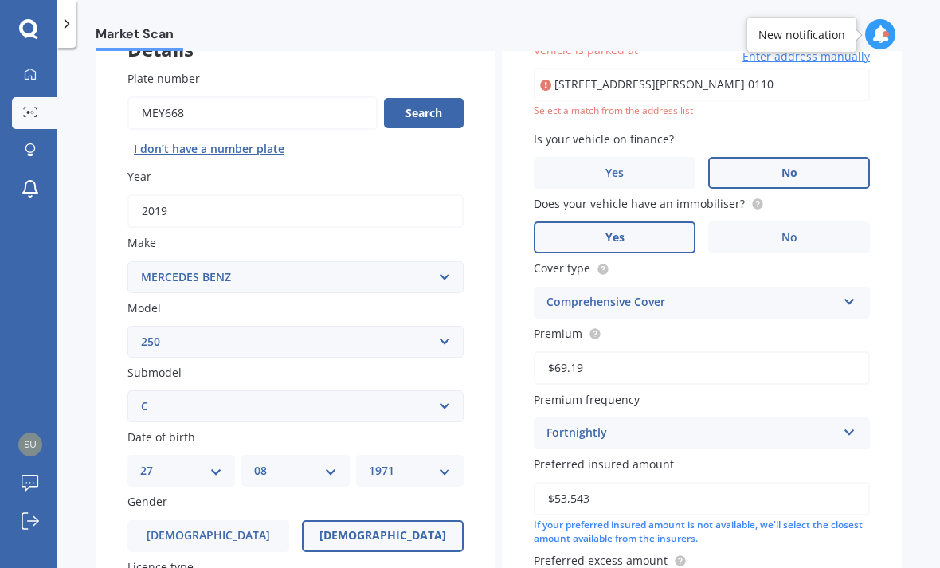
scroll to position [108, 0]
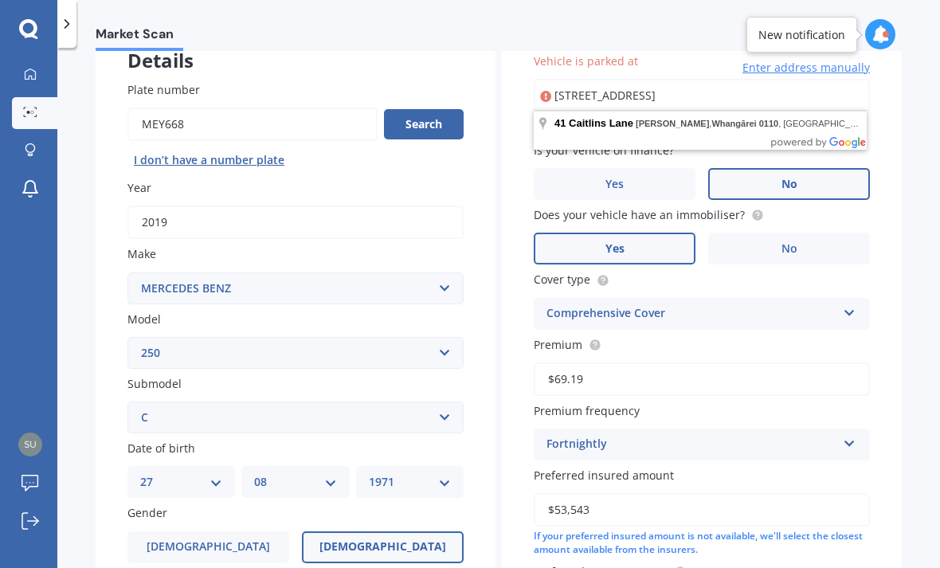
type input "[STREET_ADDRESS]"
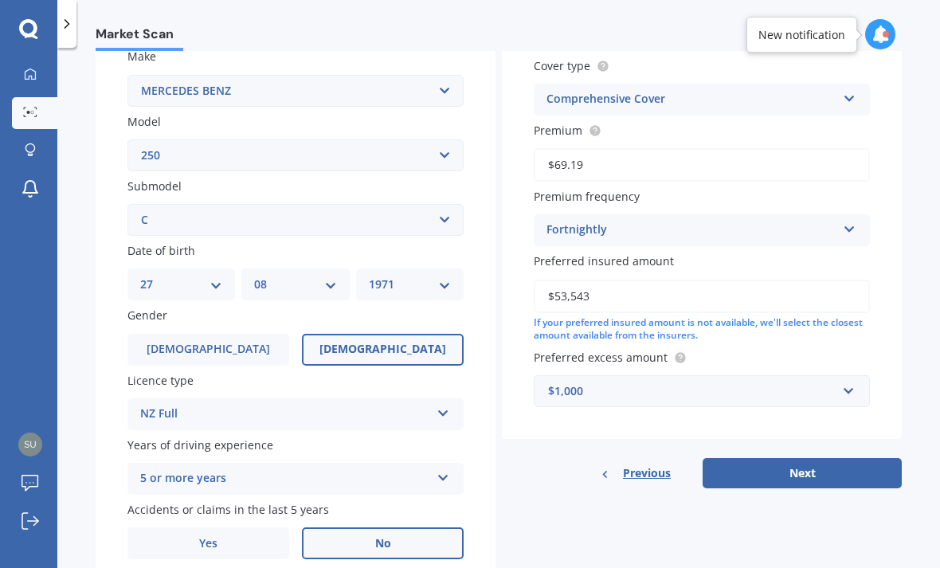
scroll to position [305, 0]
click at [798, 458] on button "Next" at bounding box center [802, 473] width 199 height 30
select select "27"
select select "08"
select select "1971"
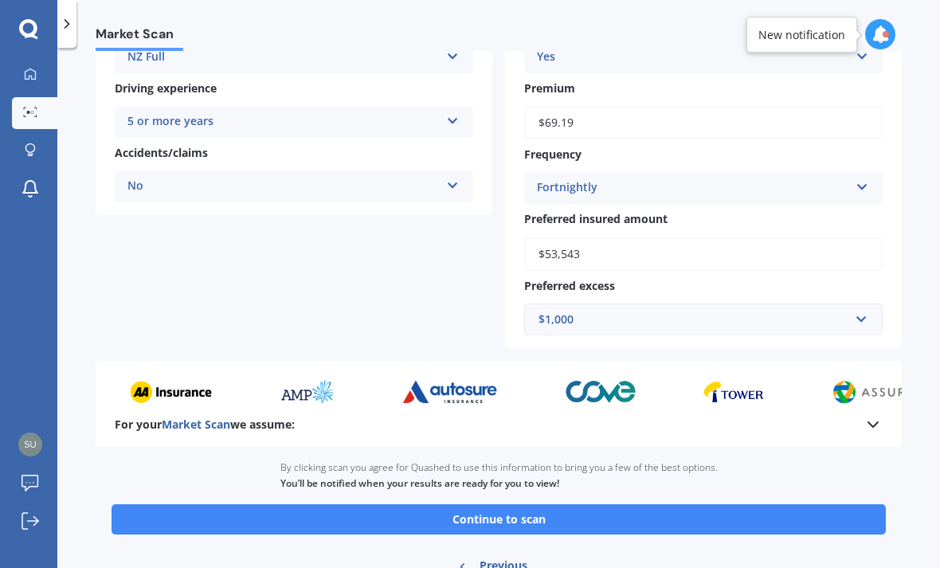
scroll to position [321, 0]
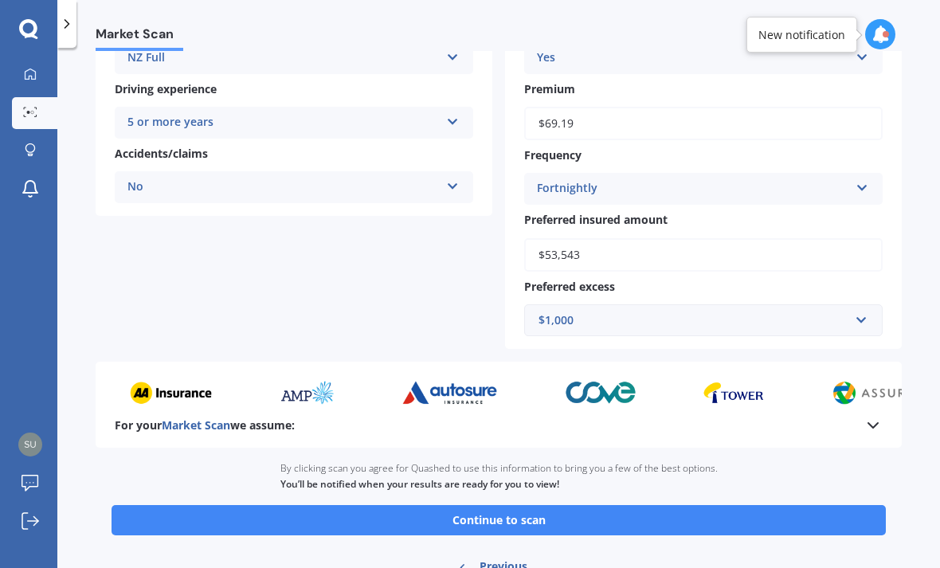
click at [727, 505] on button "Continue to scan" at bounding box center [499, 520] width 774 height 30
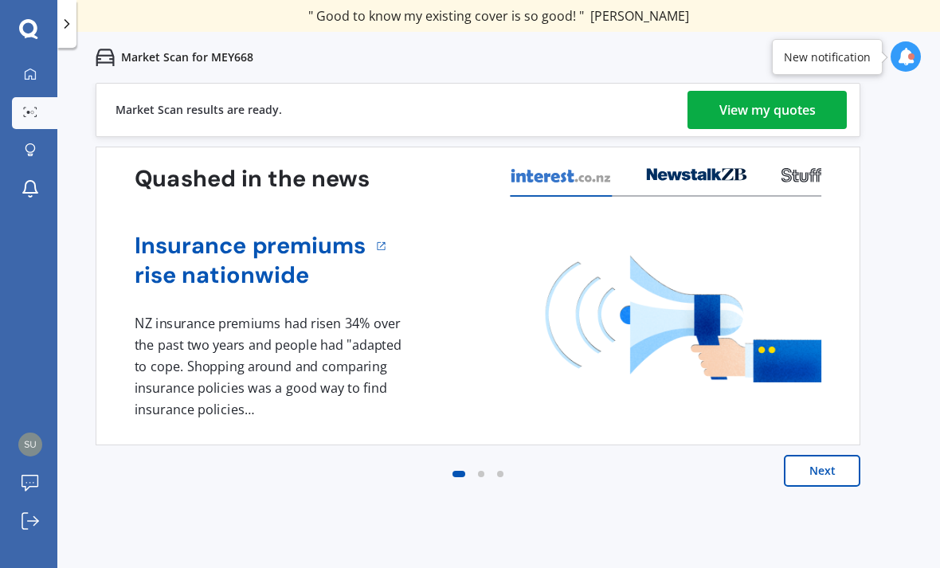
click at [769, 117] on div "View my quotes" at bounding box center [767, 110] width 96 height 38
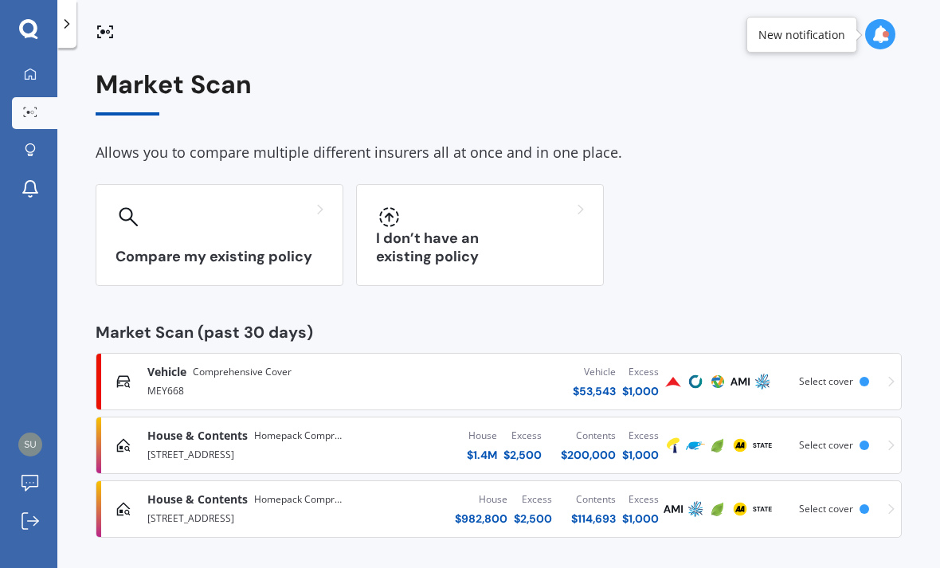
click at [171, 380] on div "MEY668" at bounding box center [267, 389] width 241 height 19
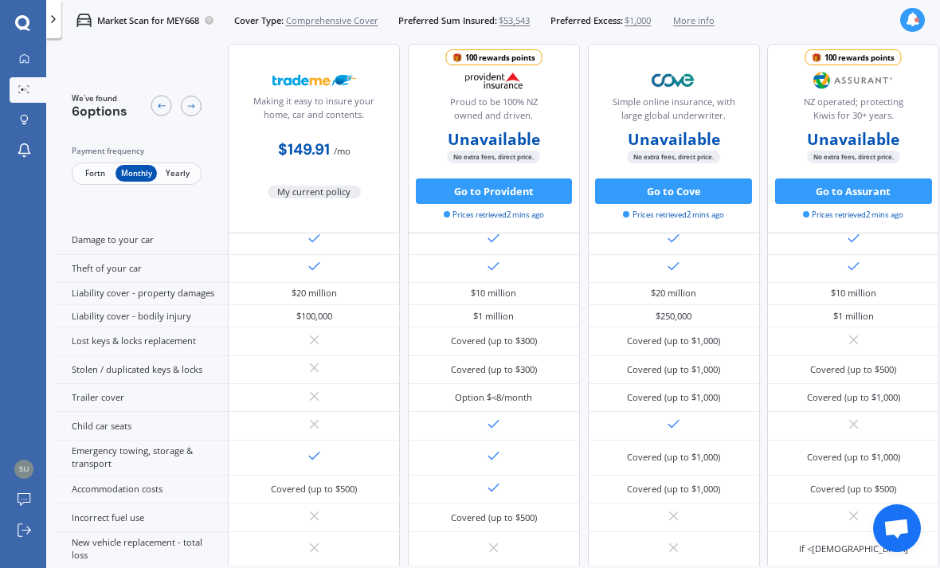
scroll to position [117, 0]
click at [94, 174] on span "Fortn" at bounding box center [94, 174] width 41 height 17
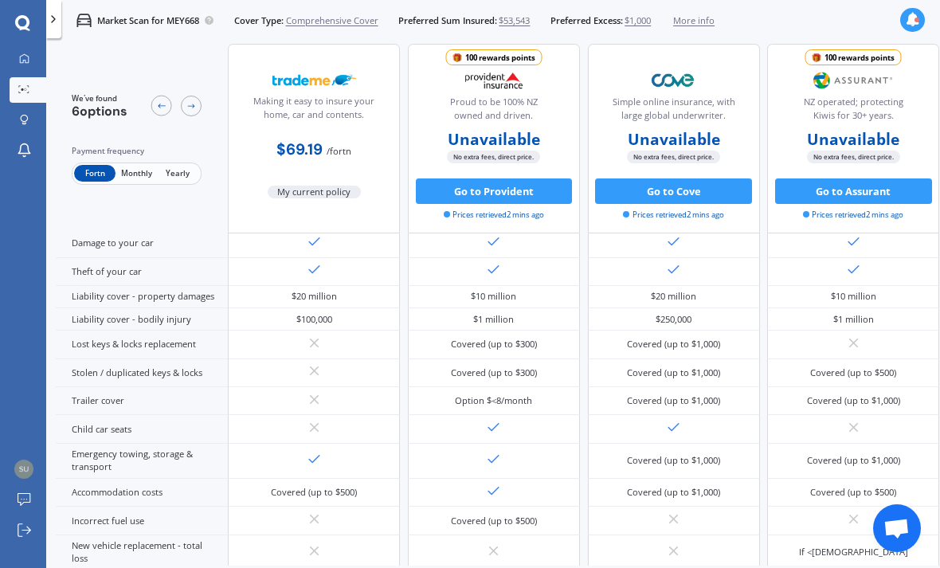
scroll to position [114, 0]
click at [178, 172] on span "Yearly" at bounding box center [177, 174] width 41 height 17
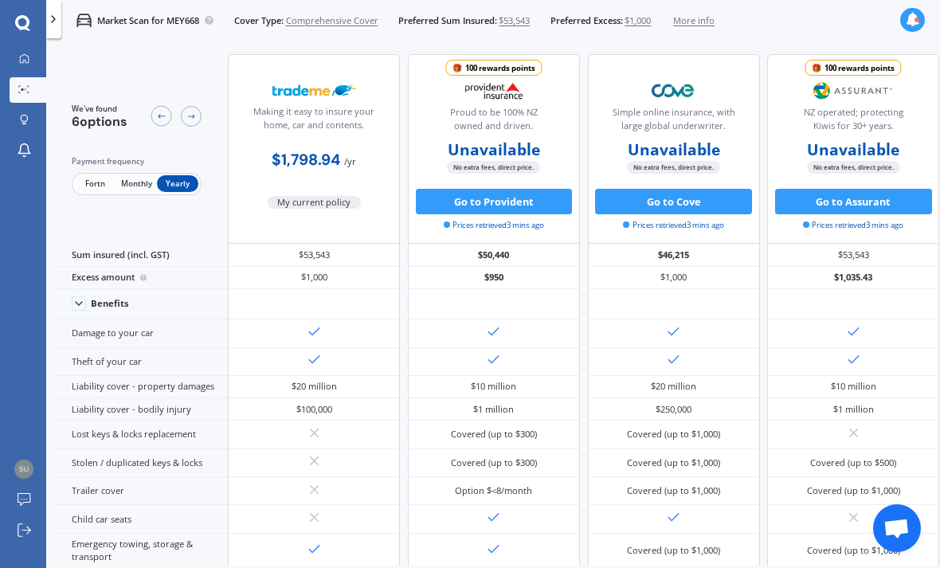
scroll to position [0, 0]
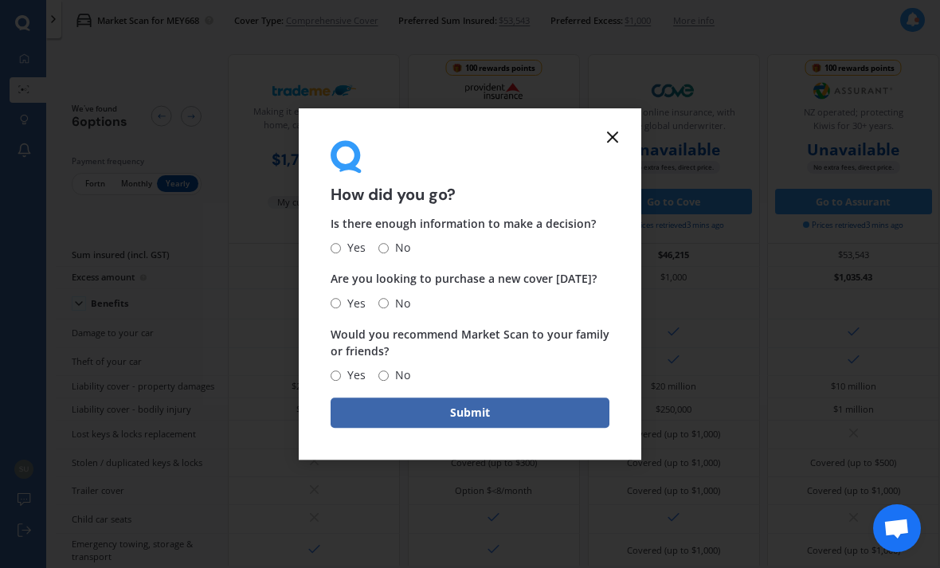
click at [389, 253] on input "No" at bounding box center [383, 248] width 10 height 10
radio input "true"
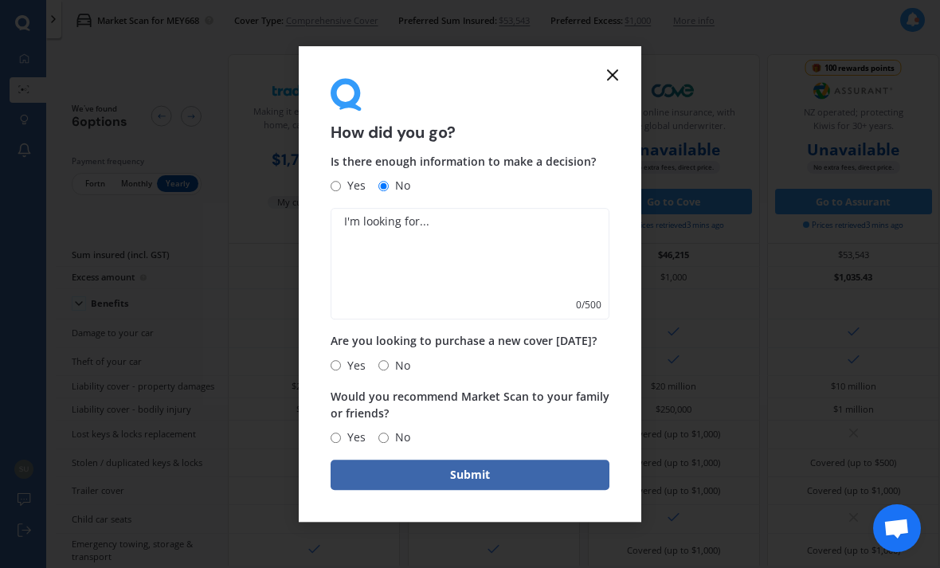
click at [389, 367] on input "No" at bounding box center [383, 365] width 10 height 10
radio input "true"
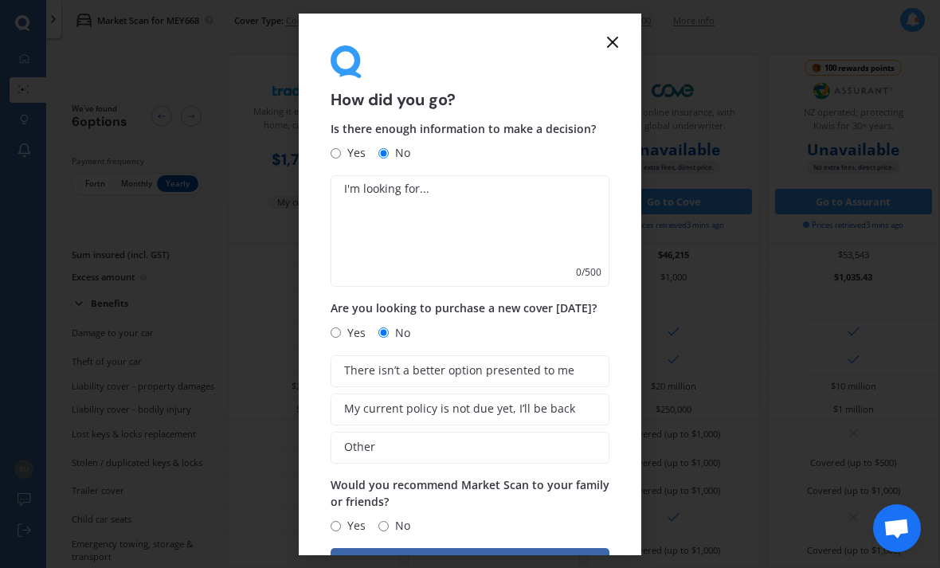
click at [338, 331] on input "Yes" at bounding box center [336, 332] width 10 height 10
radio input "true"
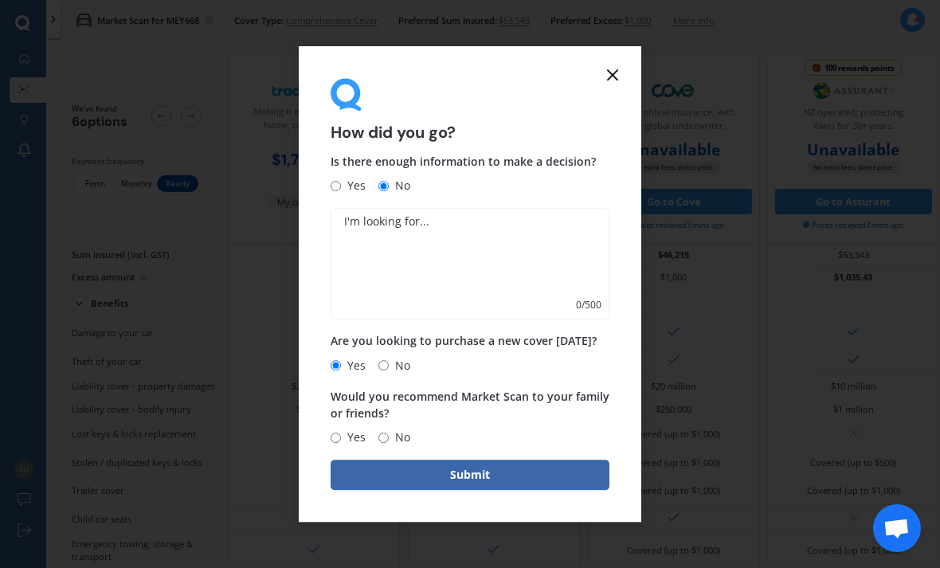
click at [605, 83] on icon at bounding box center [612, 74] width 19 height 19
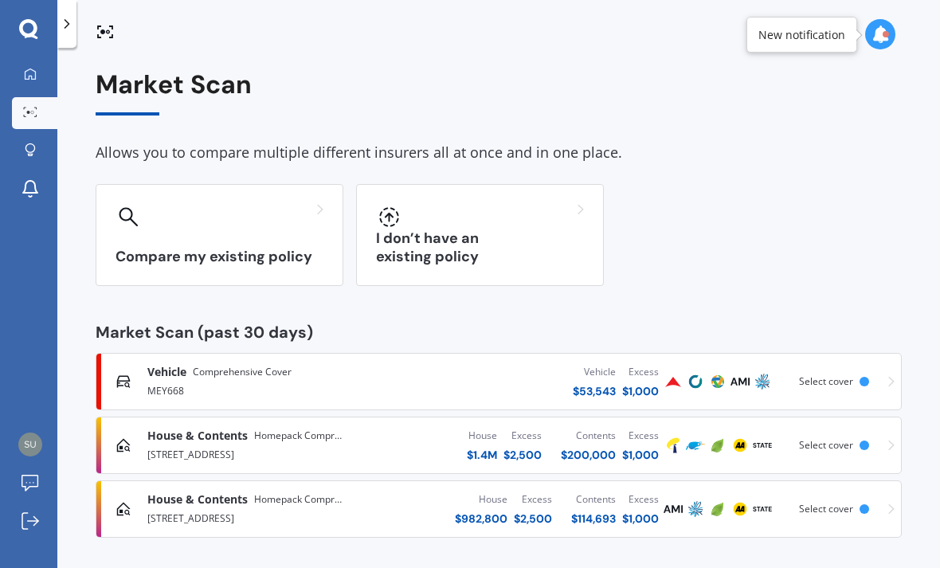
scroll to position [51, 0]
click at [158, 380] on div "MEY668" at bounding box center [267, 389] width 241 height 19
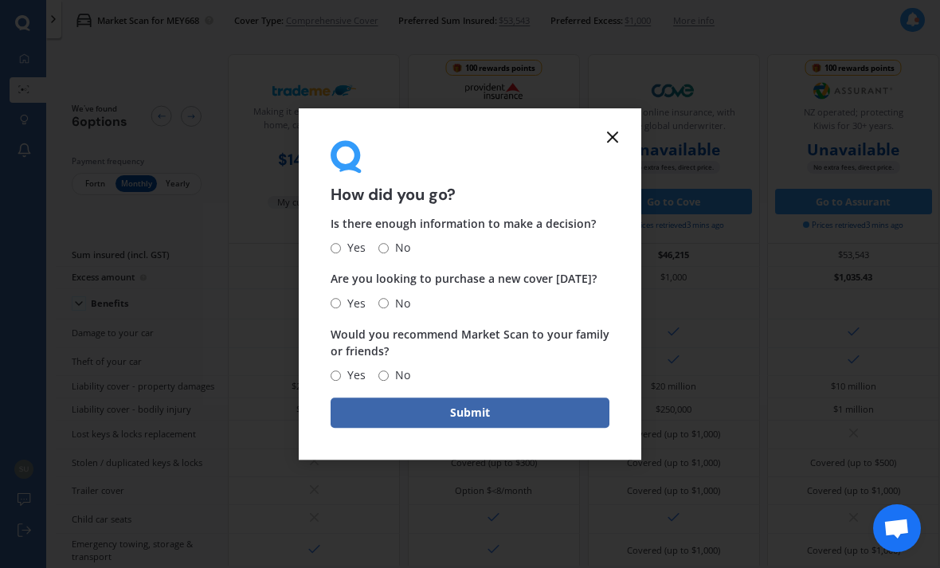
click at [614, 139] on icon at bounding box center [612, 136] width 19 height 19
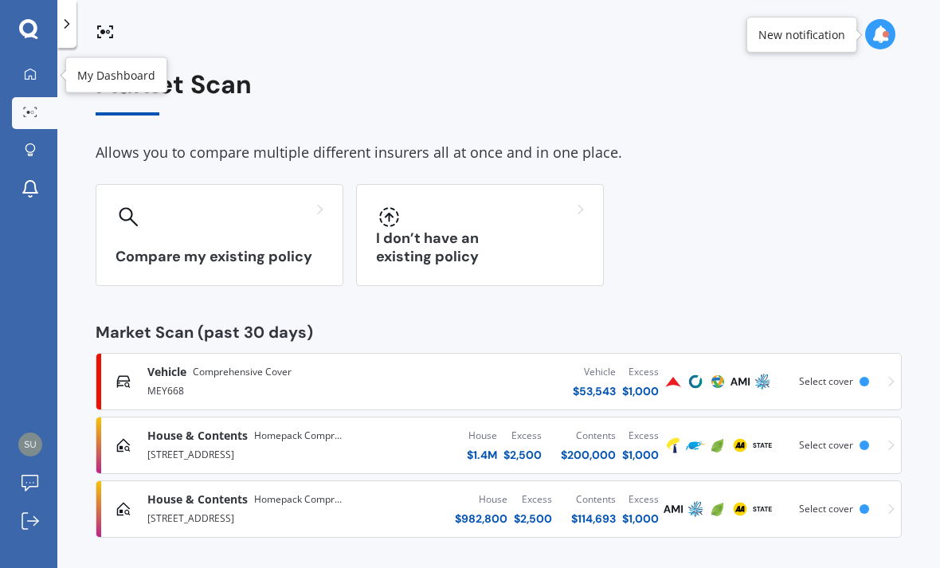
click at [28, 74] on icon at bounding box center [30, 74] width 13 height 13
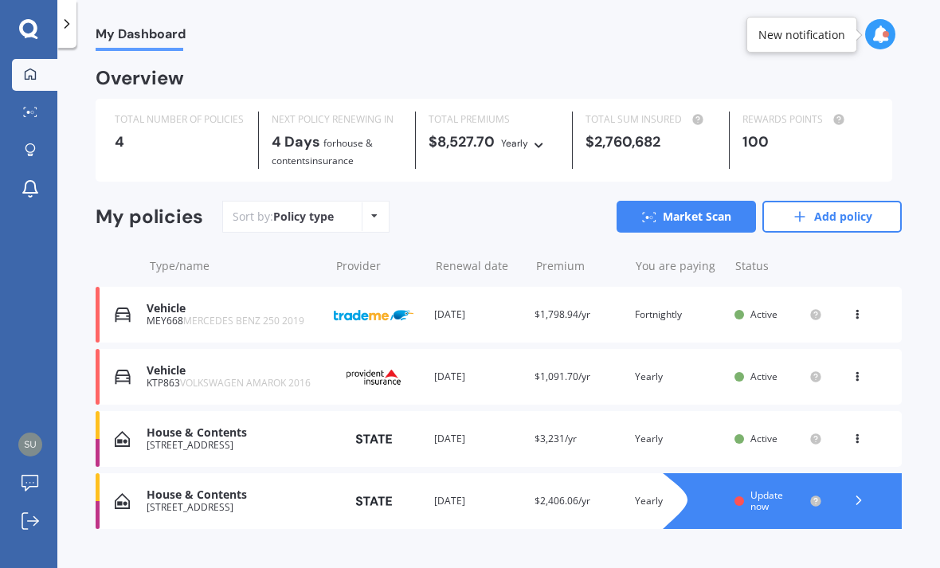
scroll to position [51, 0]
click at [163, 502] on div "[STREET_ADDRESS]" at bounding box center [234, 507] width 174 height 11
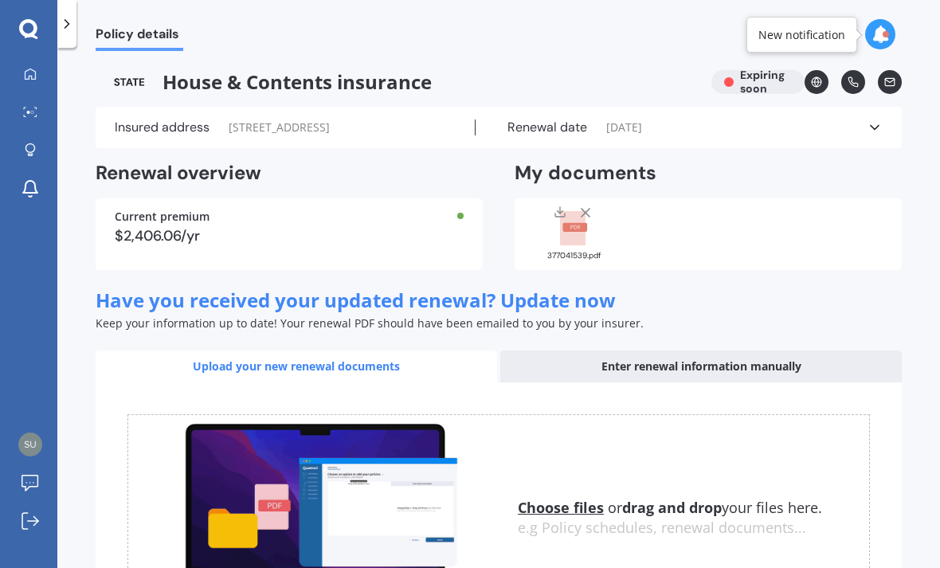
click at [810, 363] on div "Enter renewal information manually" at bounding box center [701, 367] width 402 height 32
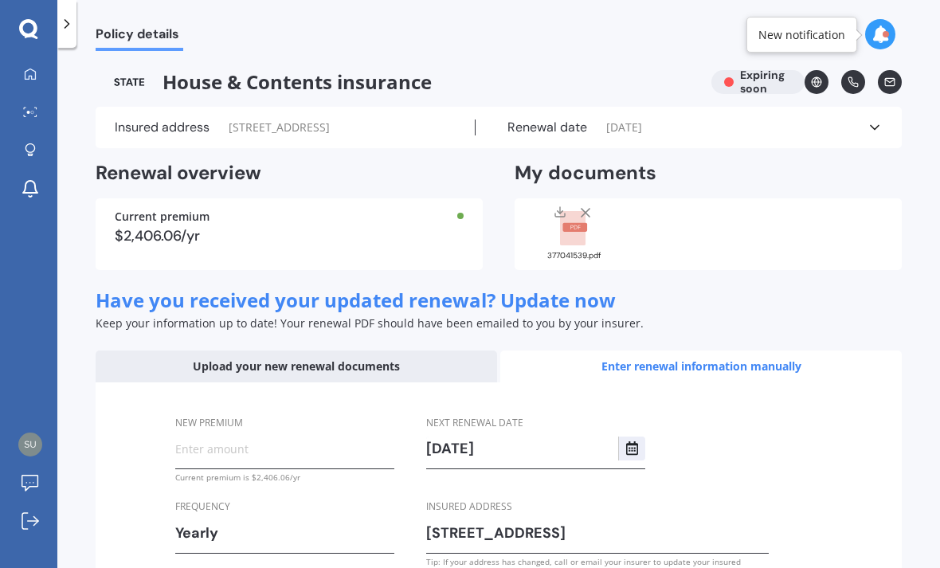
click at [157, 360] on div "Upload your new renewal documents" at bounding box center [297, 367] width 402 height 32
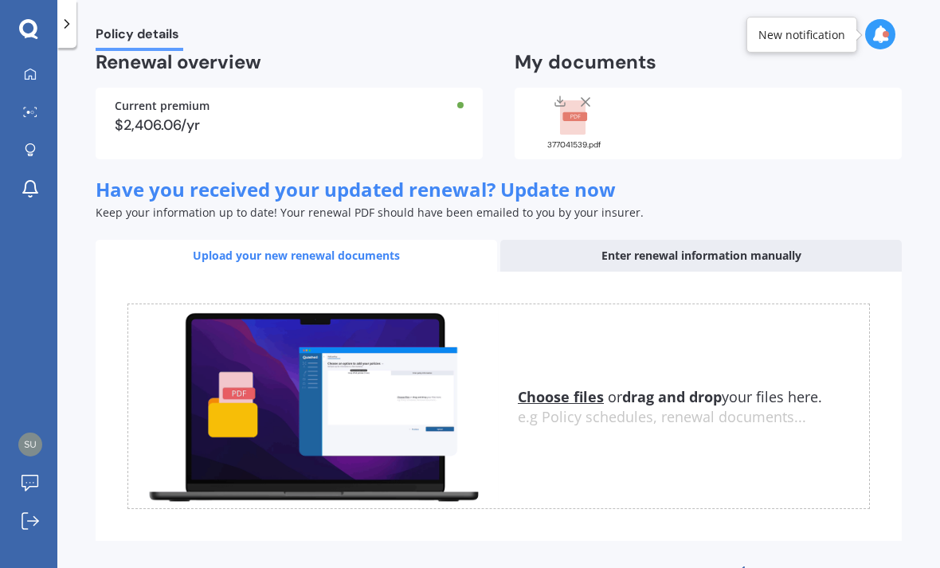
scroll to position [110, 0]
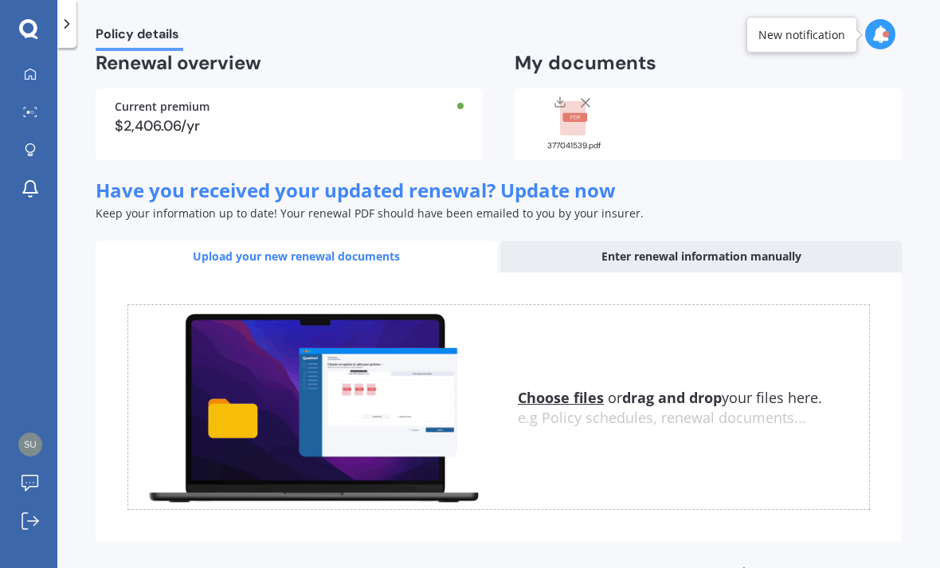
click at [785, 567] on link "Back to dashboard" at bounding box center [802, 574] width 199 height 38
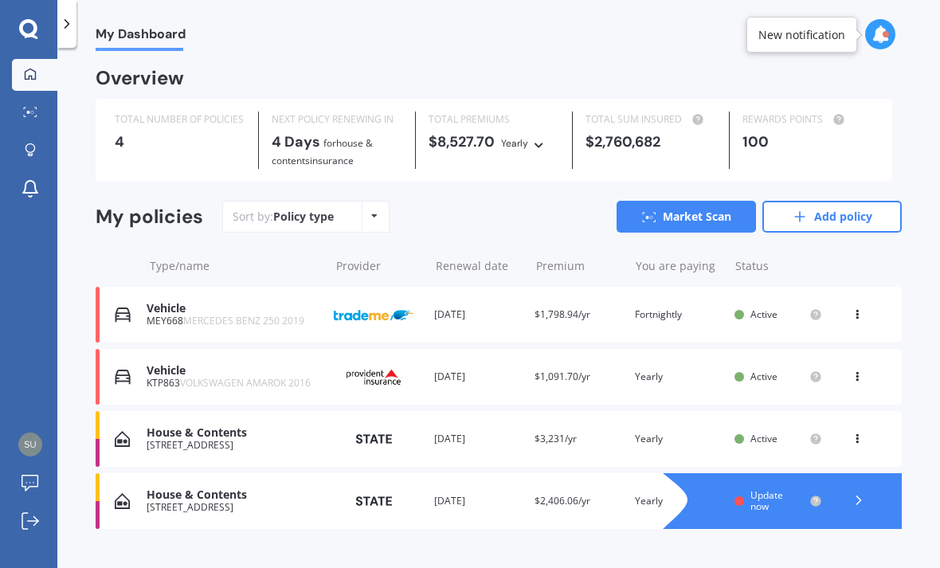
click at [35, 111] on icon at bounding box center [30, 112] width 14 height 10
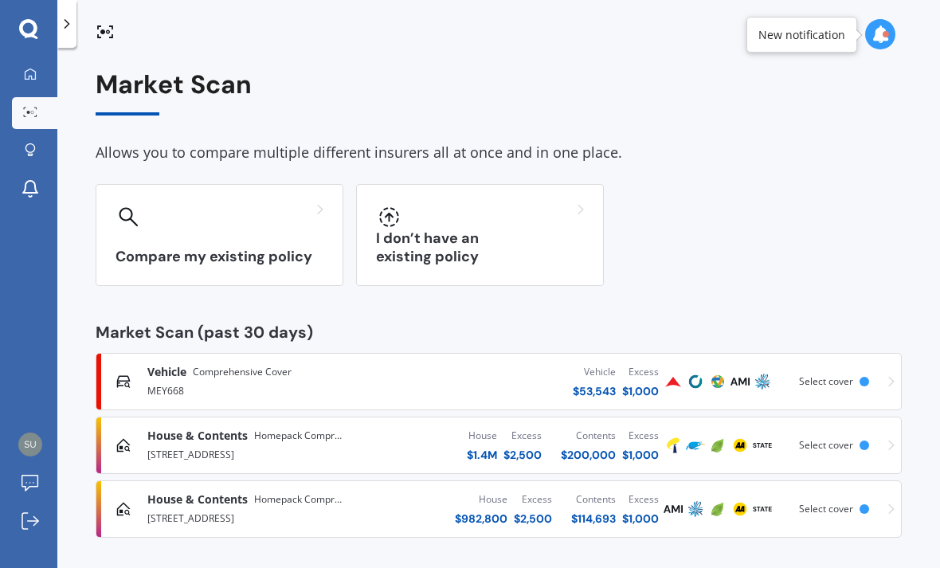
click at [128, 514] on icon at bounding box center [124, 509] width 16 height 16
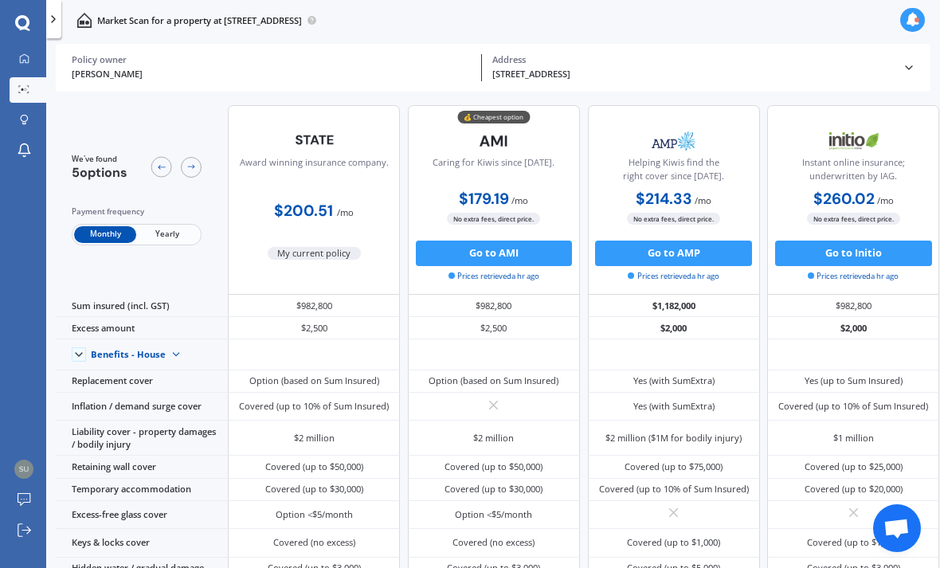
click at [30, 96] on link "Market Scan" at bounding box center [28, 89] width 37 height 25
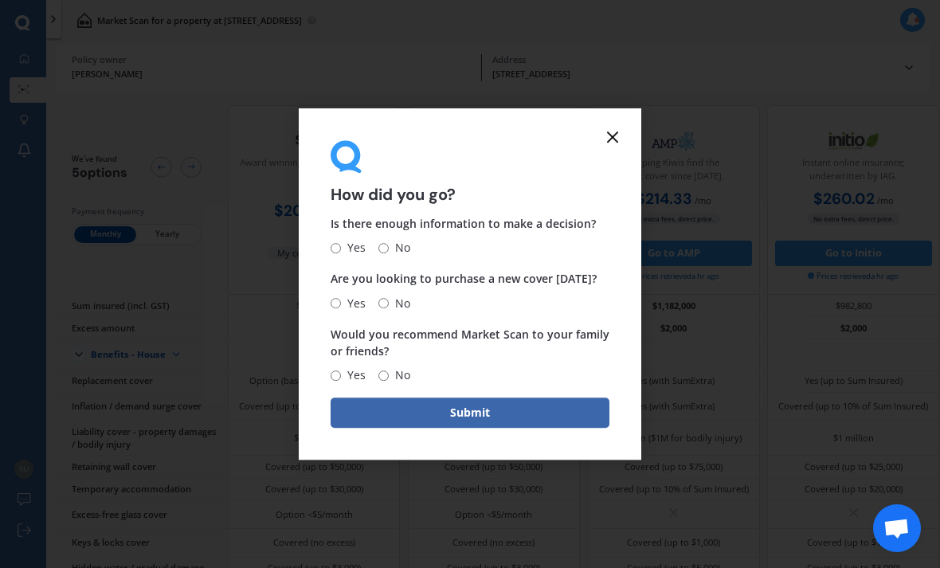
click at [617, 147] on icon at bounding box center [612, 136] width 19 height 19
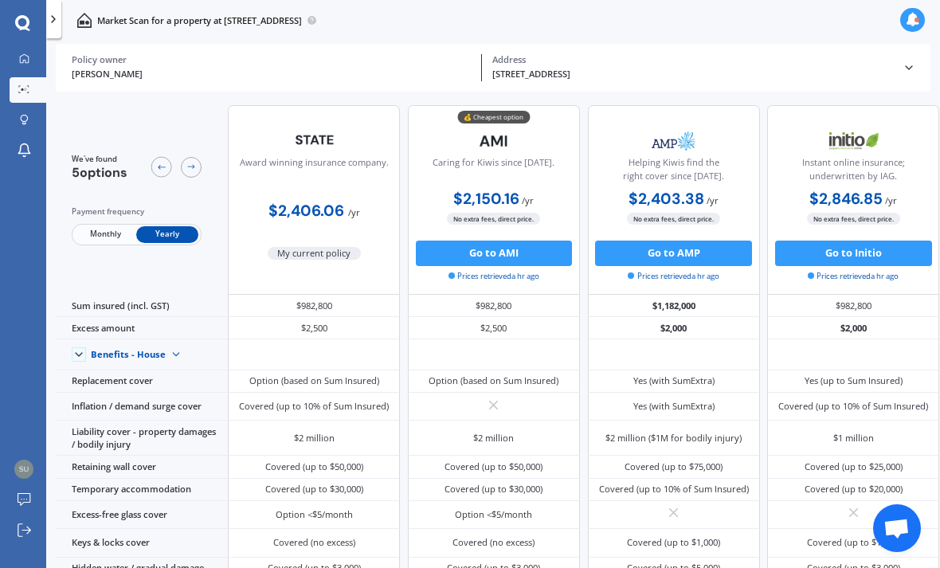
scroll to position [0, 1]
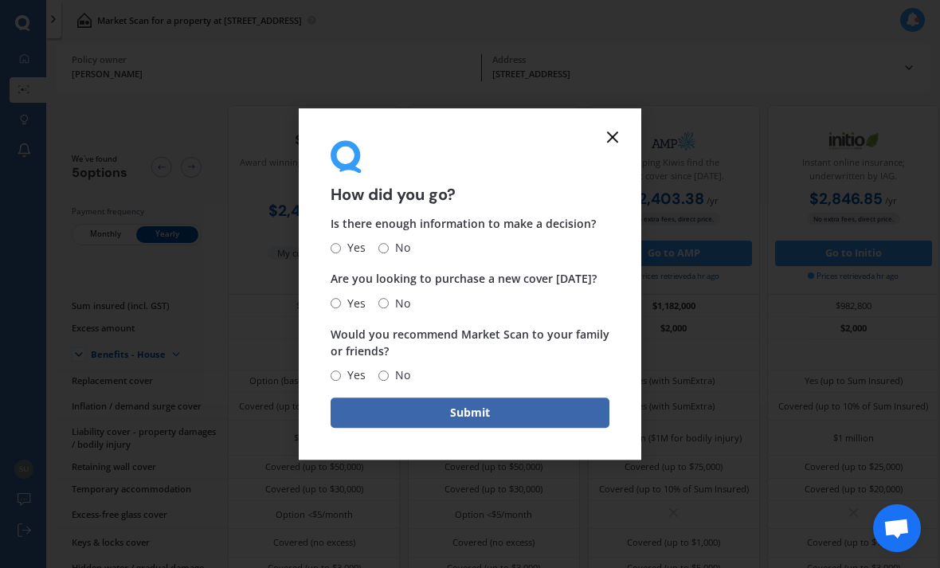
click at [614, 137] on line at bounding box center [613, 137] width 10 height 10
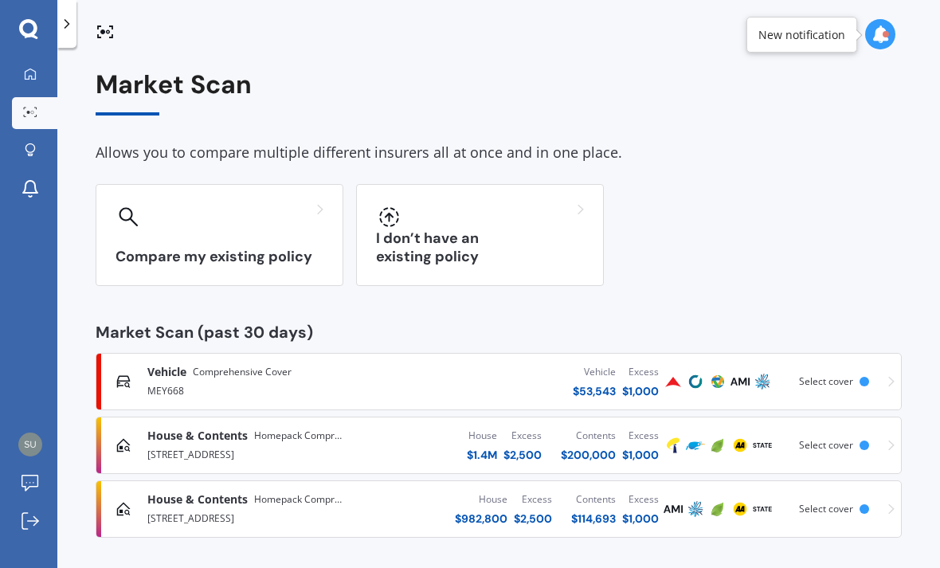
click at [32, 68] on icon at bounding box center [30, 73] width 11 height 11
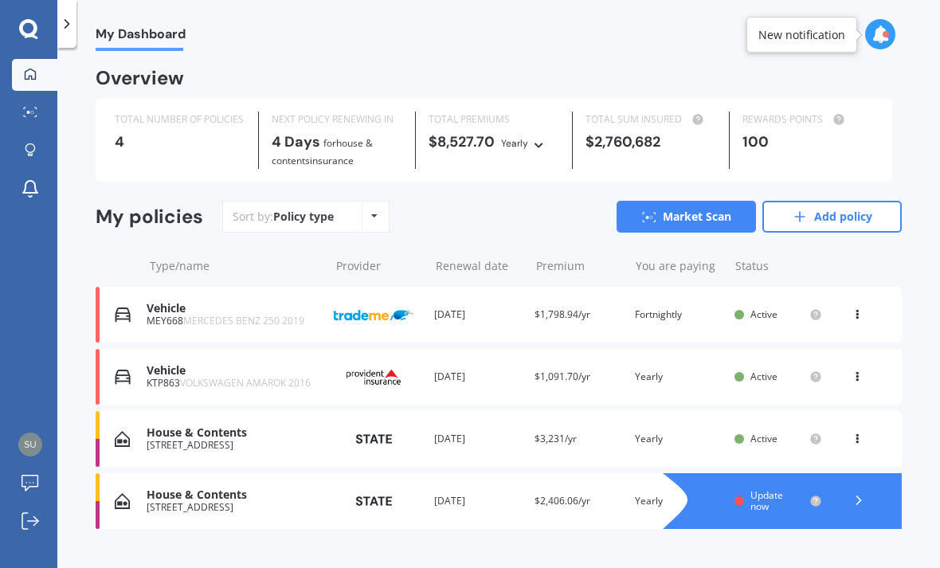
click at [837, 201] on link "Add policy" at bounding box center [832, 217] width 139 height 32
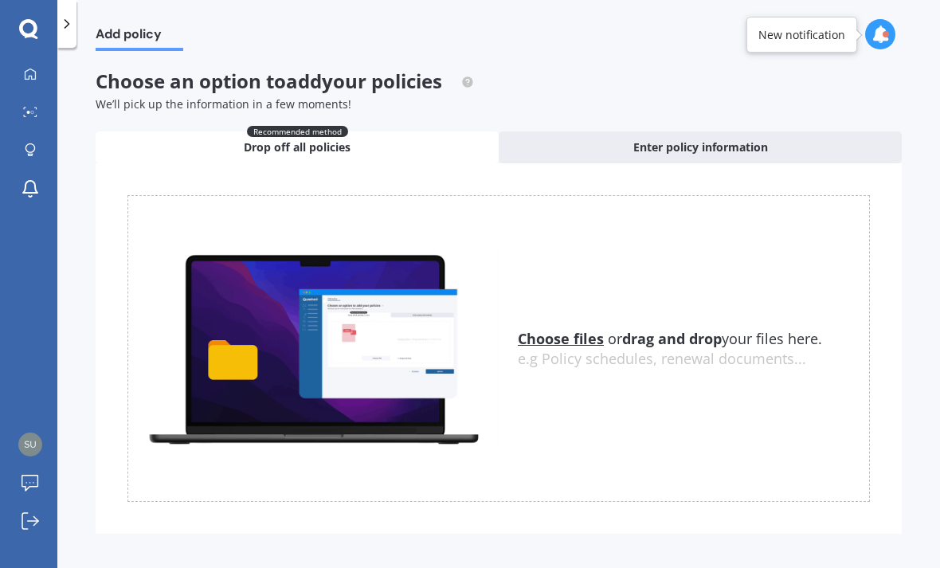
click at [562, 335] on u "Choose files" at bounding box center [561, 338] width 86 height 19
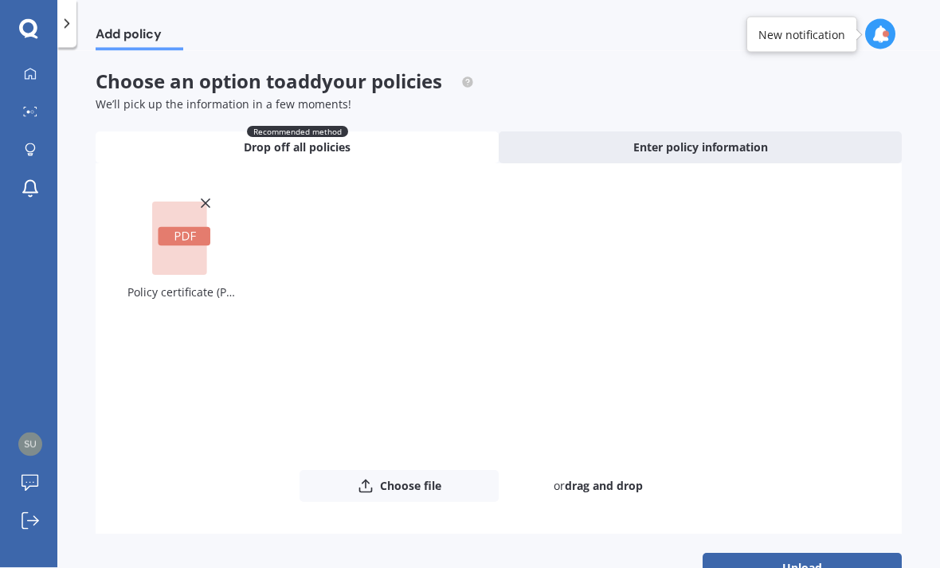
scroll to position [51, 0]
click at [785, 553] on button "Upload" at bounding box center [802, 568] width 199 height 30
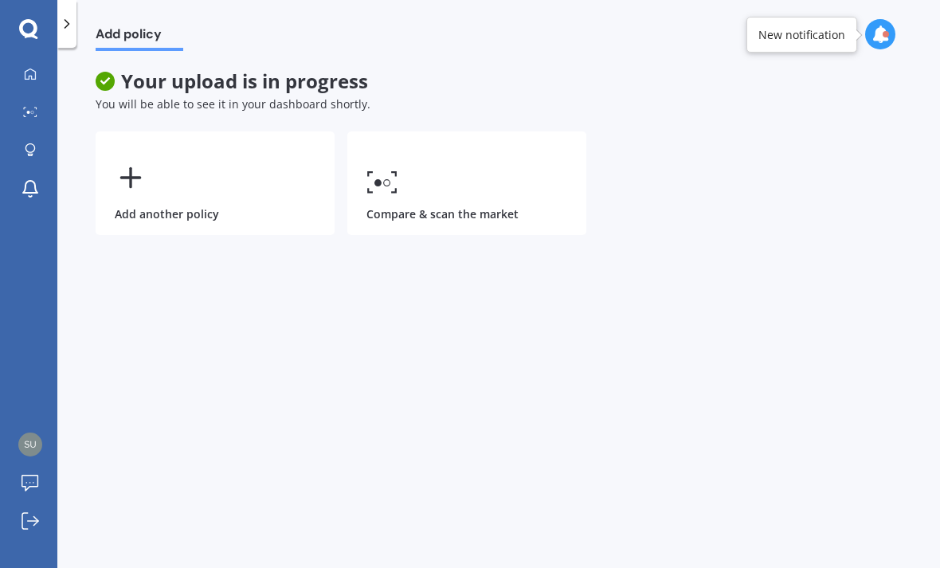
scroll to position [0, 0]
click at [34, 75] on icon at bounding box center [30, 74] width 13 height 13
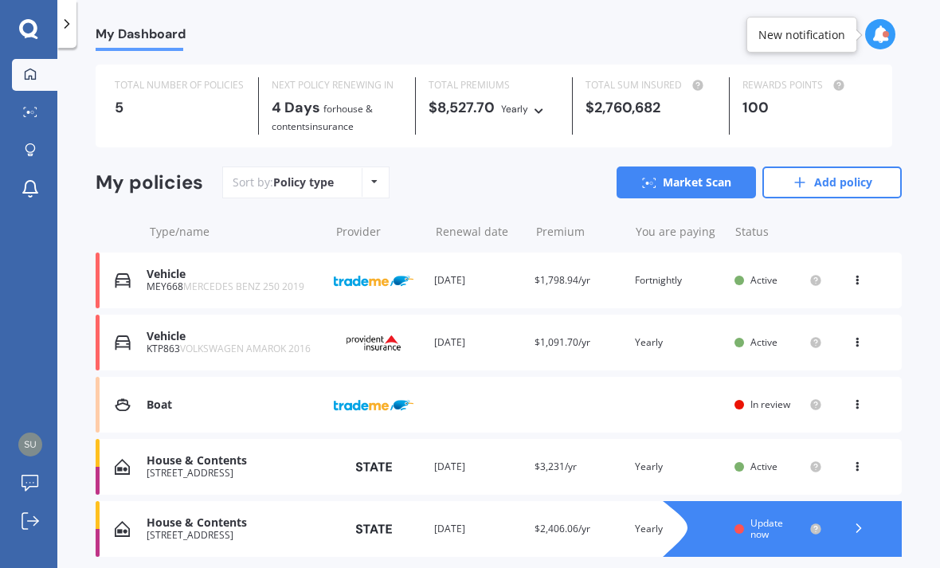
scroll to position [33, 0]
click at [160, 399] on div "Boat" at bounding box center [234, 406] width 174 height 14
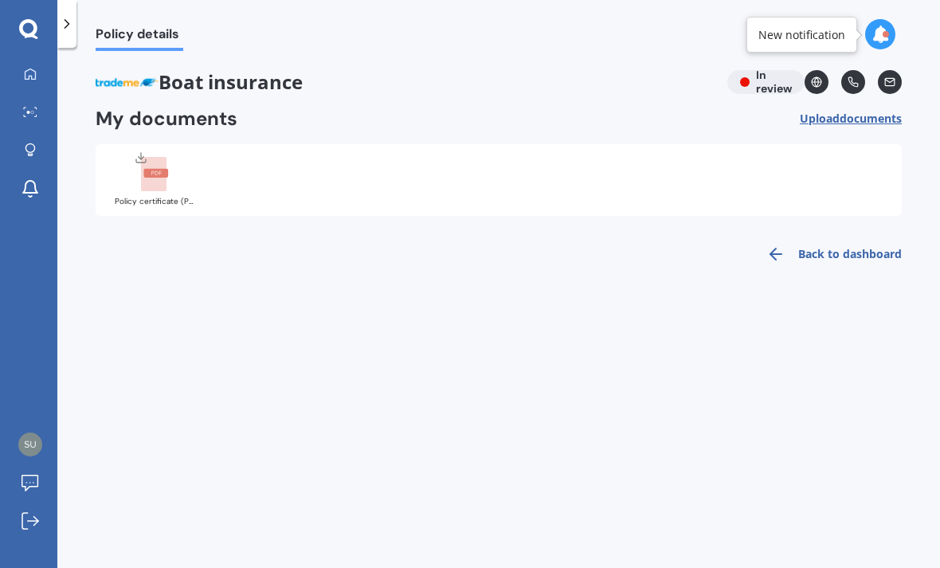
click at [37, 73] on div at bounding box center [30, 75] width 24 height 14
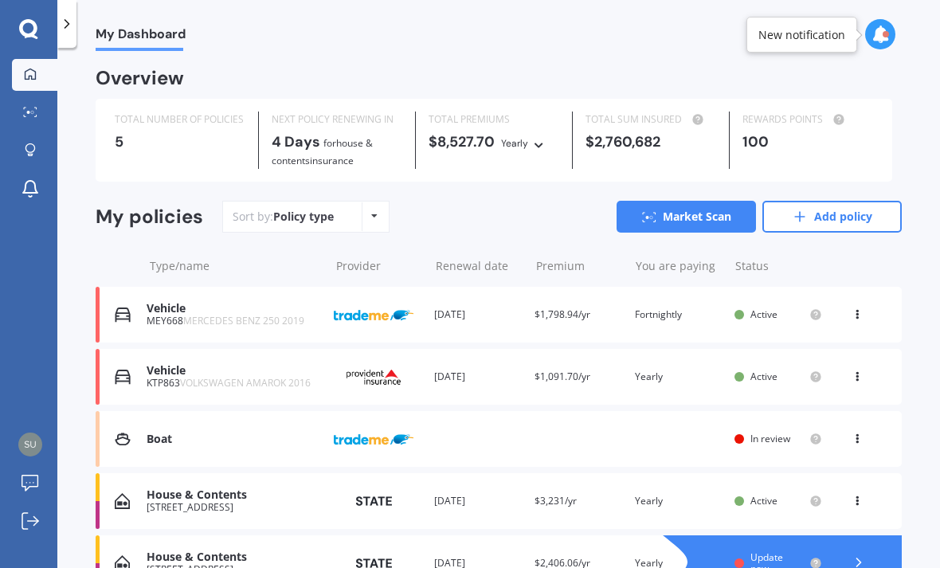
click at [33, 117] on div at bounding box center [30, 113] width 24 height 12
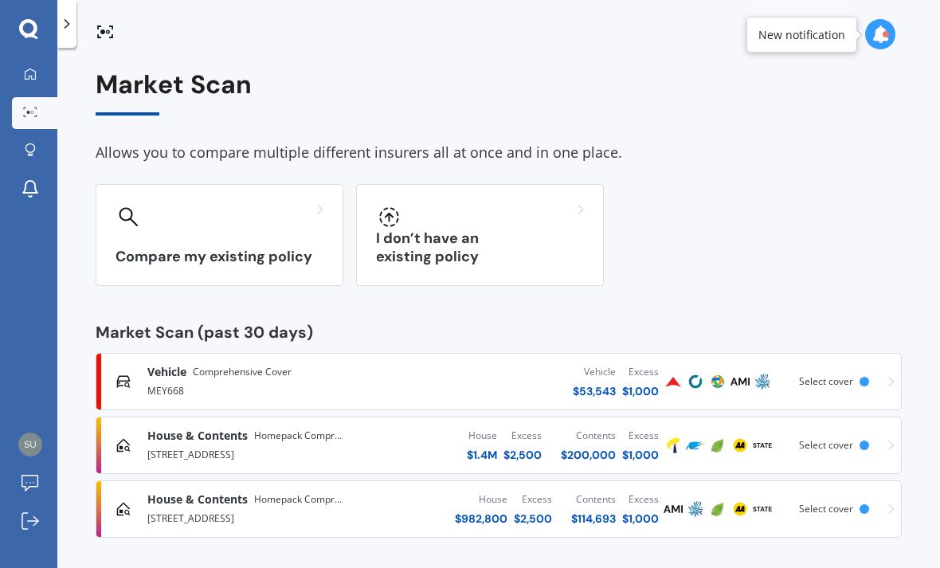
scroll to position [51, 0]
click at [165, 204] on div at bounding box center [220, 216] width 208 height 25
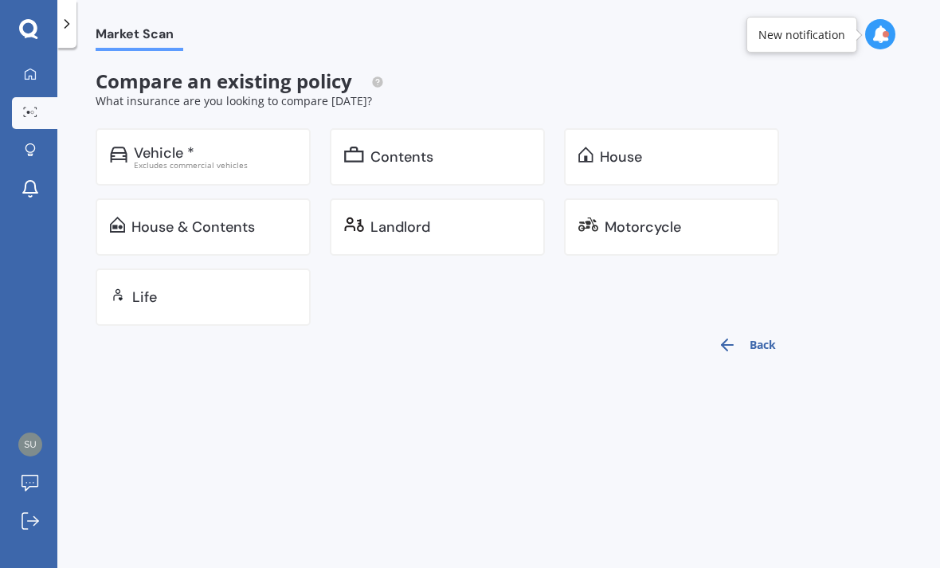
click at [29, 68] on icon at bounding box center [30, 73] width 11 height 11
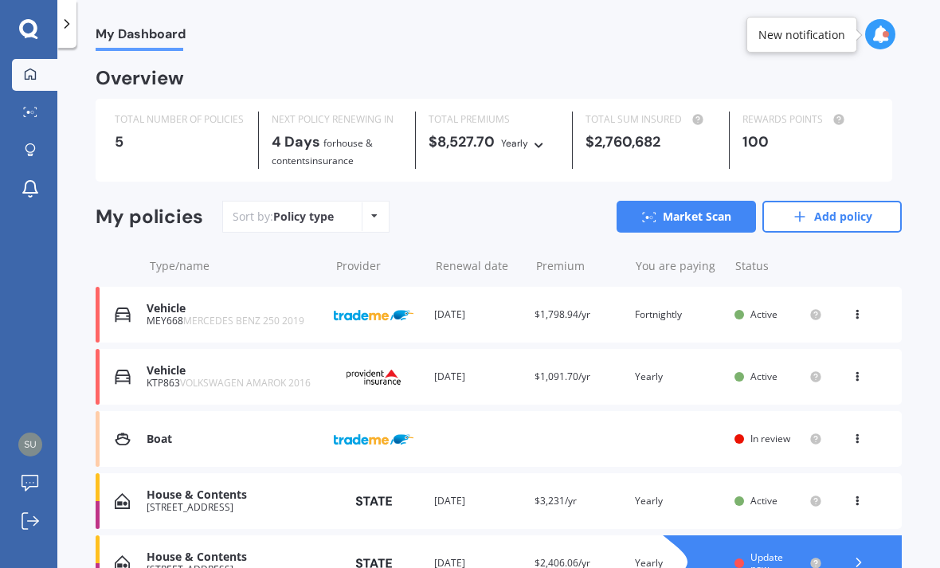
click at [386, 424] on img at bounding box center [374, 439] width 80 height 30
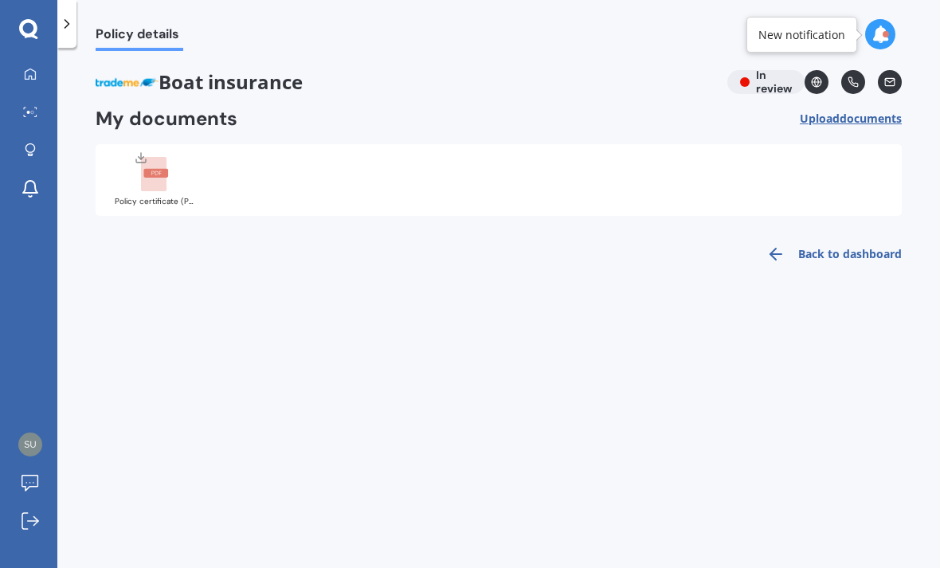
click at [152, 171] on icon at bounding box center [156, 173] width 10 height 4
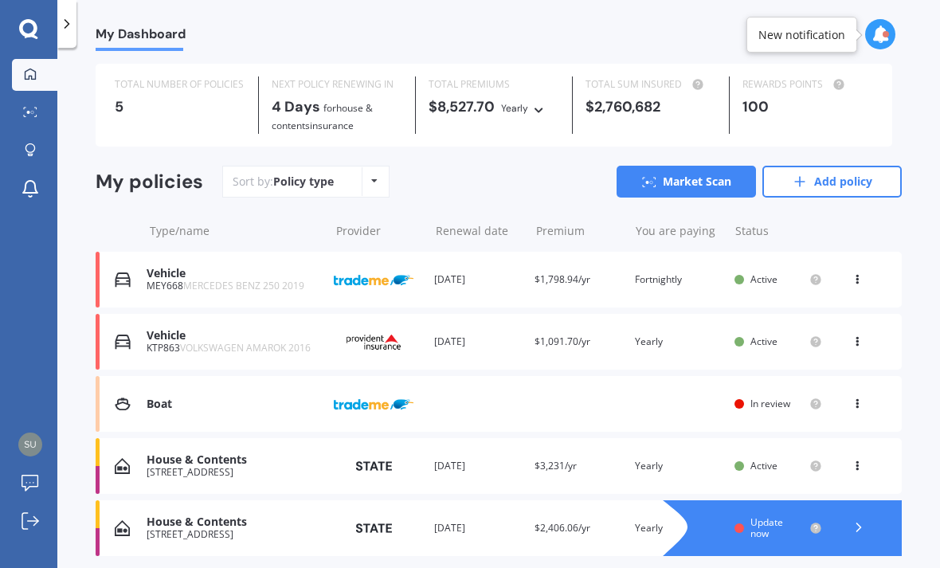
scroll to position [33, 0]
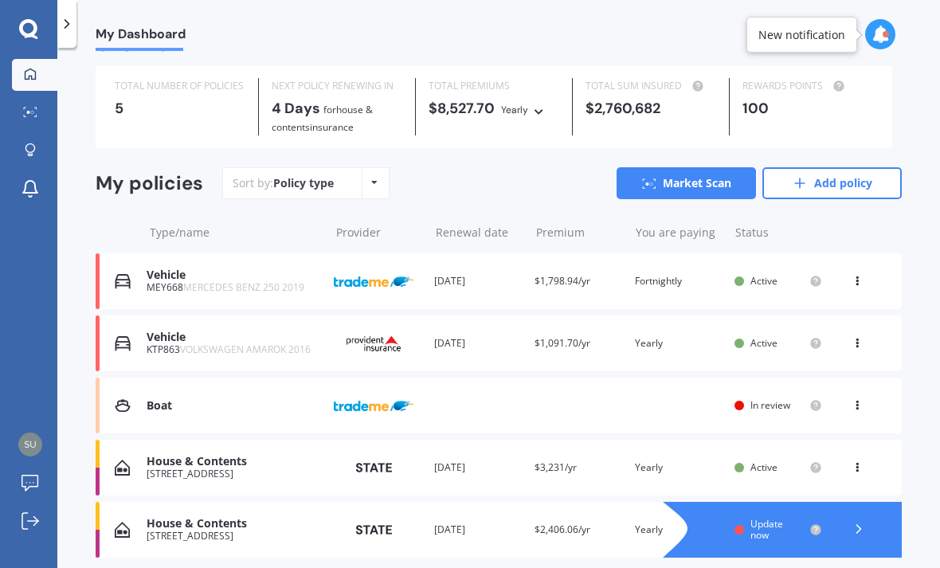
click at [183, 280] on span "MERCEDES BENZ 250 2019" at bounding box center [243, 287] width 121 height 14
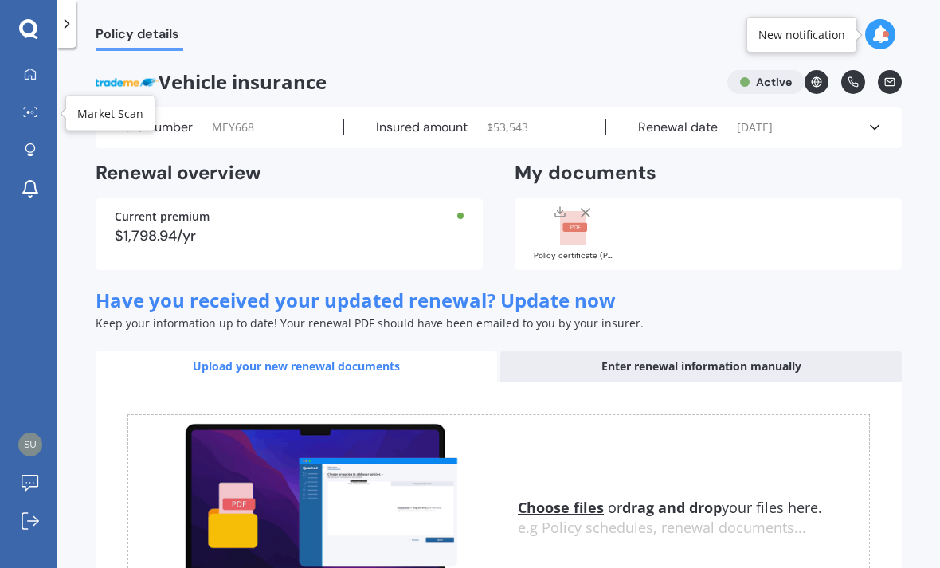
click at [28, 107] on icon at bounding box center [30, 112] width 14 height 10
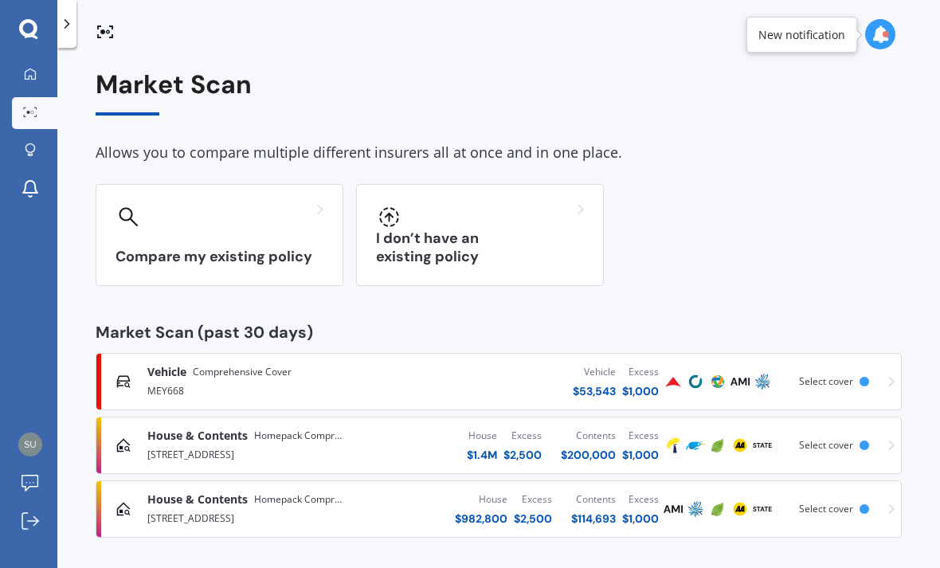
click at [163, 380] on div "MEY668" at bounding box center [267, 389] width 241 height 19
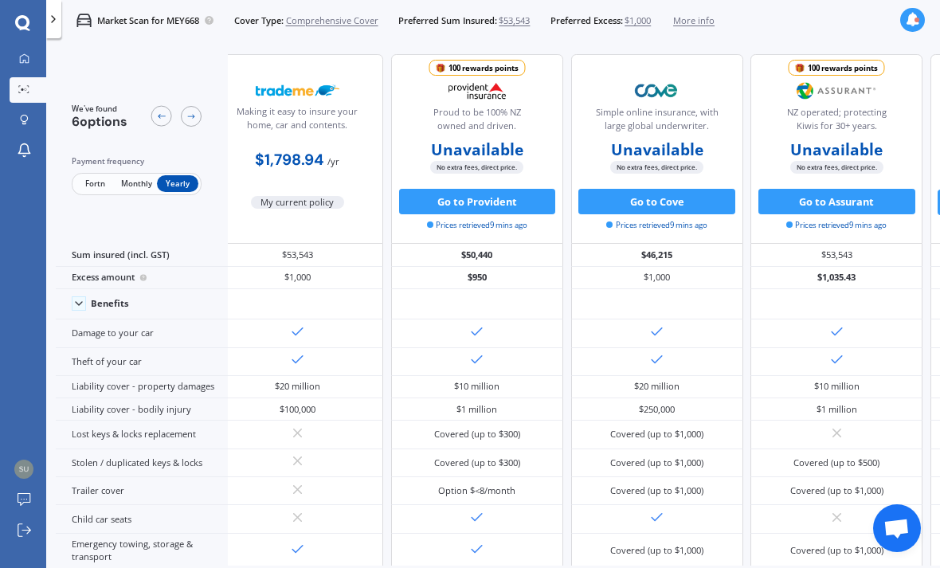
scroll to position [0, 22]
click at [492, 189] on button "Go to Provident" at bounding box center [477, 201] width 157 height 25
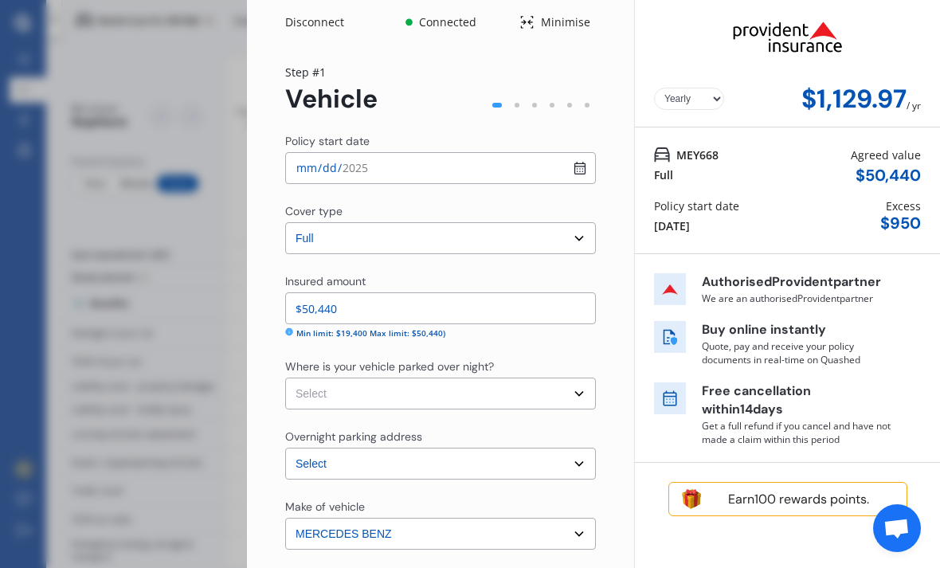
click at [572, 378] on select "Select Garage (fully enclosed) Off Street Parking Other" at bounding box center [440, 394] width 311 height 32
select select "GARAGE"
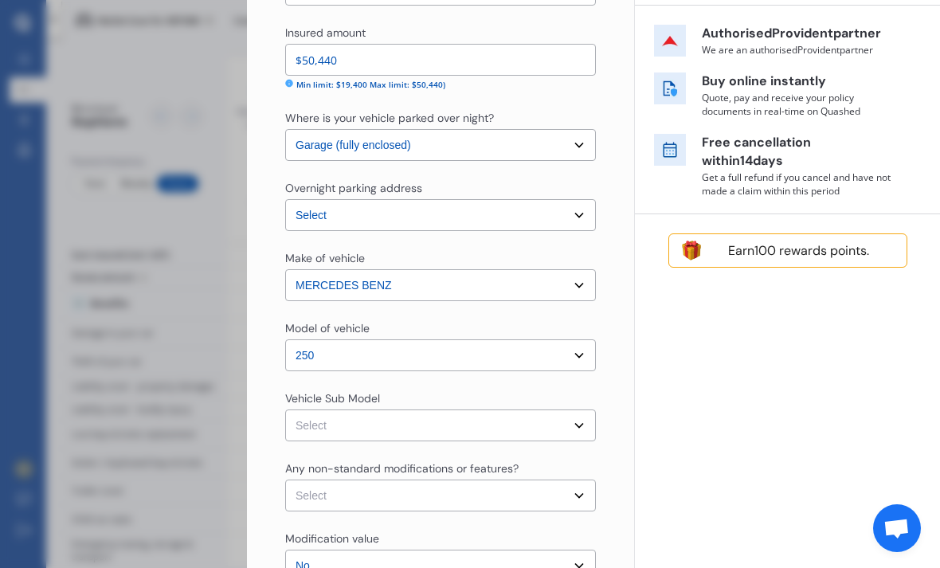
scroll to position [249, 0]
click at [571, 409] on select "Select GLC250 X253. Wagon 5dr 9G-Tronic Plus 9sp 4MATIC 2.0T 809MY" at bounding box center [440, 425] width 311 height 32
select select "NZVMERC2019AEBY"
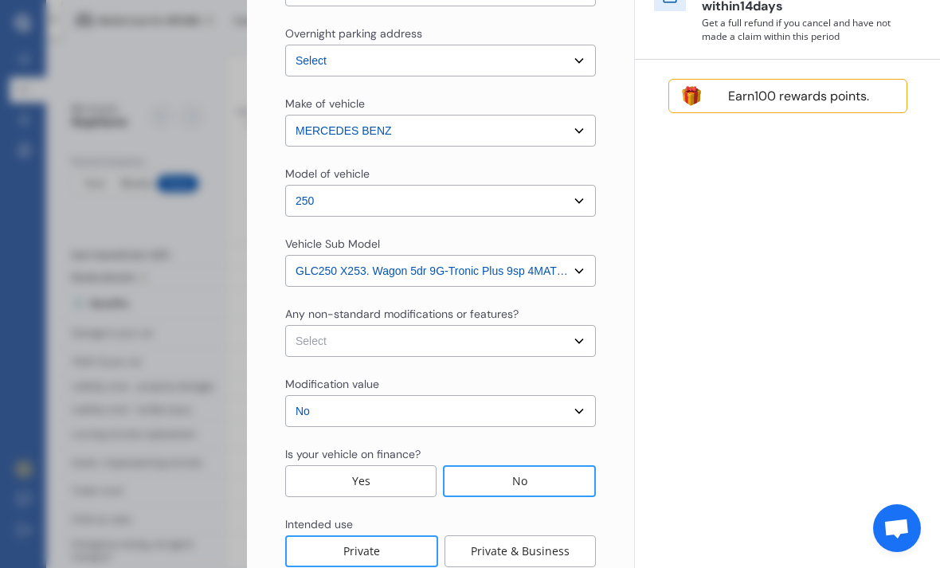
scroll to position [425, 0]
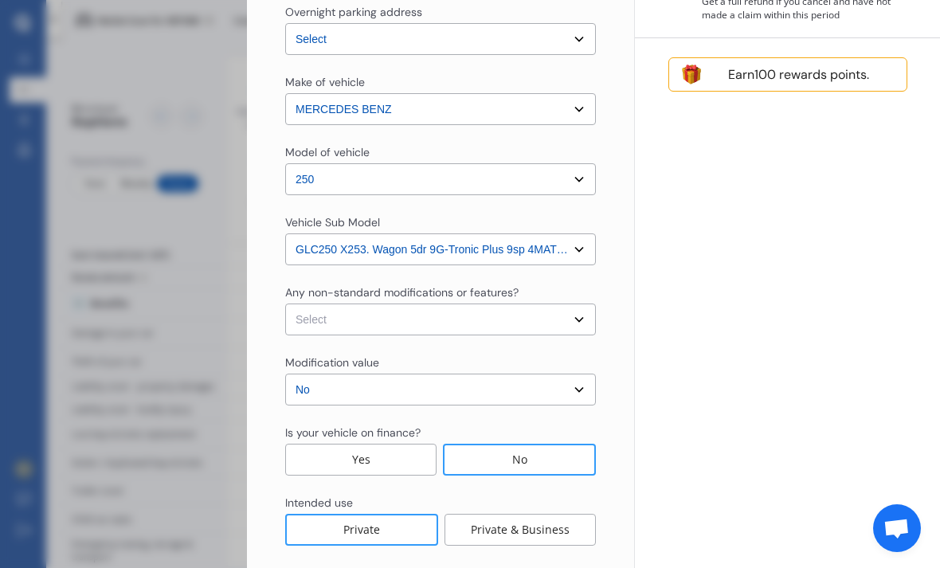
click at [563, 304] on select "Select None [MEDICAL_DATA] System(NOS) Roll Cage Full Racing Harness" at bounding box center [440, 320] width 311 height 32
select select "none"
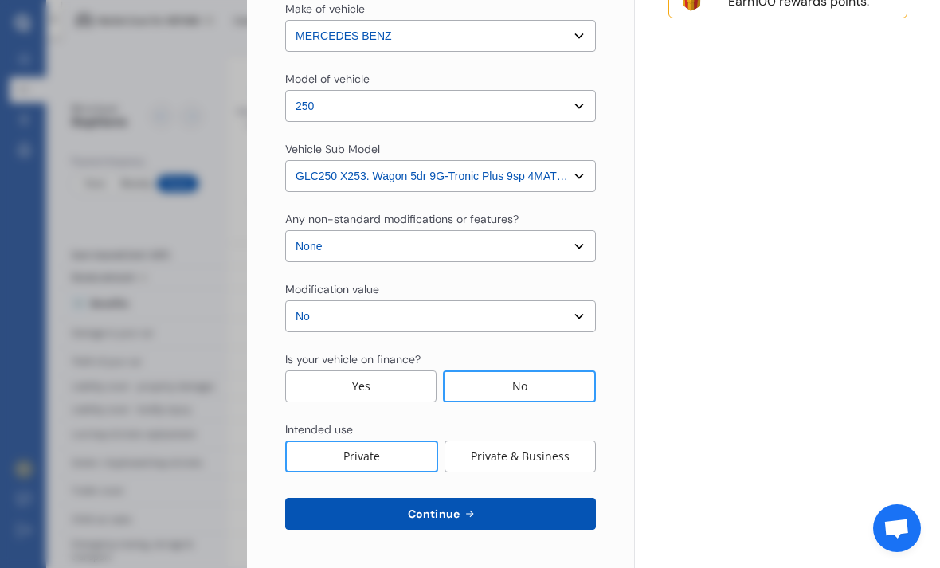
scroll to position [498, 0]
click at [543, 371] on div "No" at bounding box center [519, 387] width 153 height 32
click at [582, 498] on button "Continue" at bounding box center [440, 514] width 311 height 32
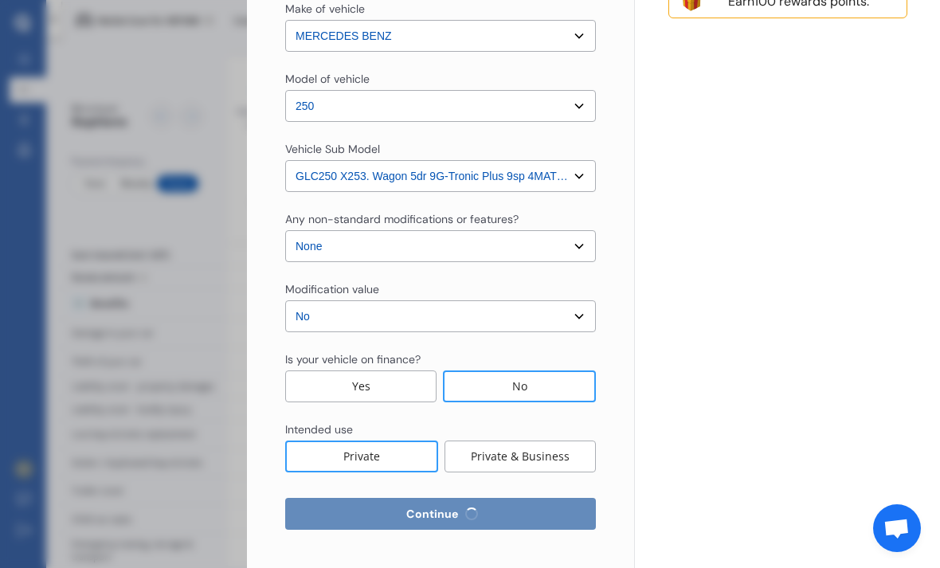
select select "27"
select select "08"
select select "1971"
select select "NZ_FULL"
select select "0"
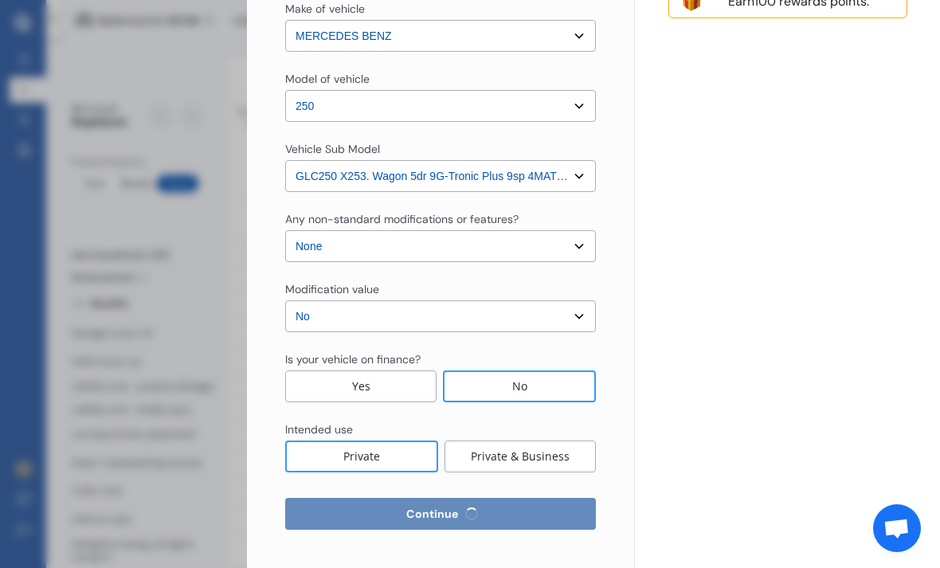
select select "25"
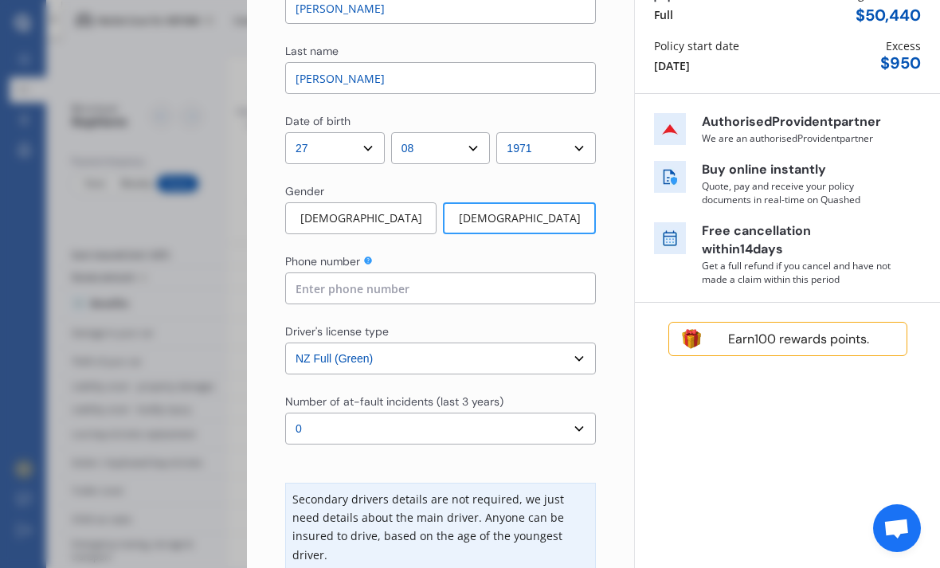
scroll to position [161, 0]
click at [379, 272] on input at bounding box center [440, 288] width 311 height 32
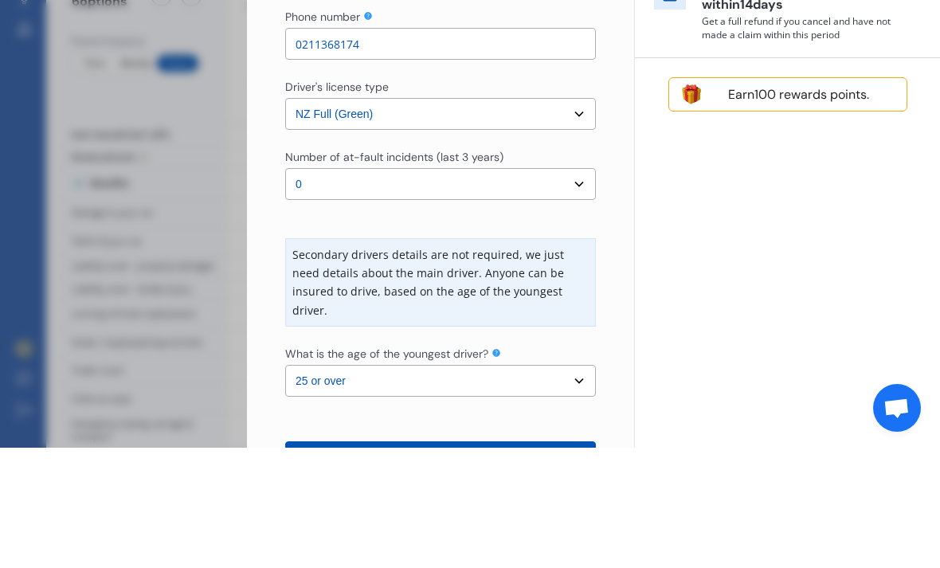
scroll to position [292, 0]
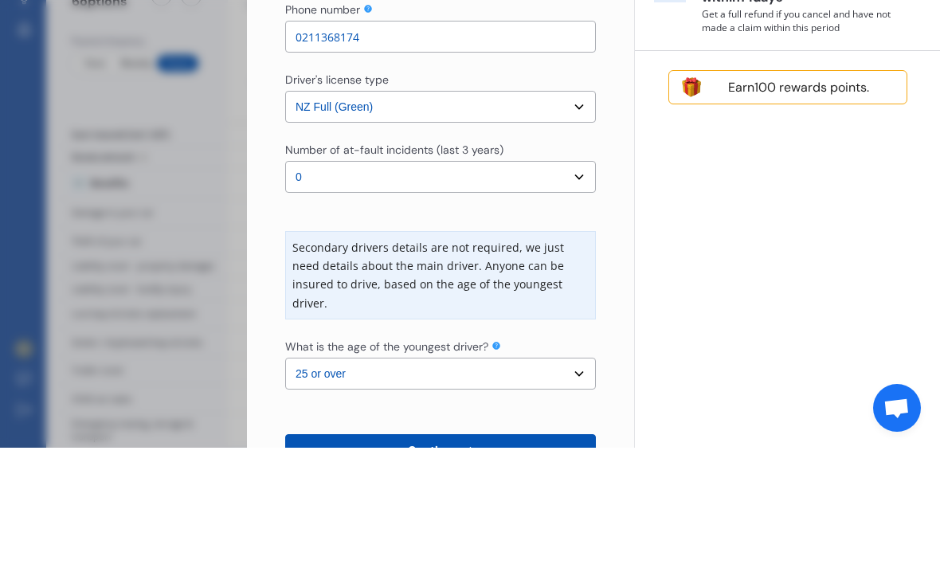
type input "0211368174"
click at [574, 281] on select "Select number of at-fault incidents (last 3 years) 0 1 2 3 4 5 or more" at bounding box center [440, 297] width 311 height 32
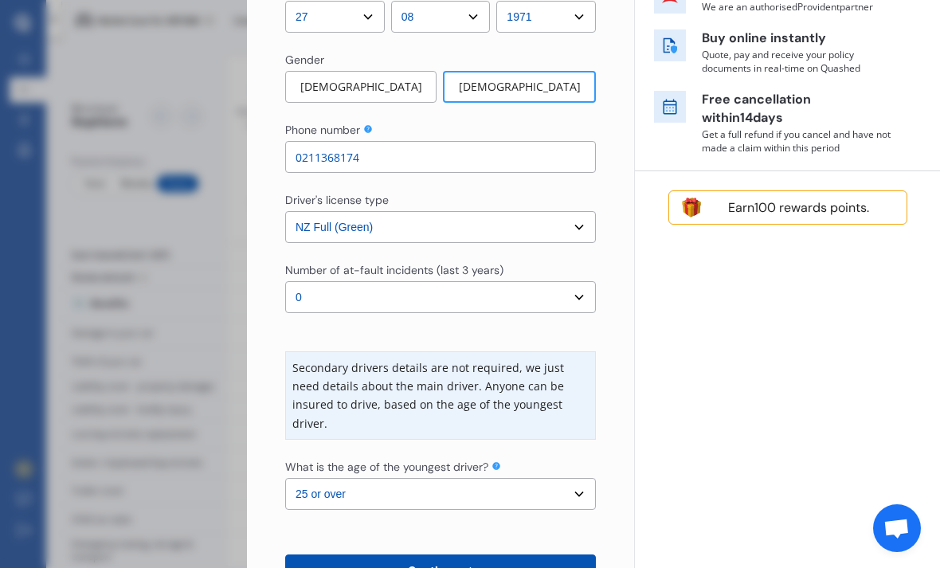
click at [458, 564] on span "Continue" at bounding box center [434, 570] width 58 height 13
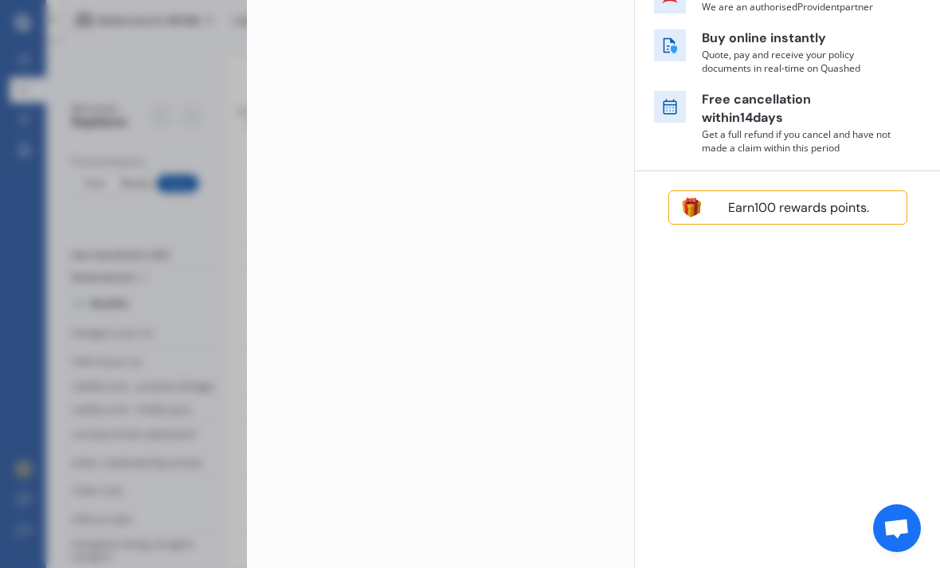
scroll to position [0, 0]
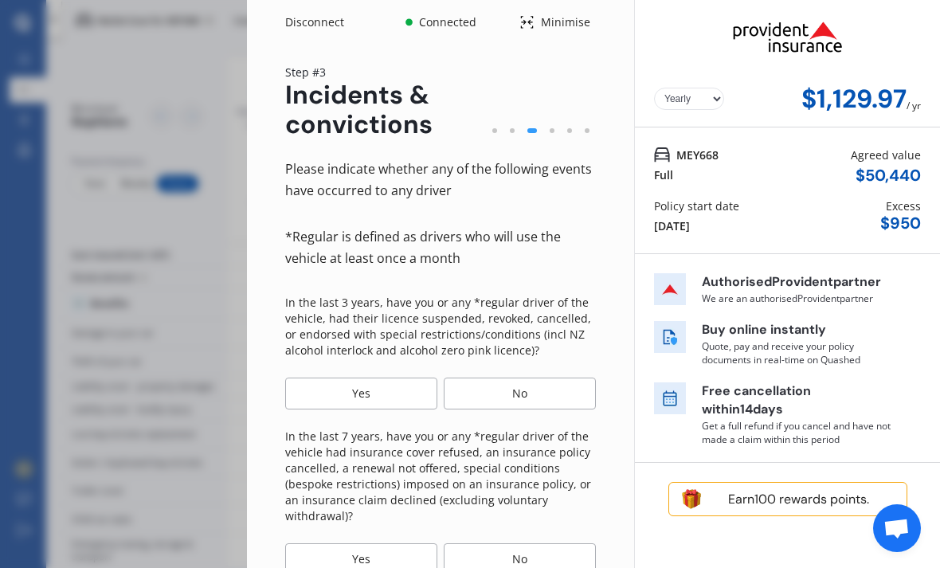
click at [559, 378] on div "No" at bounding box center [520, 394] width 152 height 32
click at [526, 543] on div "No" at bounding box center [520, 559] width 152 height 32
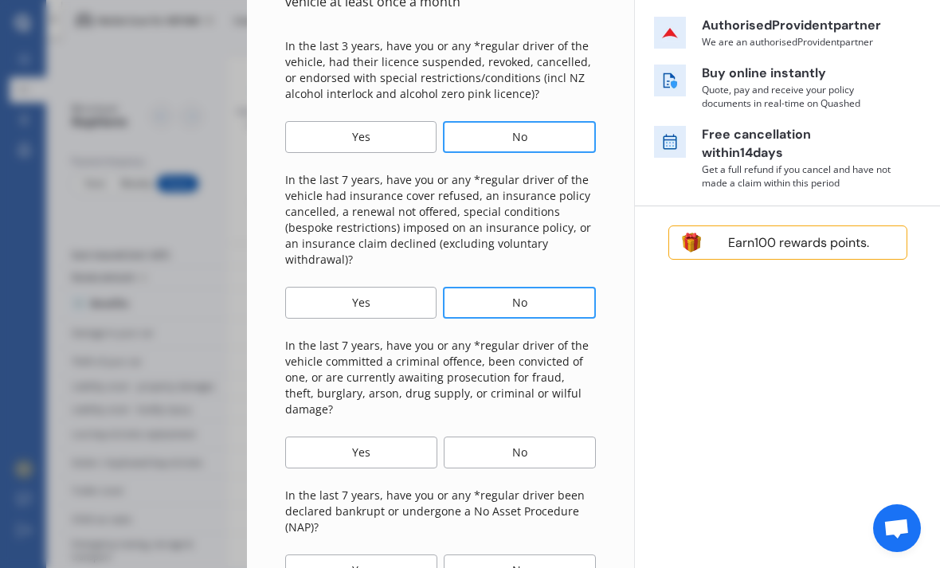
scroll to position [272, 0]
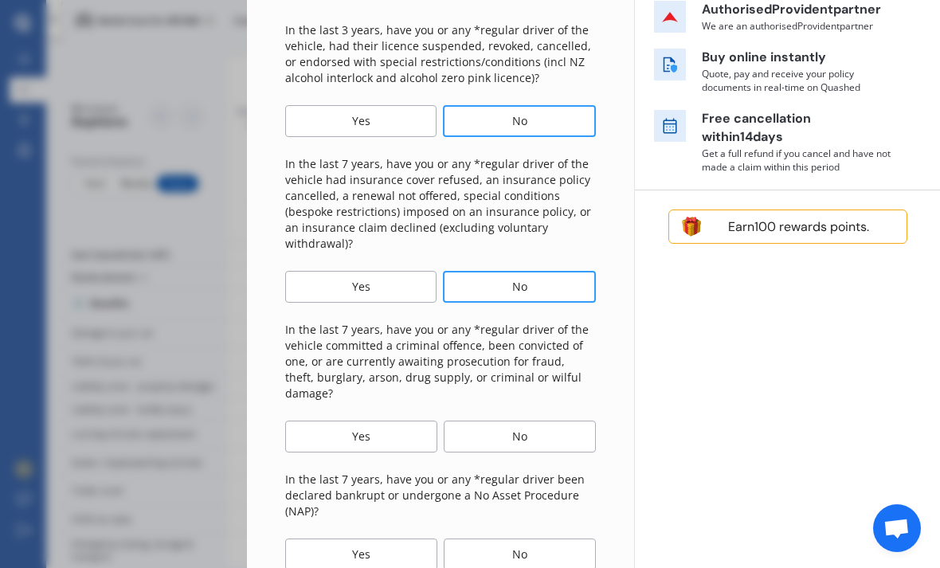
click at [531, 421] on div "No" at bounding box center [520, 437] width 152 height 32
click at [518, 539] on div "No" at bounding box center [520, 555] width 152 height 32
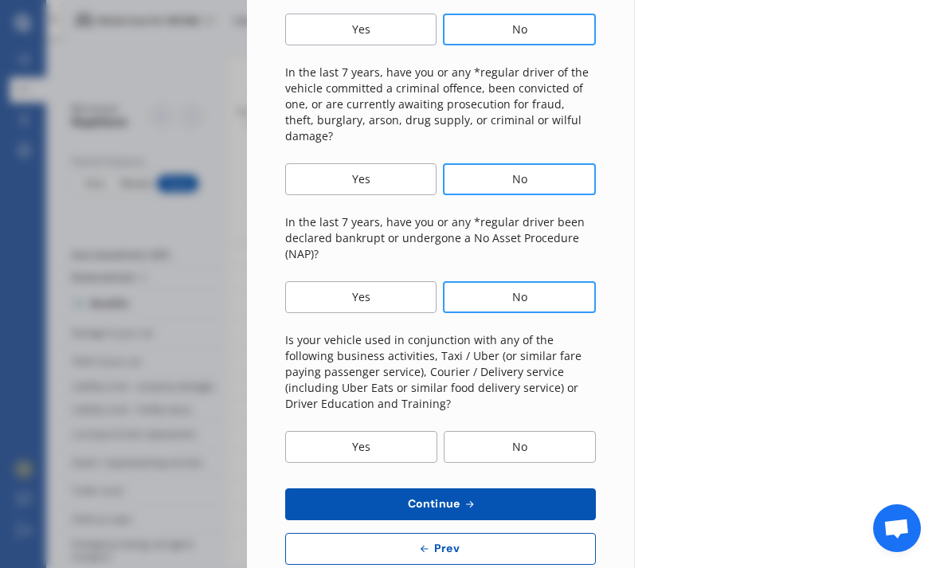
scroll to position [529, 0]
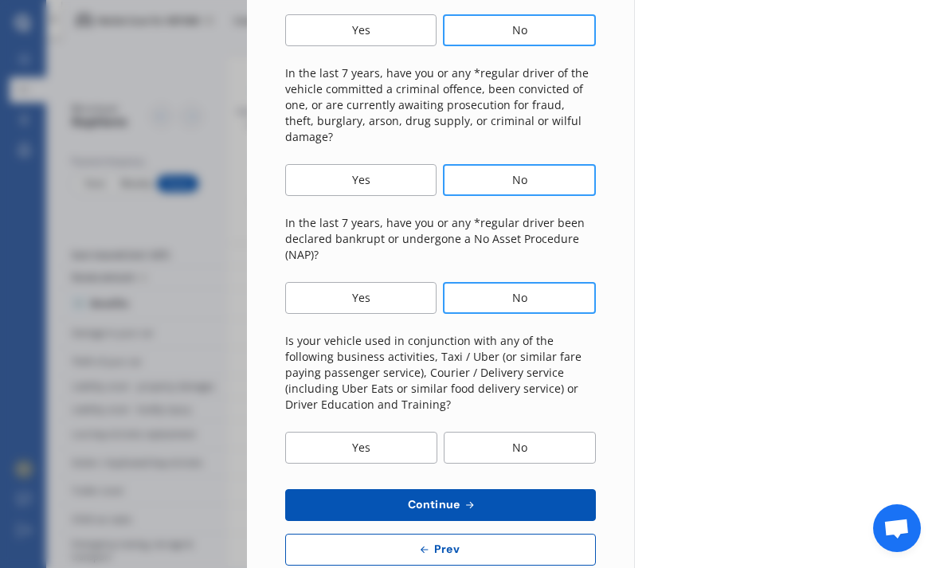
click at [530, 432] on div "No" at bounding box center [520, 448] width 152 height 32
click at [531, 489] on button "Continue" at bounding box center [440, 505] width 311 height 32
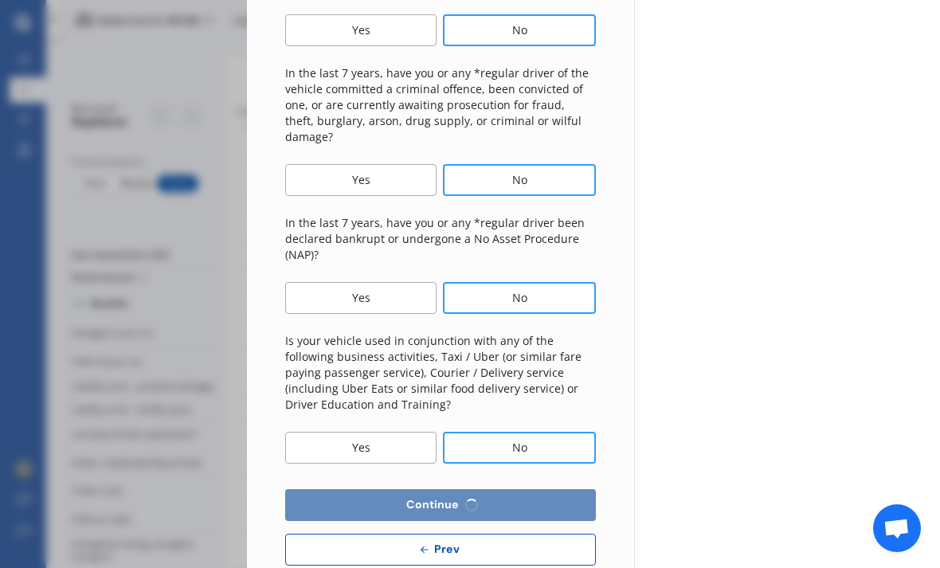
select select "450"
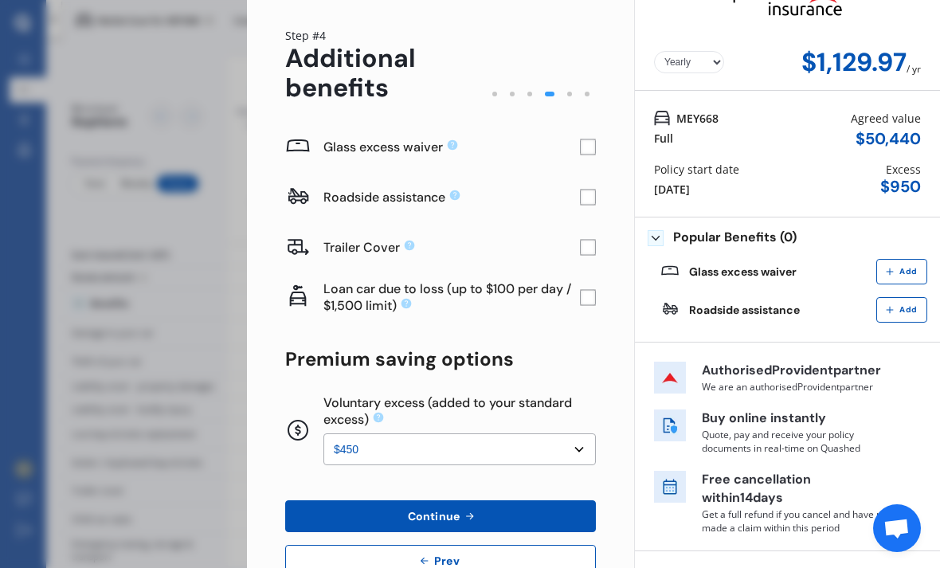
scroll to position [37, 0]
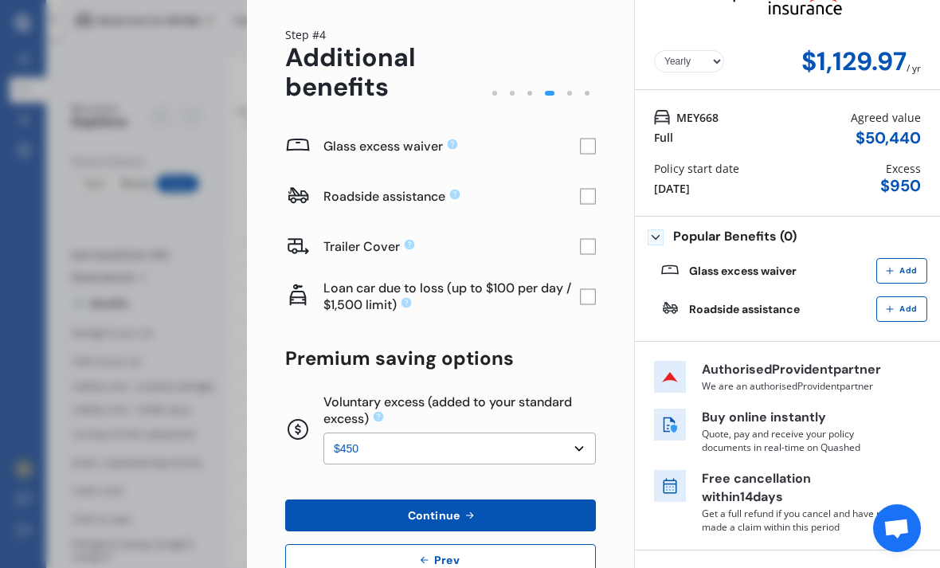
click at [592, 139] on rect at bounding box center [588, 147] width 16 height 16
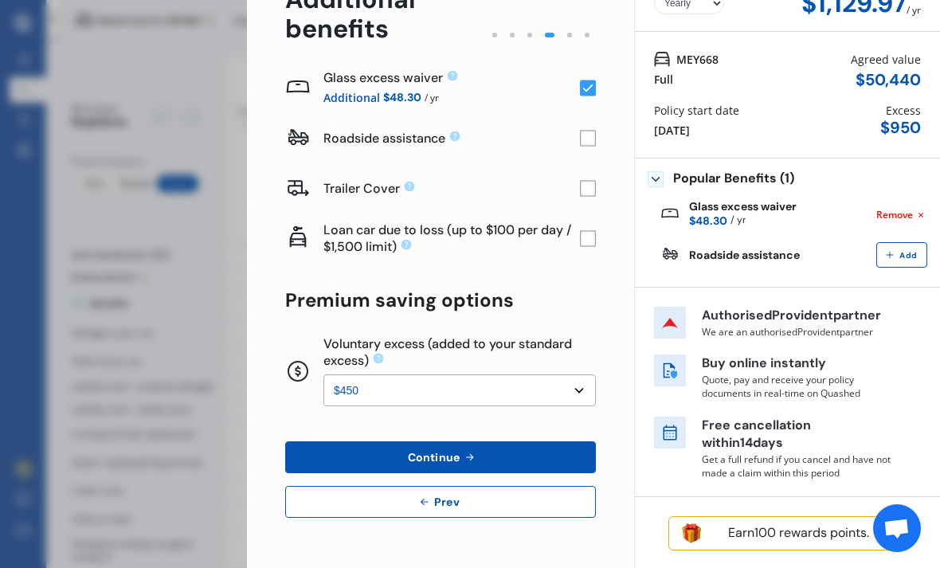
scroll to position [94, 0]
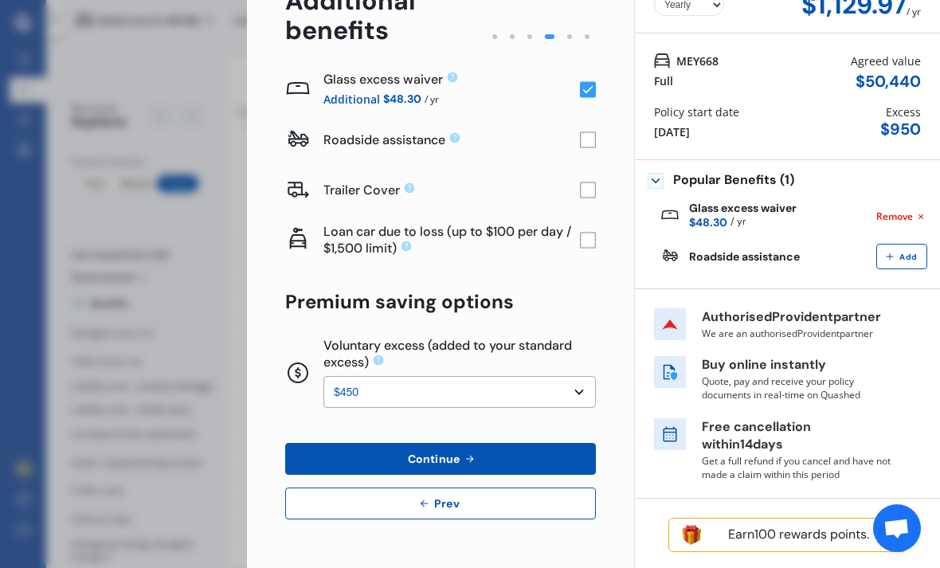
click at [515, 443] on button "Continue" at bounding box center [440, 459] width 311 height 32
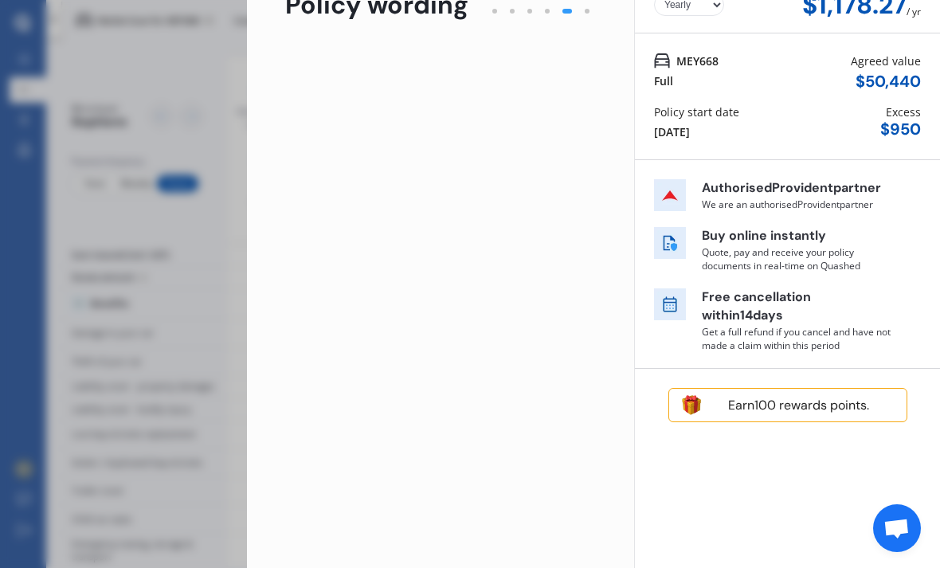
scroll to position [0, 0]
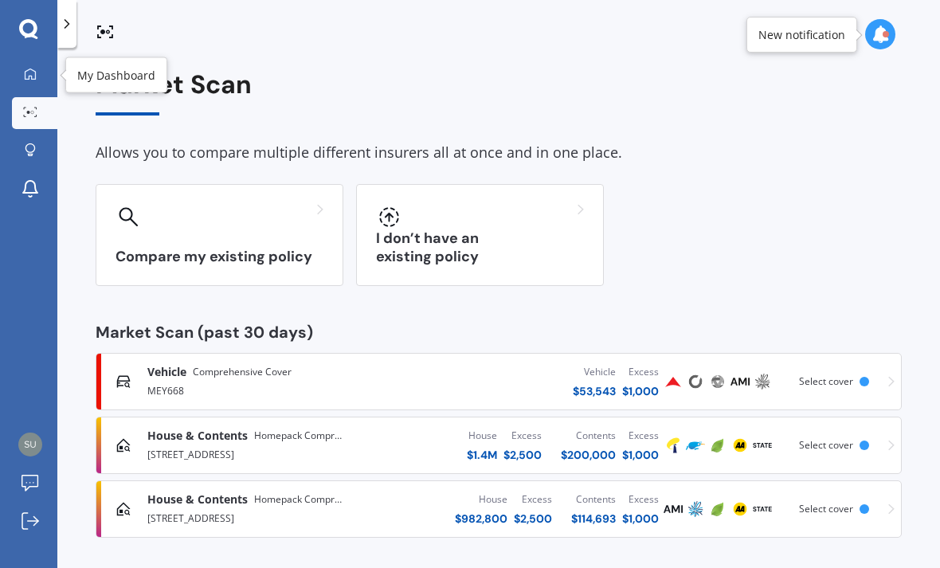
click at [34, 59] on link "My Dashboard" at bounding box center [34, 75] width 45 height 32
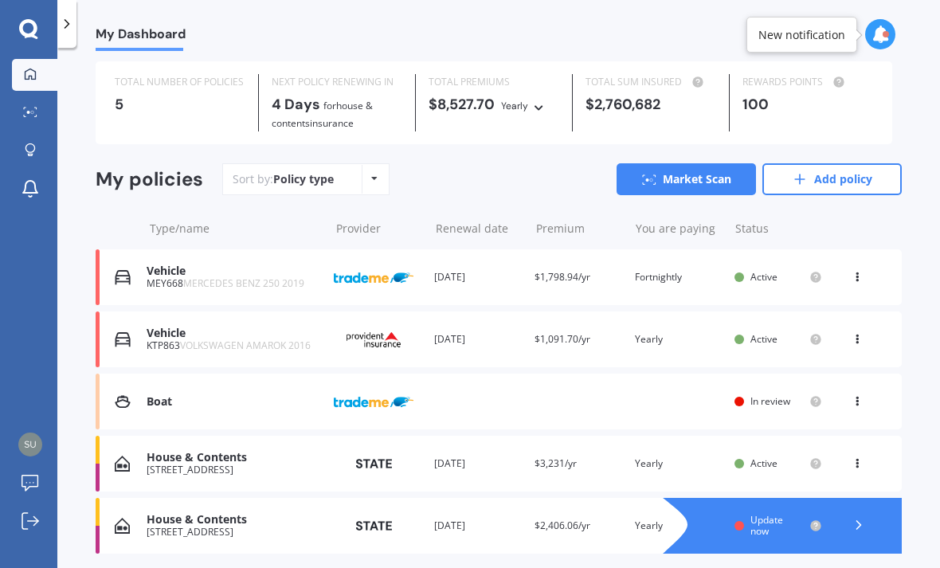
scroll to position [31, 0]
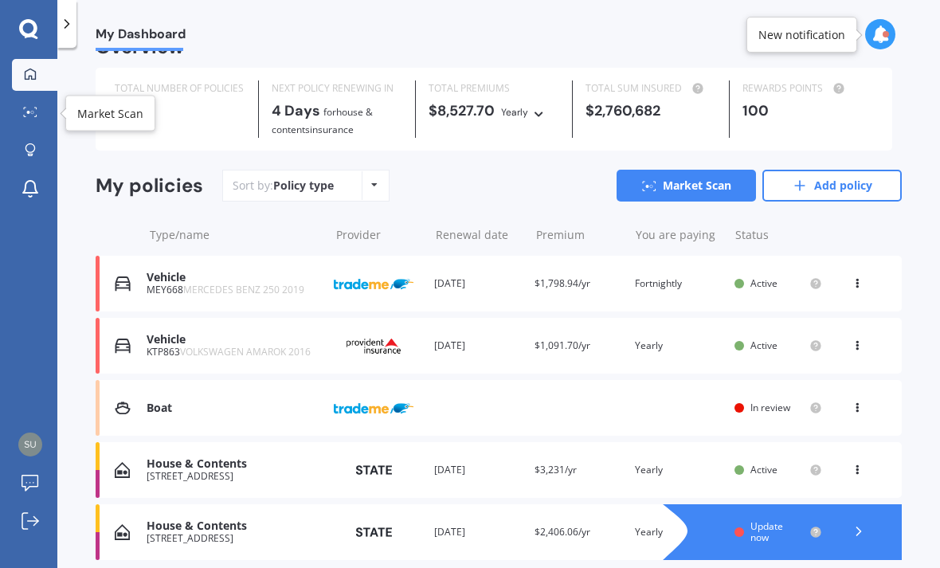
click at [40, 116] on div at bounding box center [30, 113] width 24 height 12
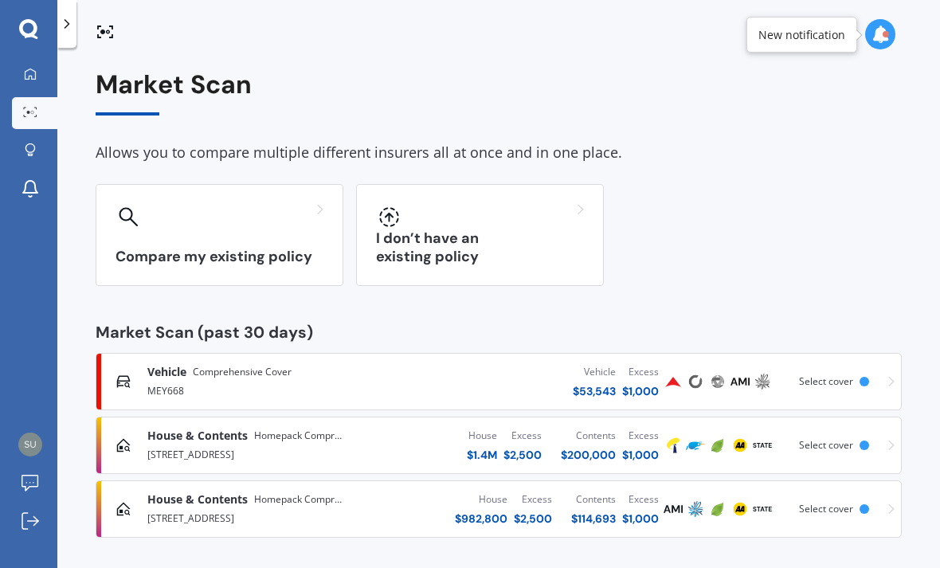
click at [269, 508] on div "[STREET_ADDRESS]" at bounding box center [242, 517] width 191 height 19
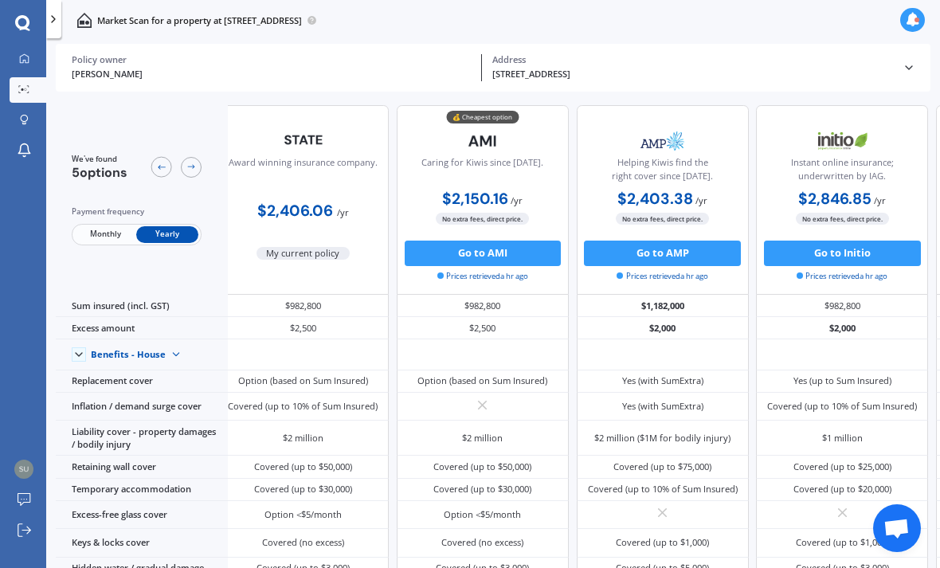
scroll to position [0, 17]
